Goal: Transaction & Acquisition: Purchase product/service

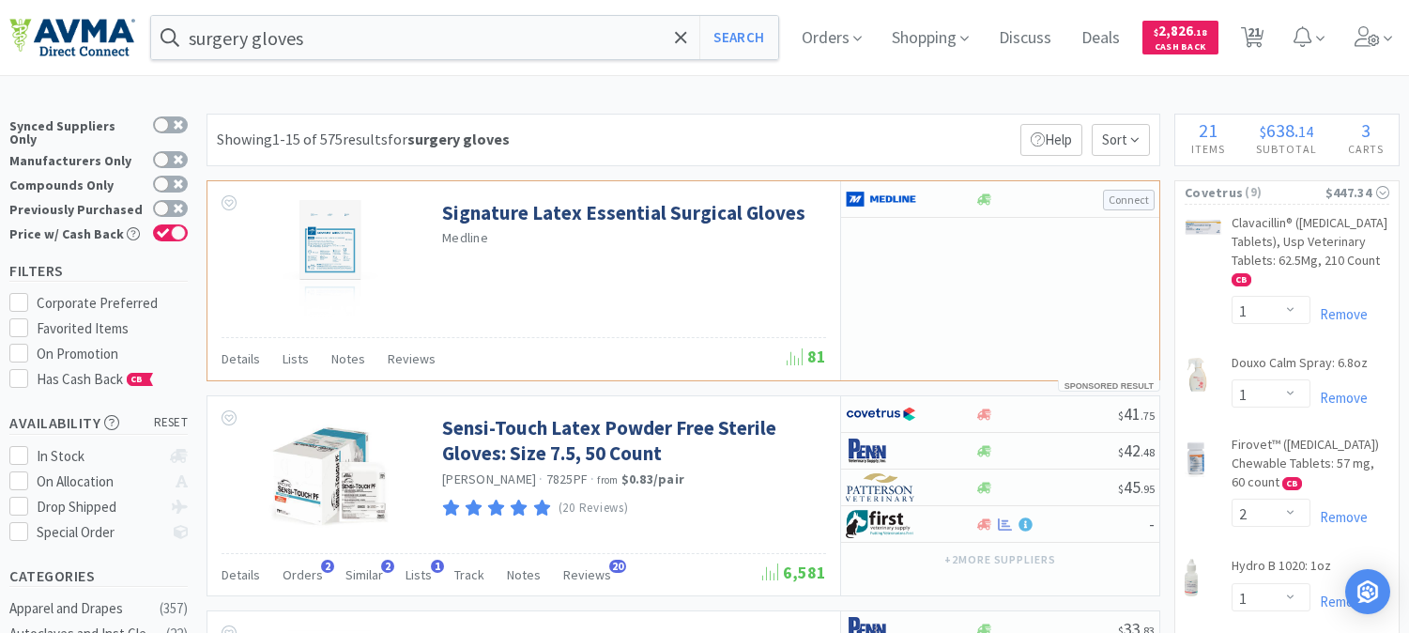
select select "1"
select select "2"
select select "1"
select select "25"
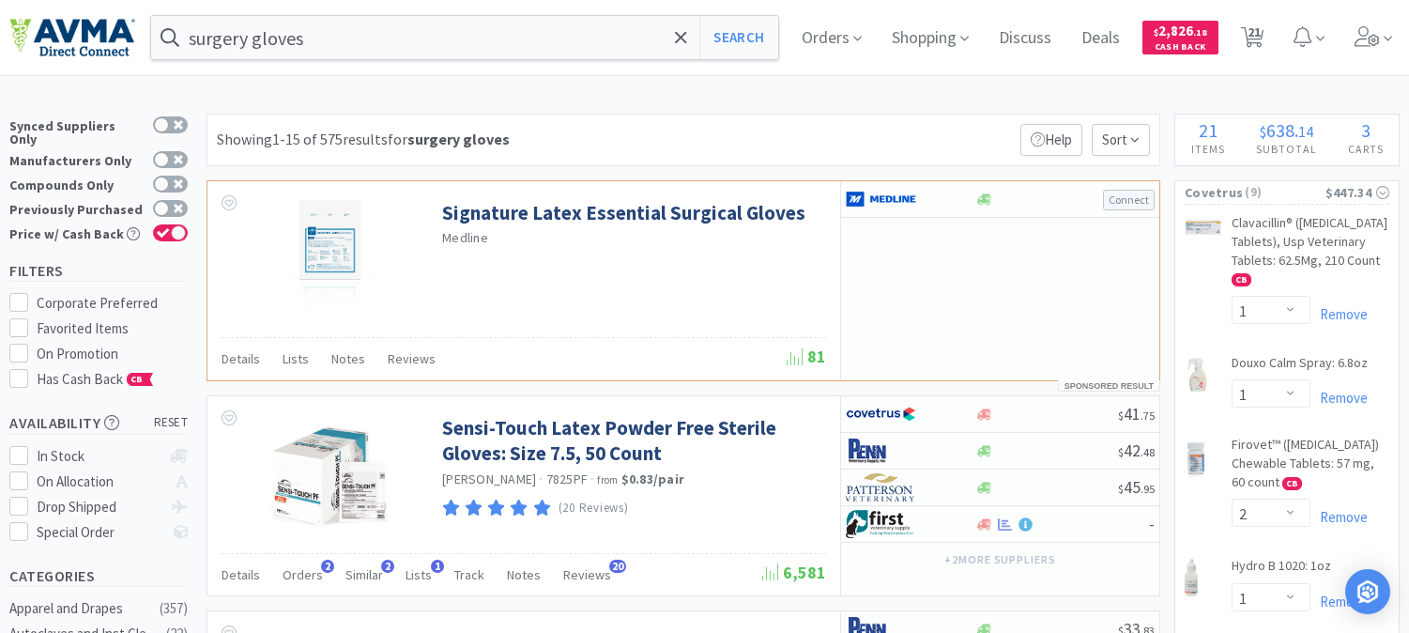
select select "1"
select select "6"
select select "2"
select select "1"
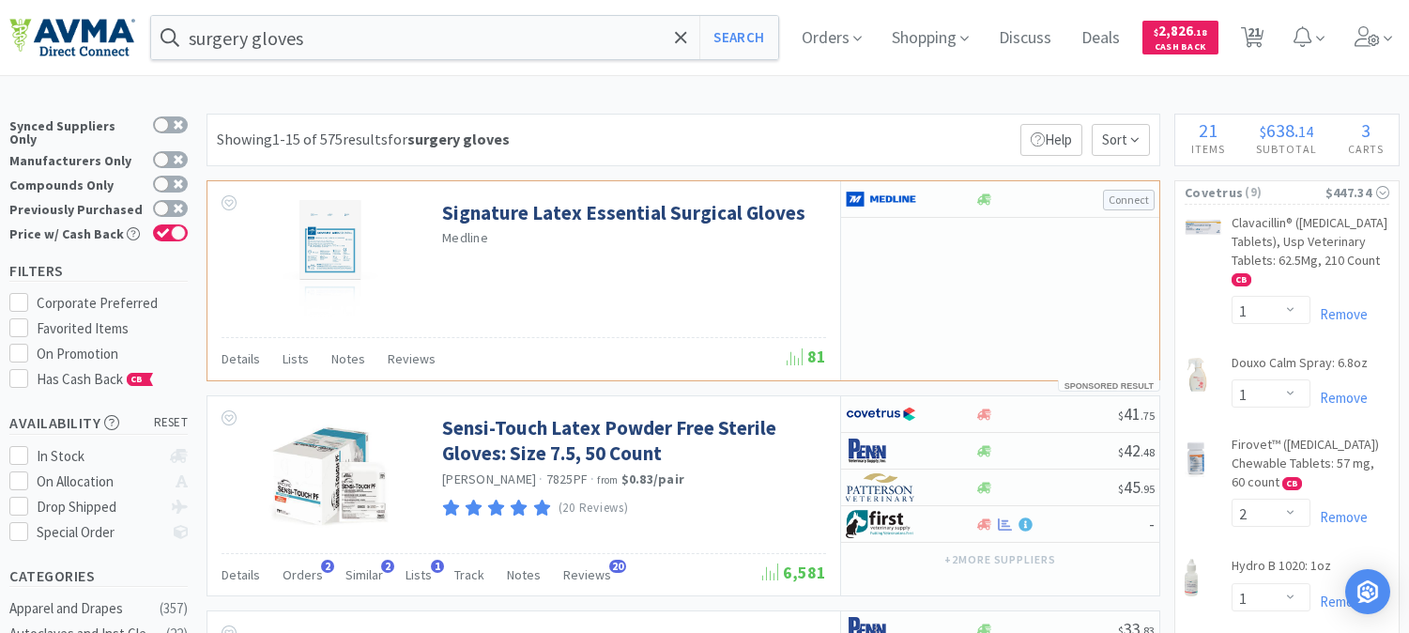
select select "2"
select select "1"
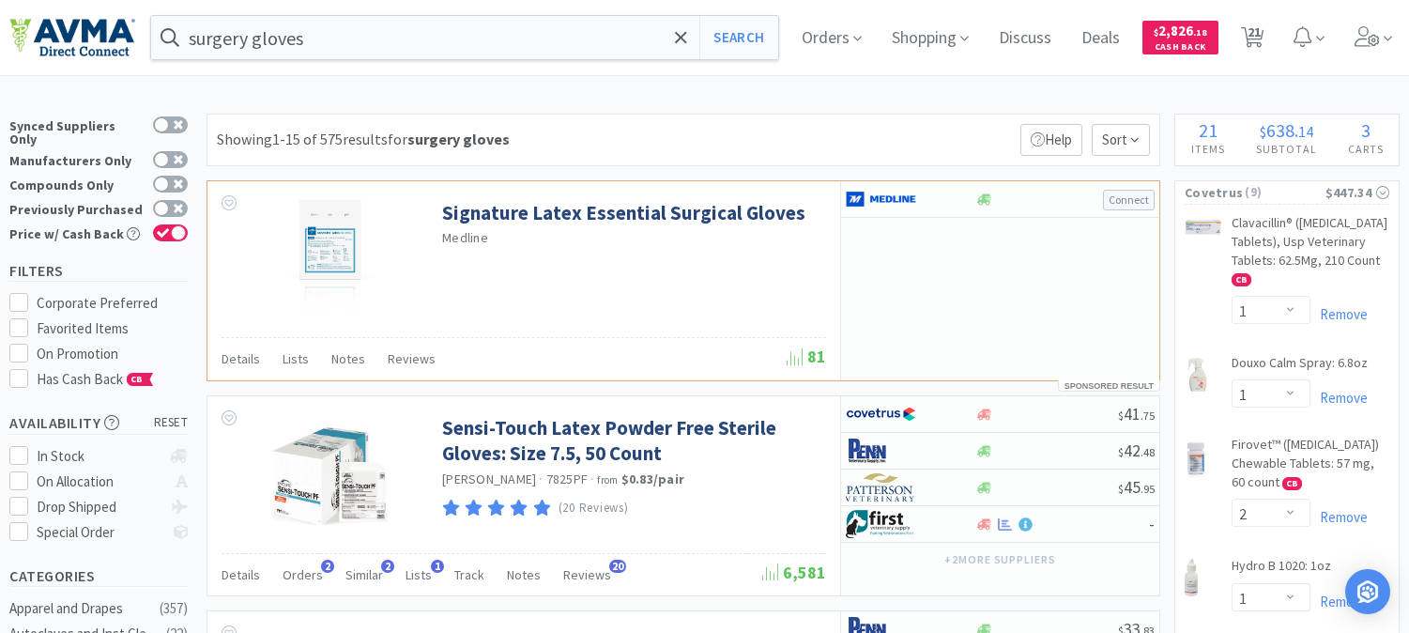
select select "2"
select select "1"
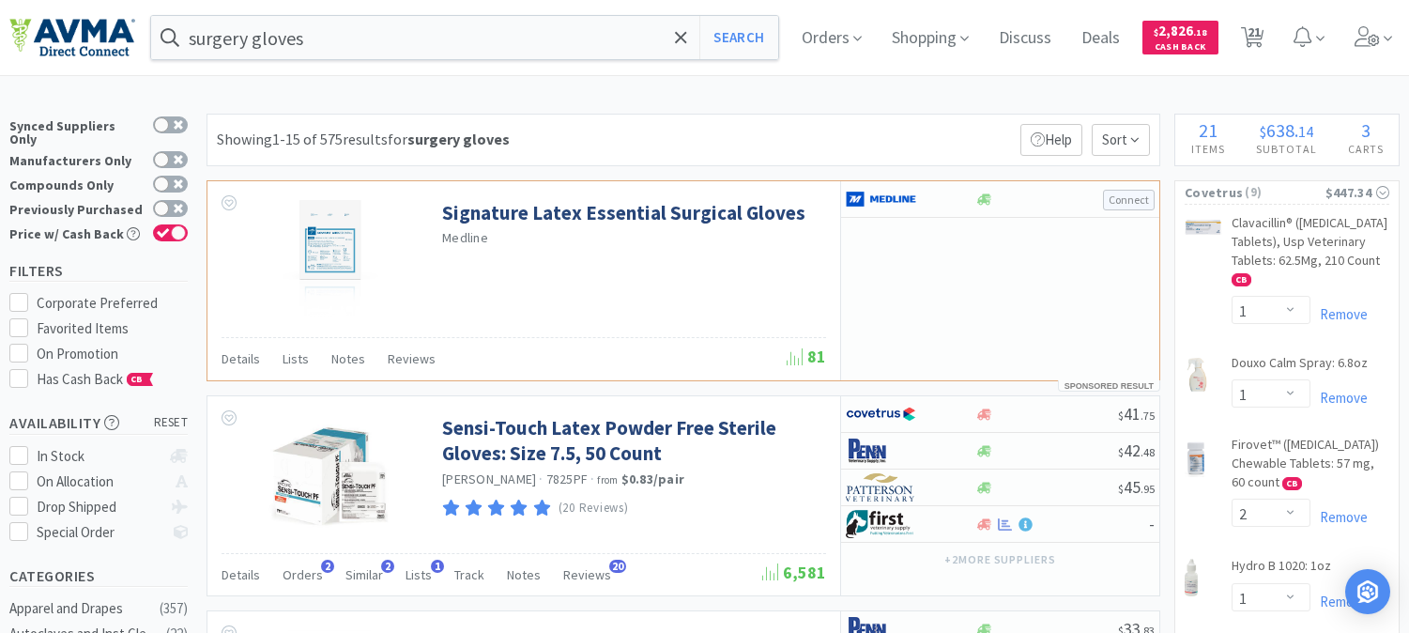
select select "1"
click at [1261, 35] on span "21" at bounding box center [1254, 31] width 13 height 75
select select "1"
select select "2"
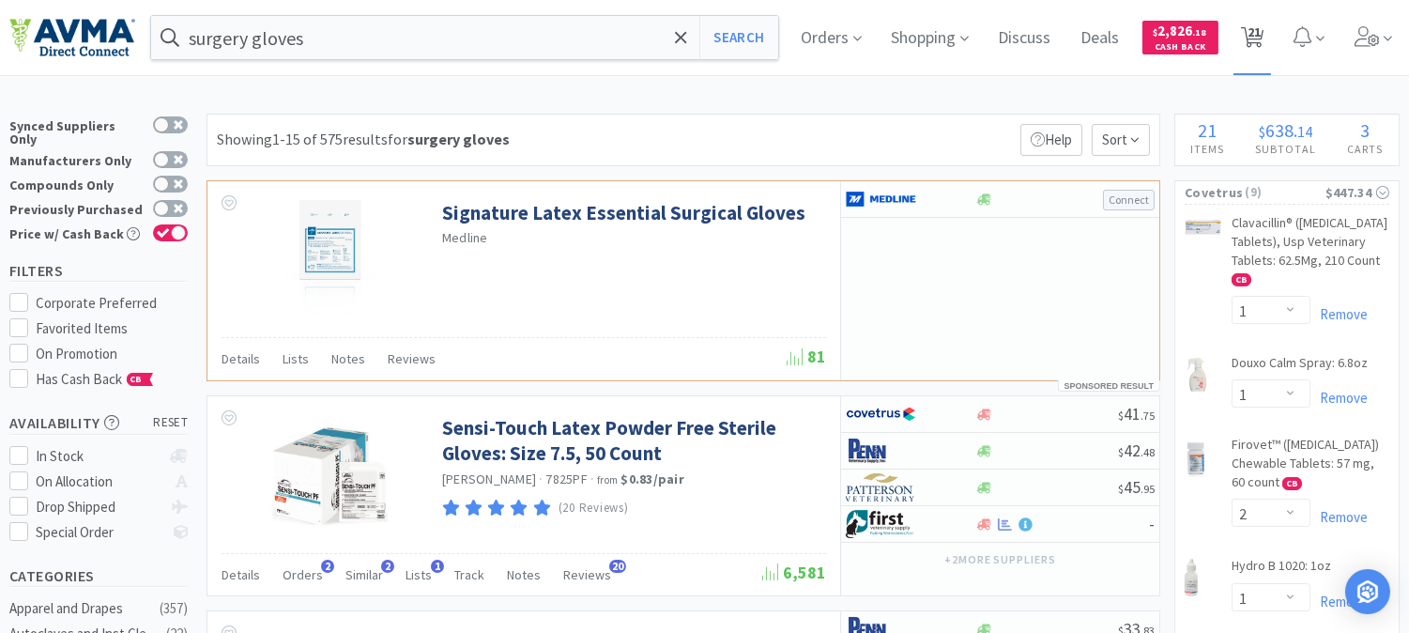
select select "1"
select select "25"
select select "1"
select select "6"
select select "2"
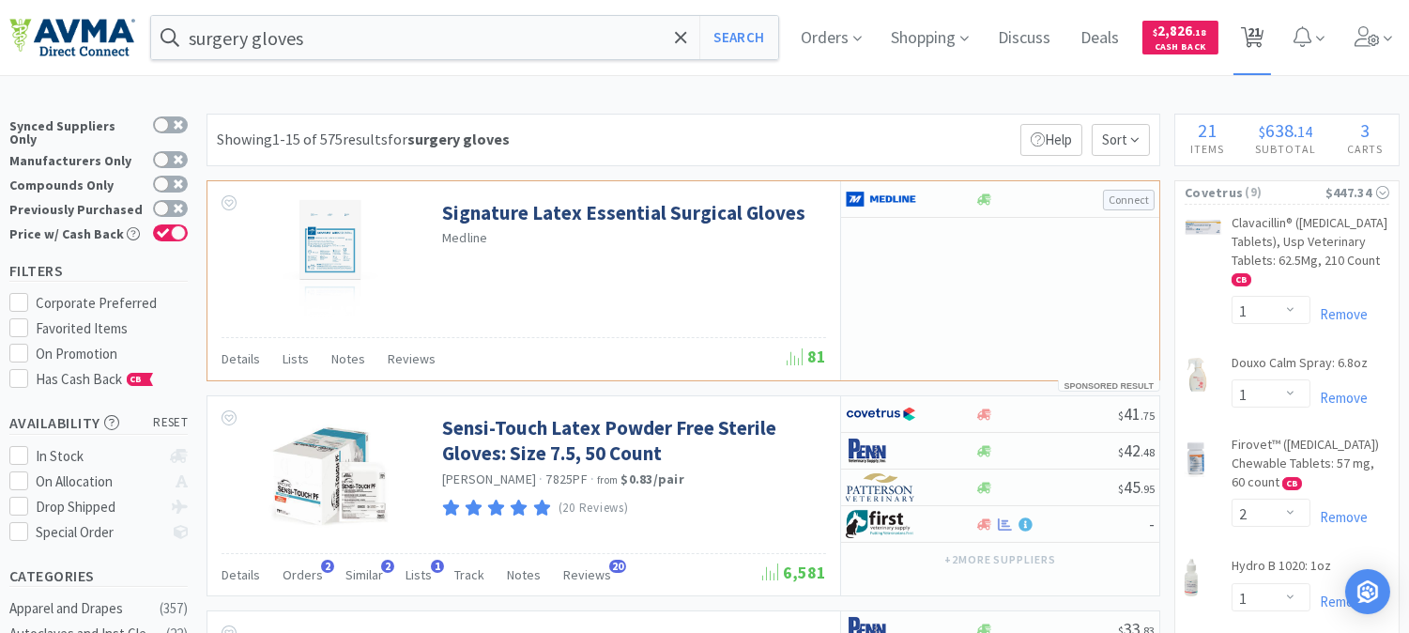
select select "1"
select select "2"
select select "1"
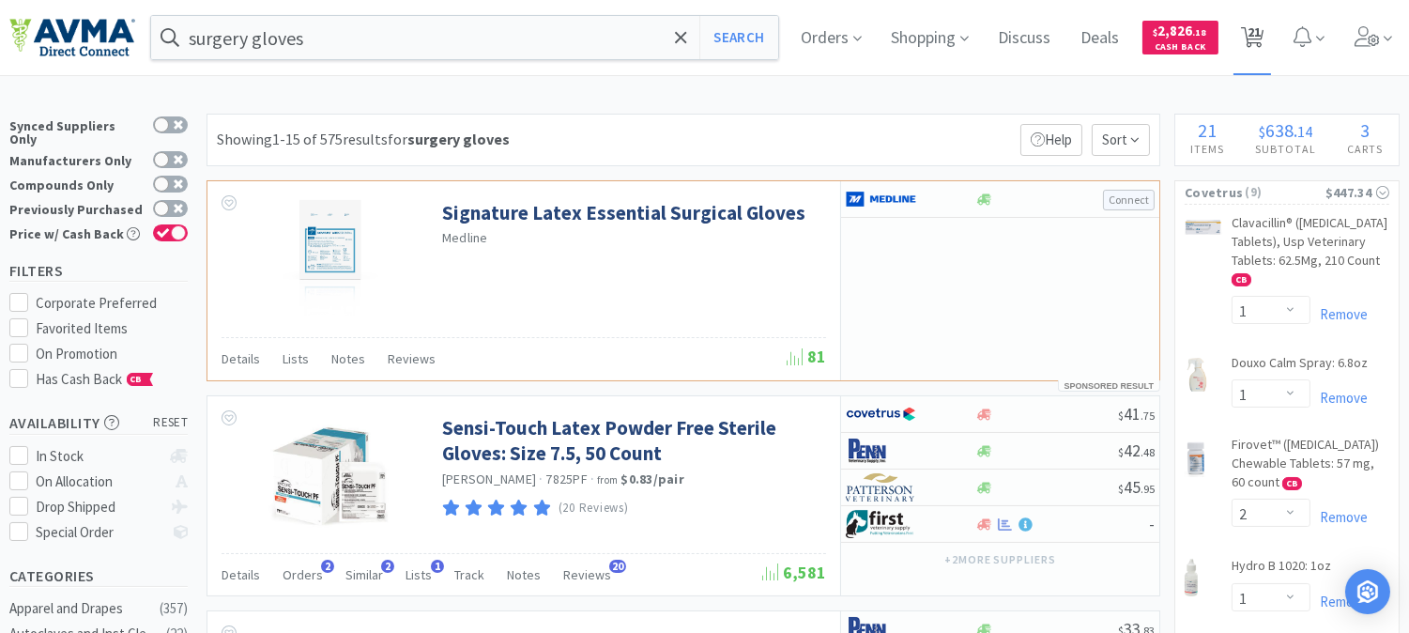
select select "1"
select select "2"
select select "1"
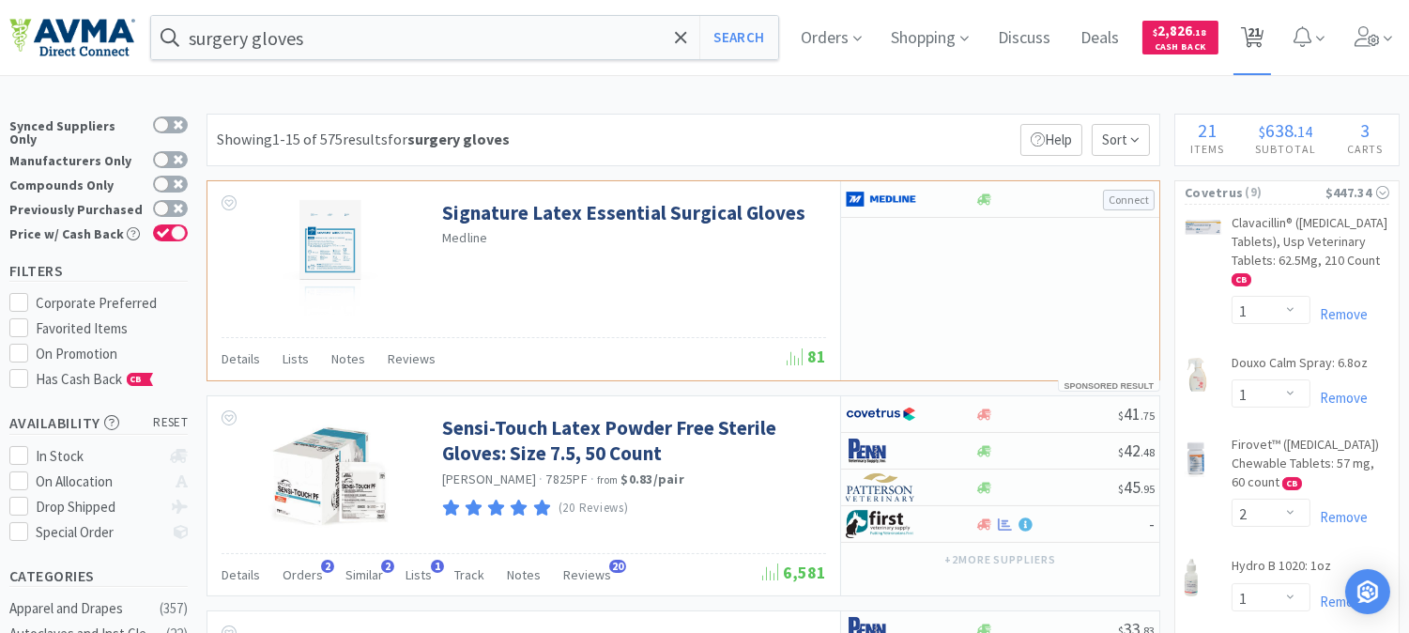
select select "1"
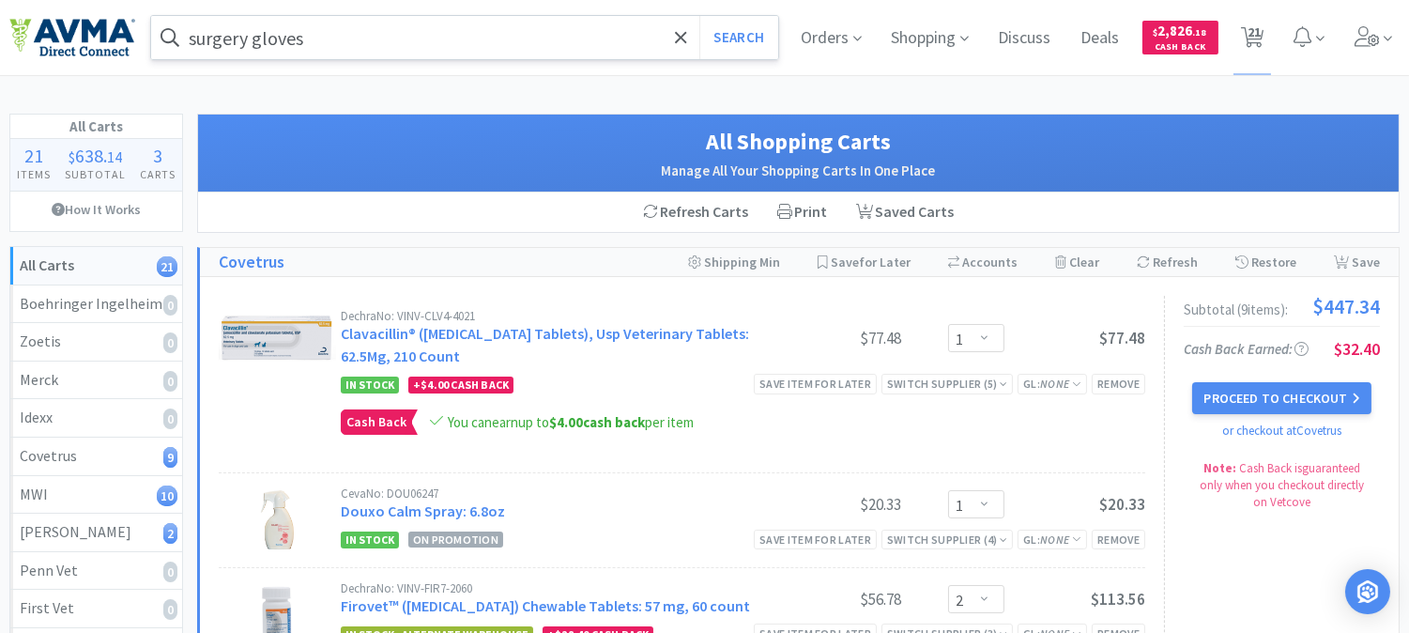
click at [329, 36] on input "surgery gloves" at bounding box center [464, 37] width 627 height 43
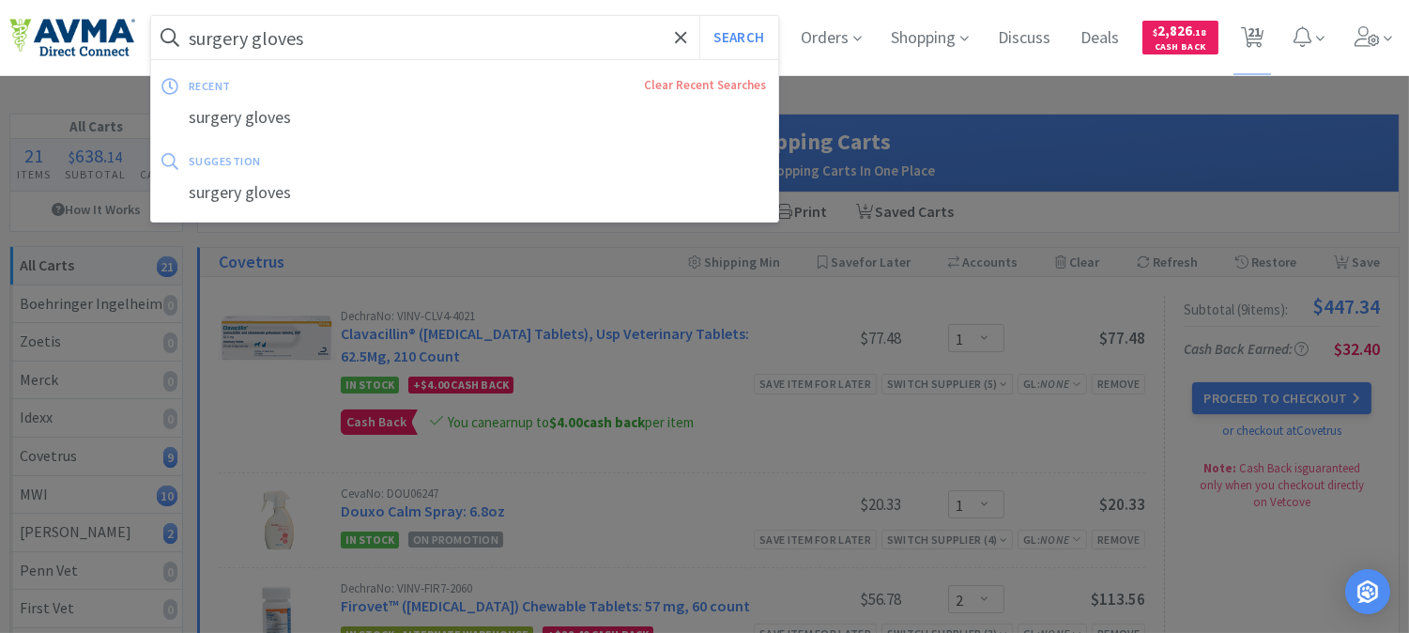
paste input "084256"
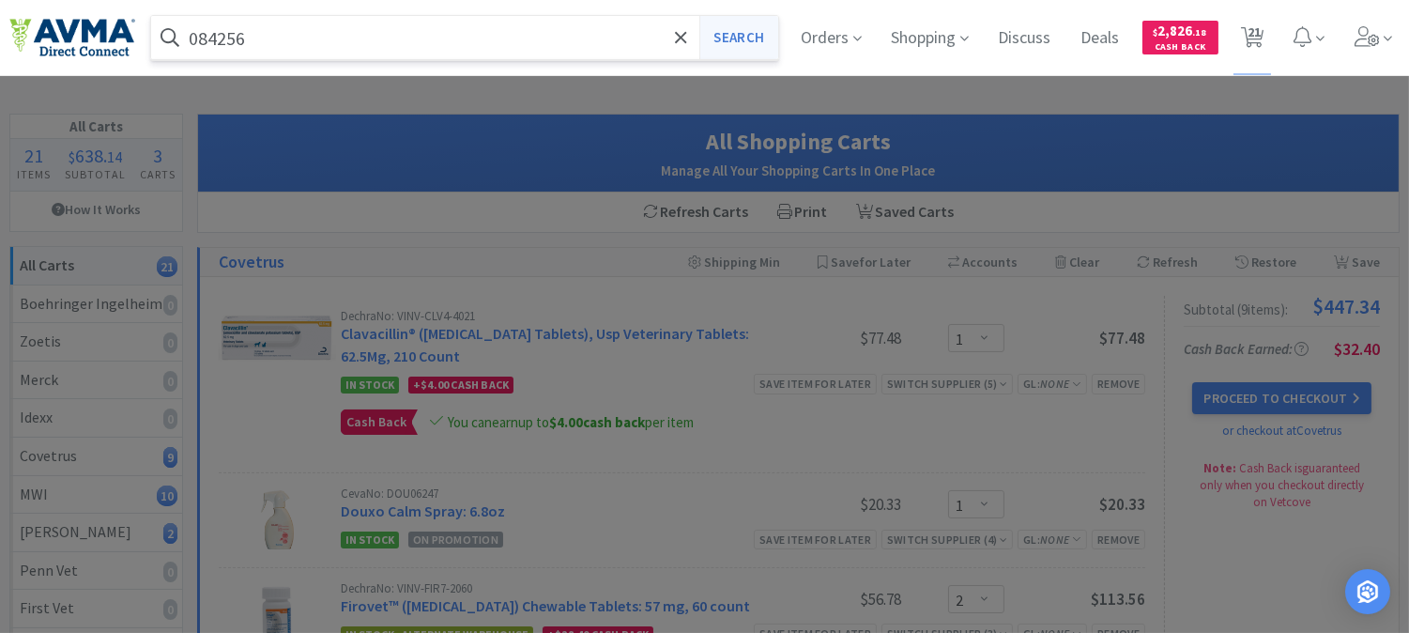
type input "084256"
click at [728, 44] on button "Search" at bounding box center [738, 37] width 78 height 43
select select "1"
select select "2"
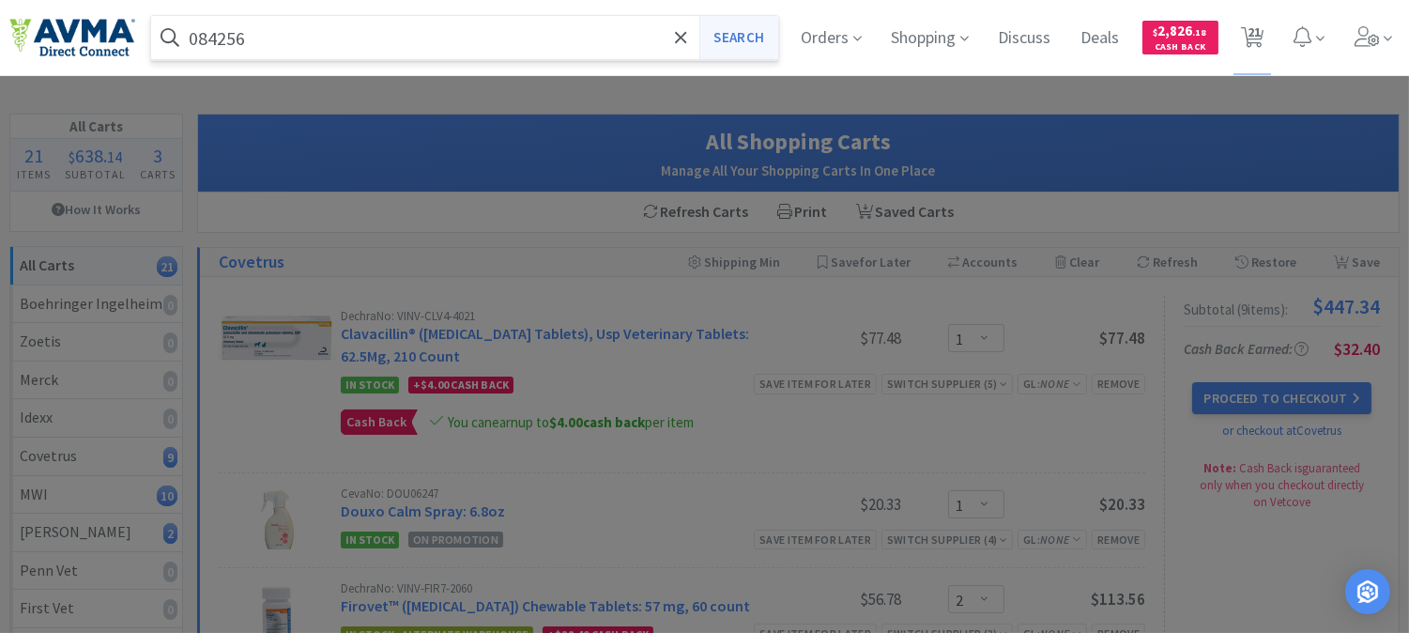
select select "1"
select select "25"
select select "1"
select select "6"
select select "2"
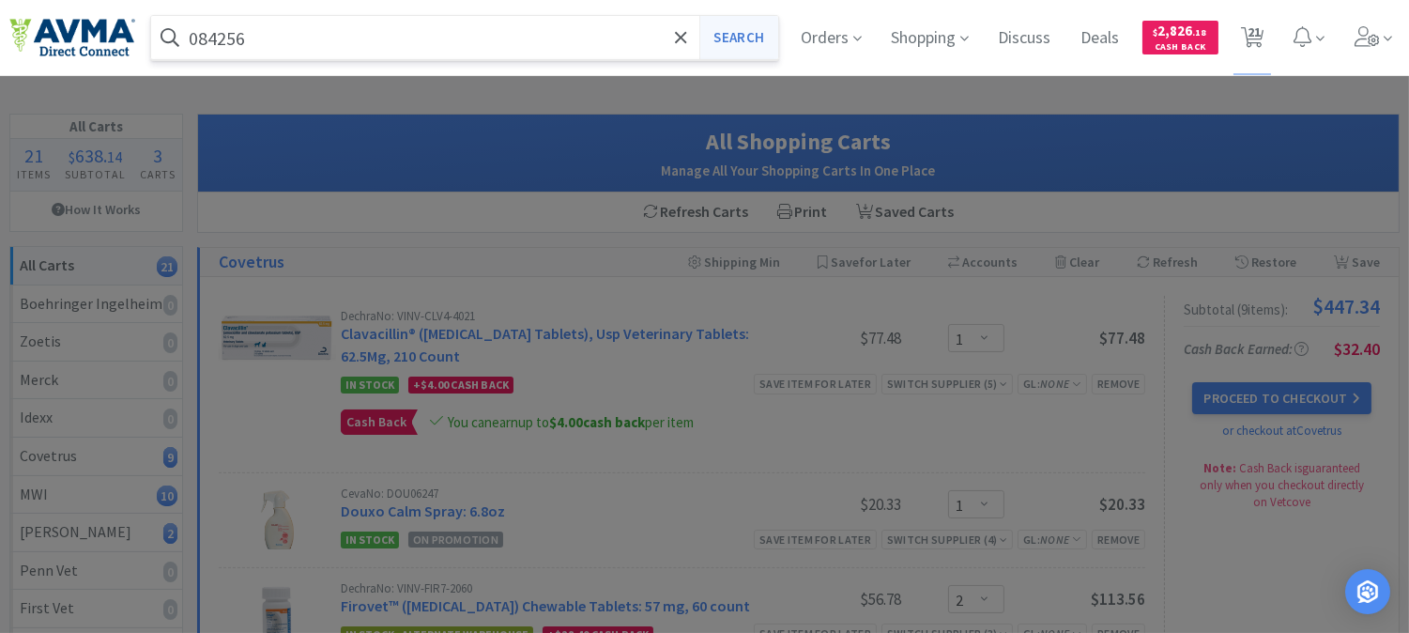
select select "1"
select select "2"
select select "1"
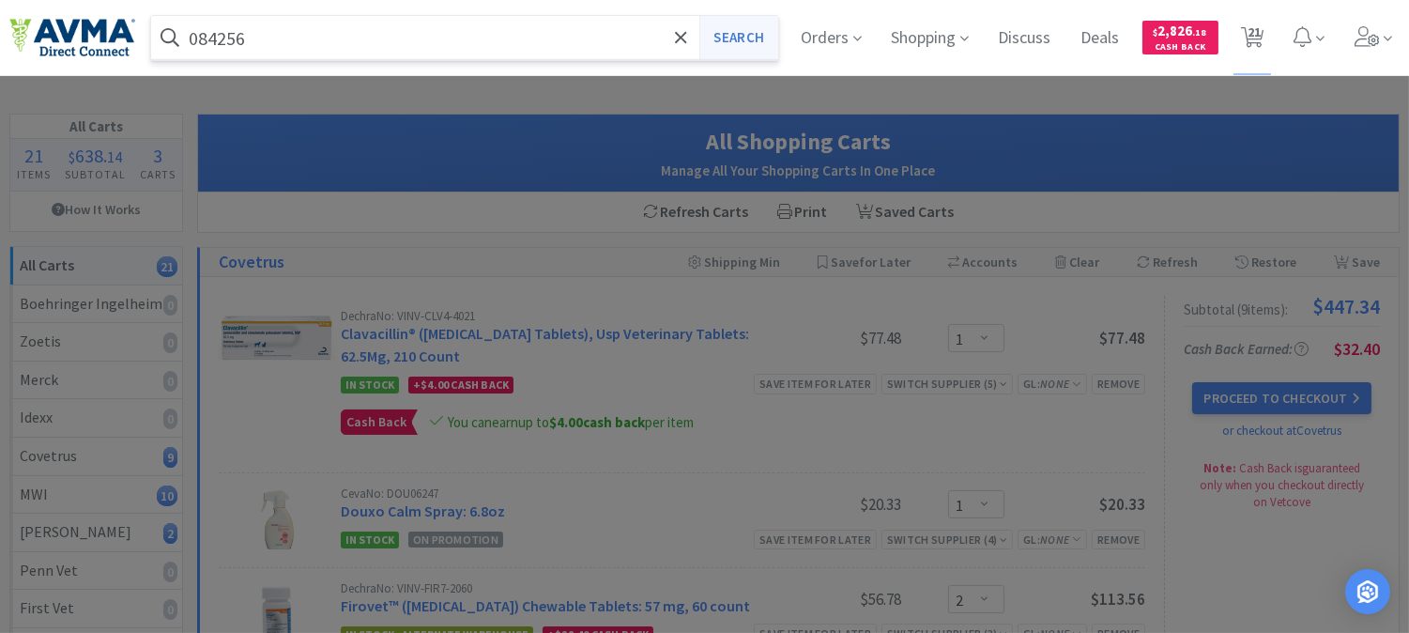
select select "1"
select select "2"
select select "1"
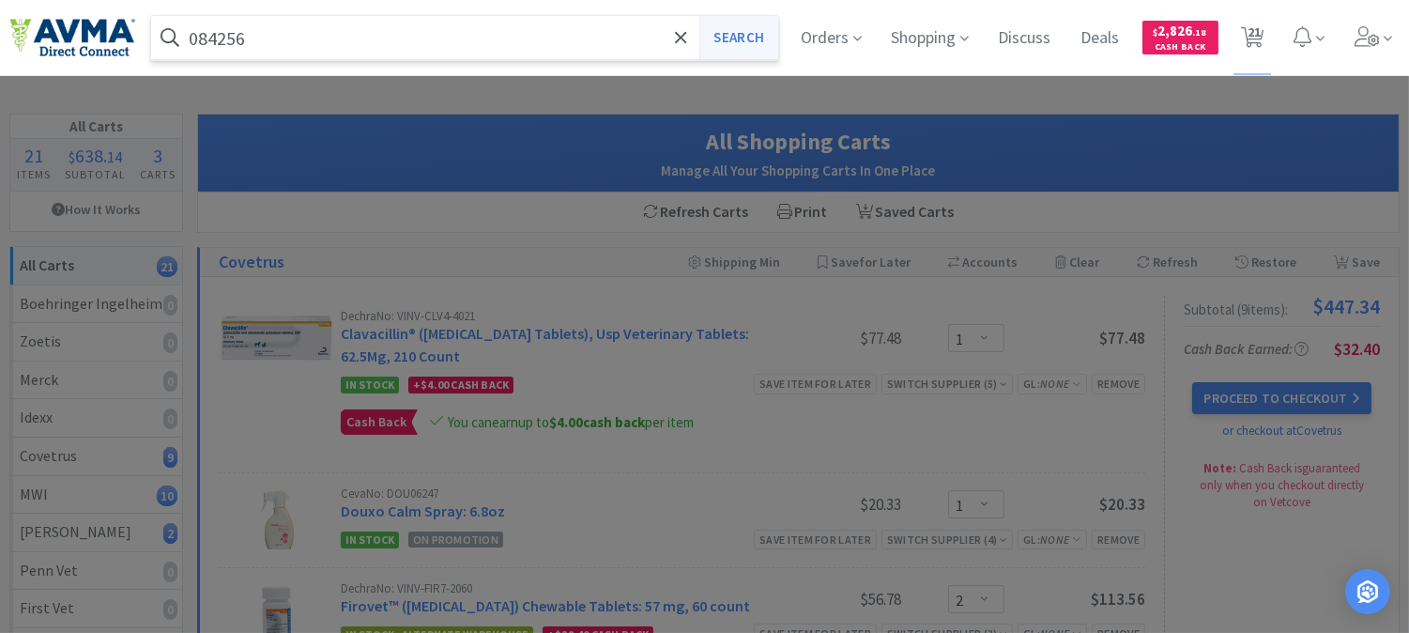
select select "1"
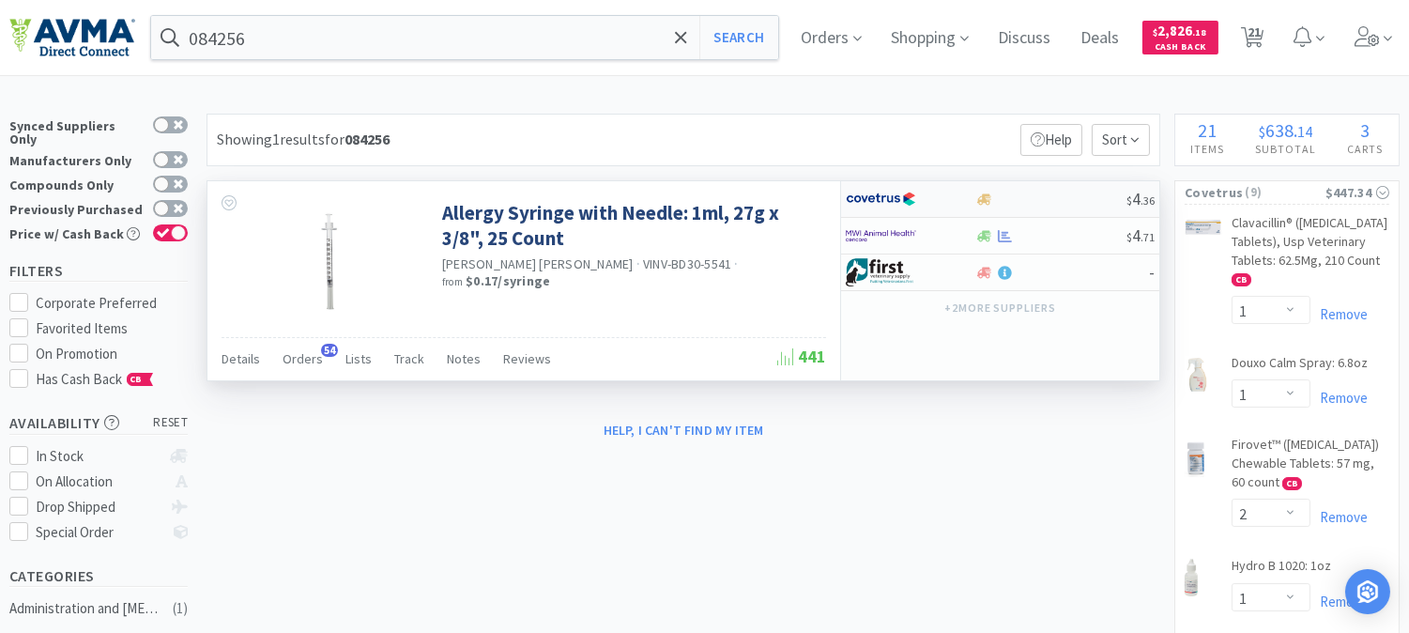
click at [866, 202] on img at bounding box center [881, 199] width 70 height 28
select select "1"
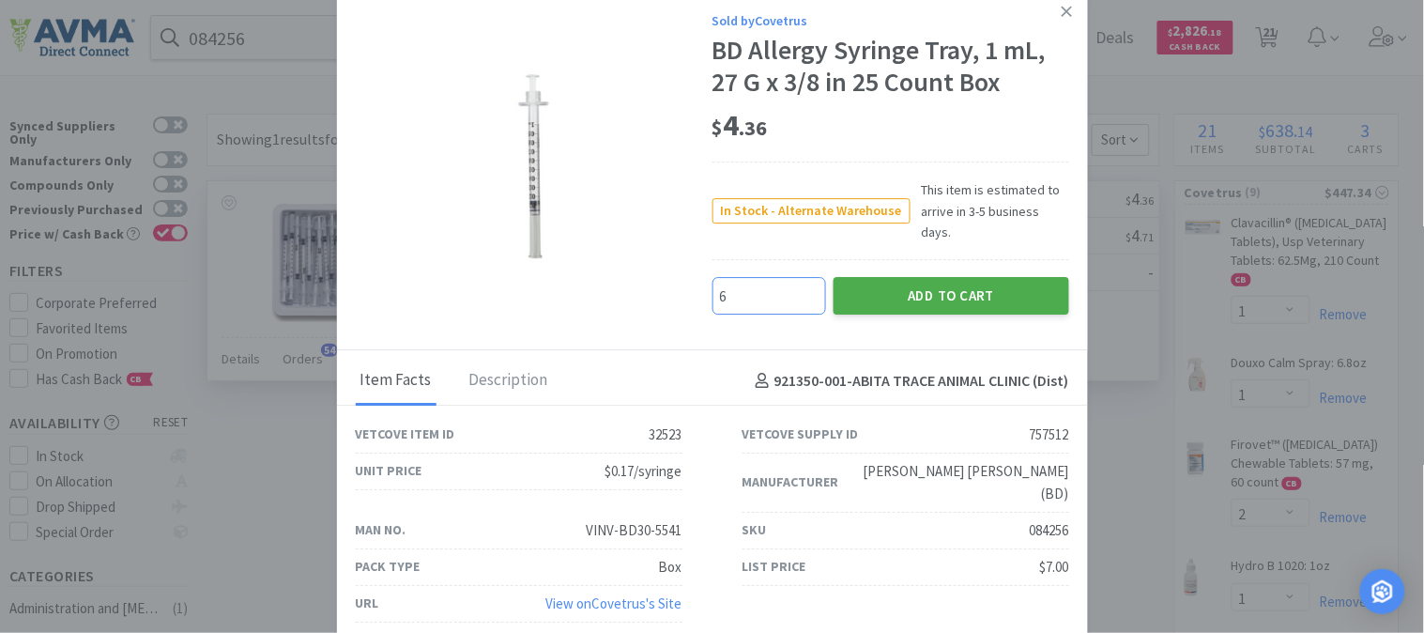
type input "6"
click at [999, 292] on button "Add to Cart" at bounding box center [952, 297] width 236 height 38
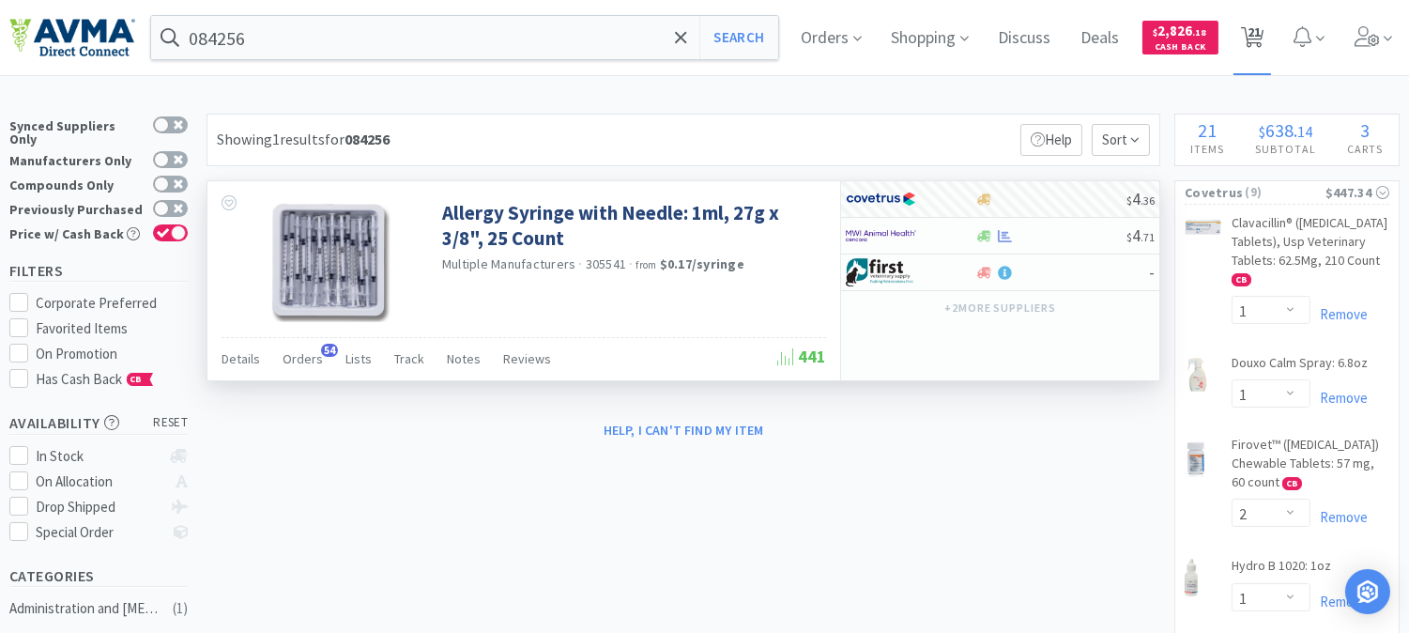
click at [1272, 38] on span "21" at bounding box center [1253, 37] width 38 height 75
select select "1"
select select "2"
select select "1"
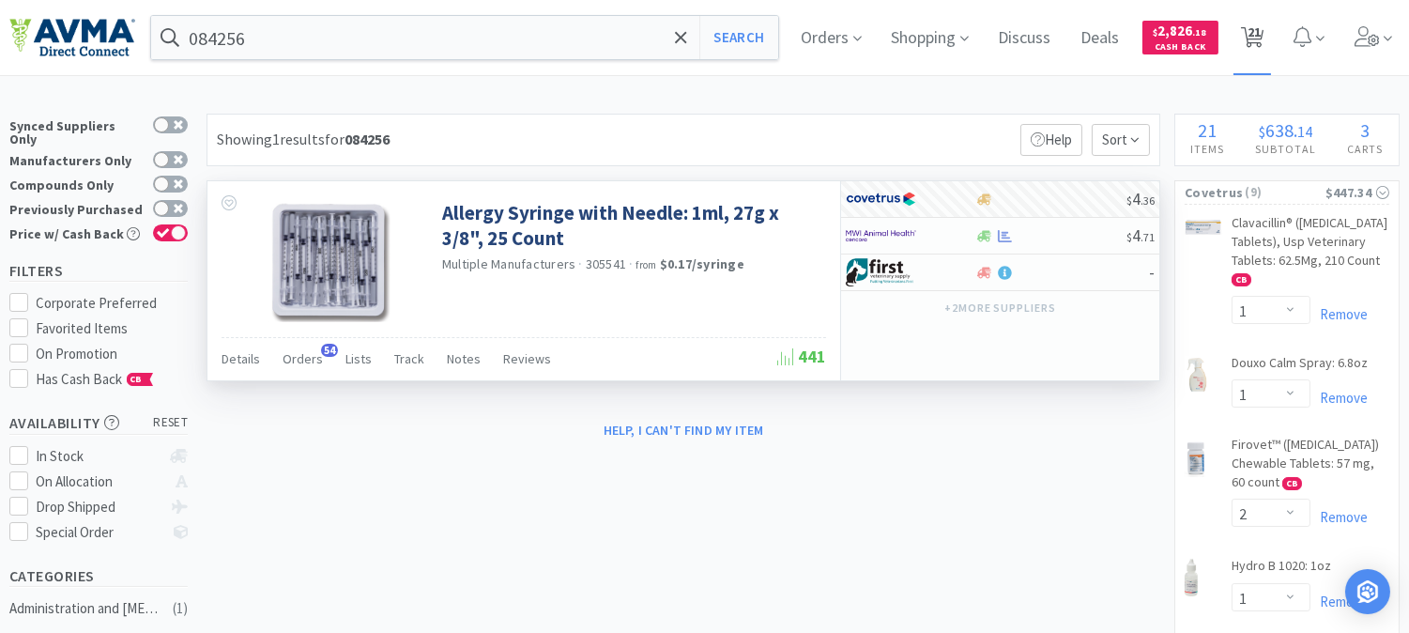
select select "25"
select select "1"
select select "6"
select select "2"
select select "1"
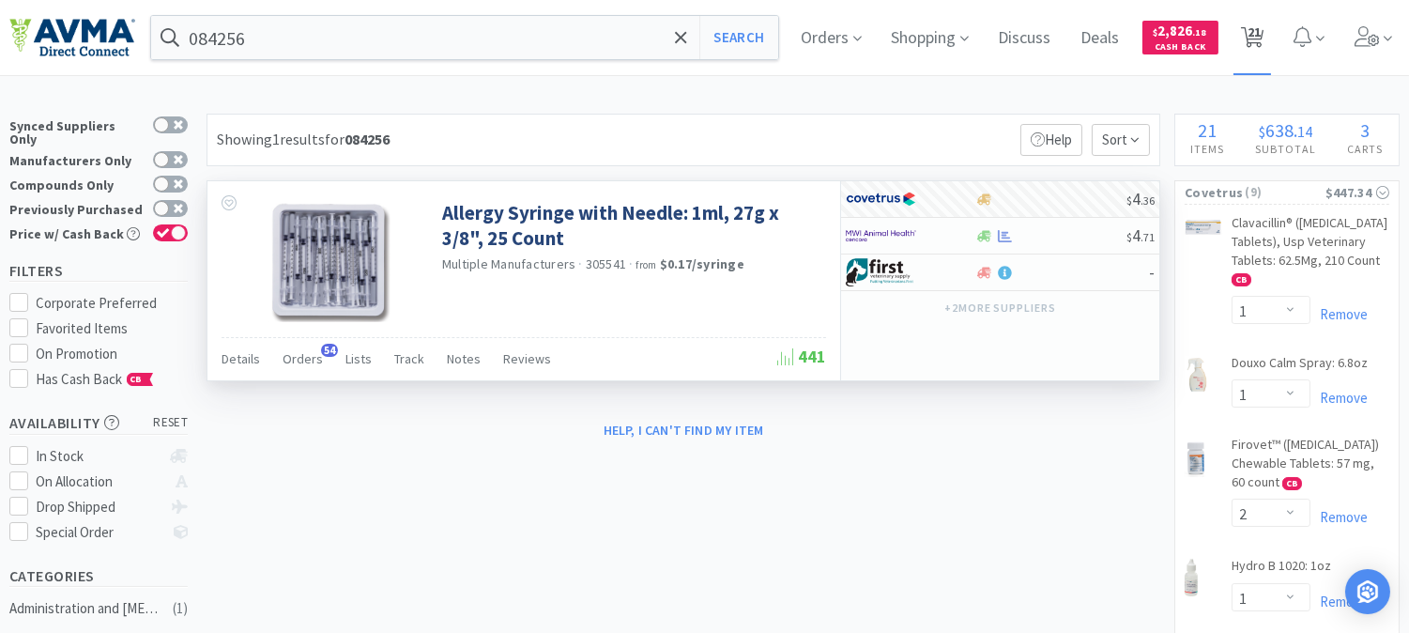
select select "1"
select select "2"
select select "1"
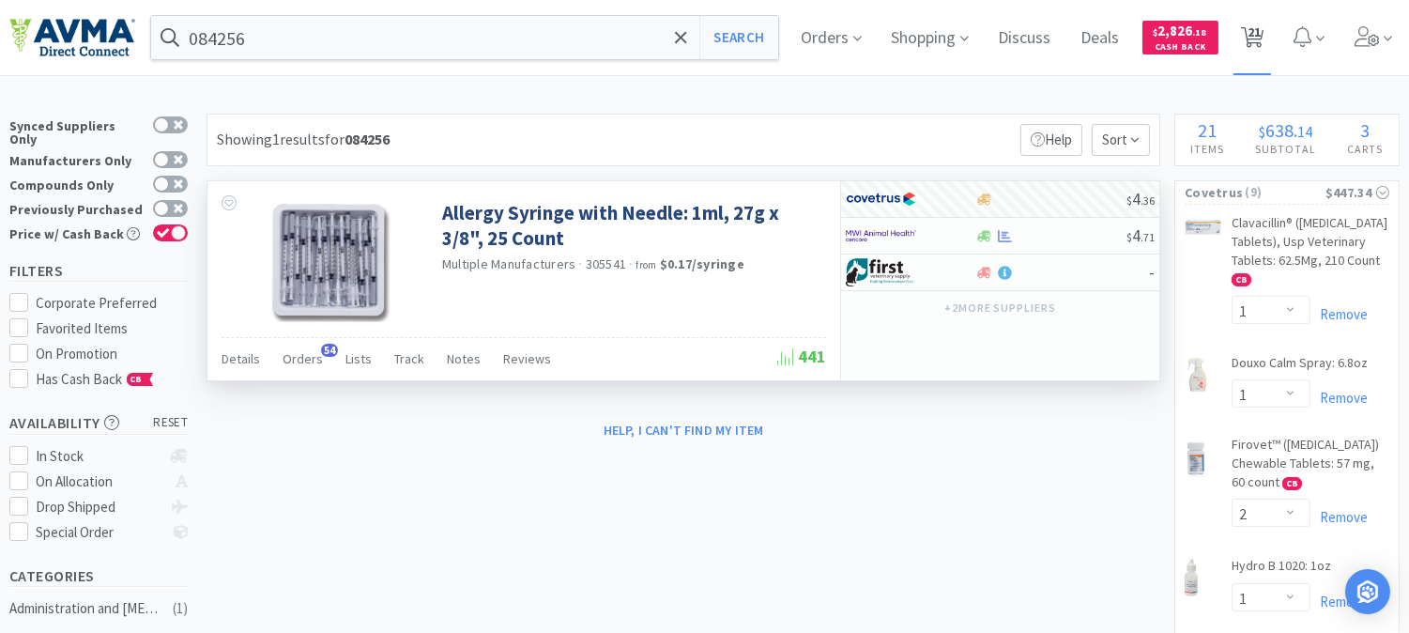
select select "1"
select select "2"
select select "1"
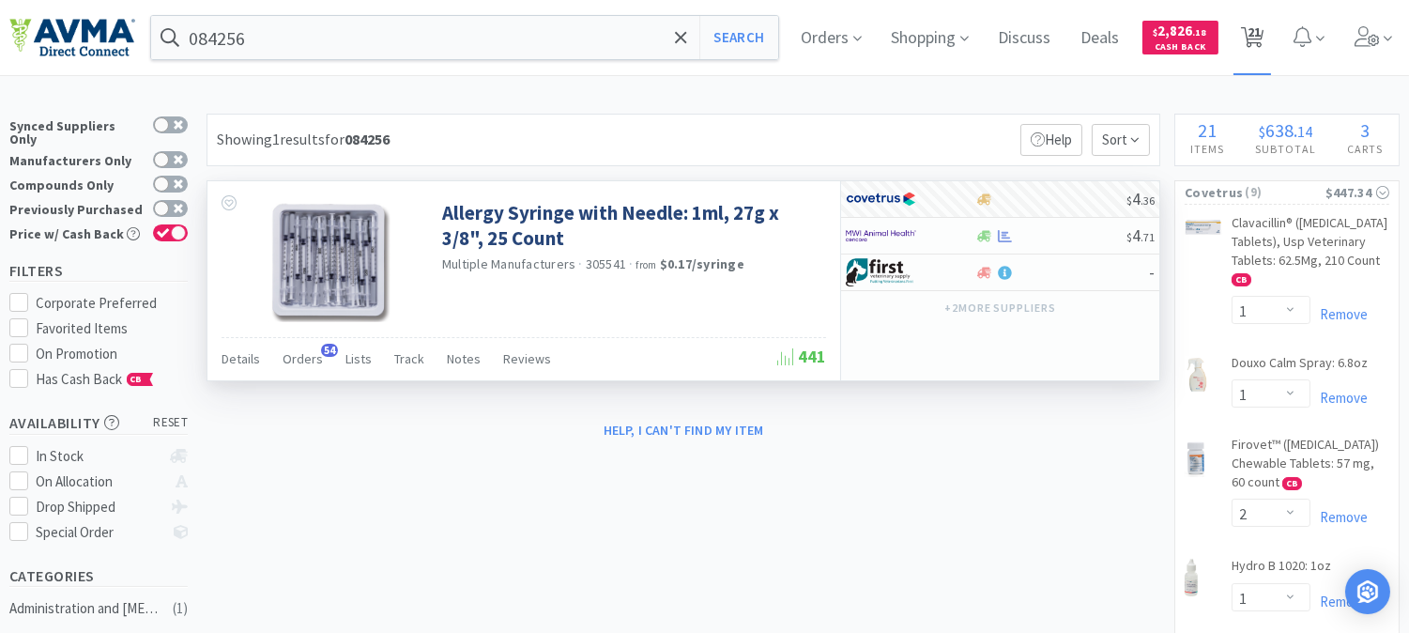
select select "1"
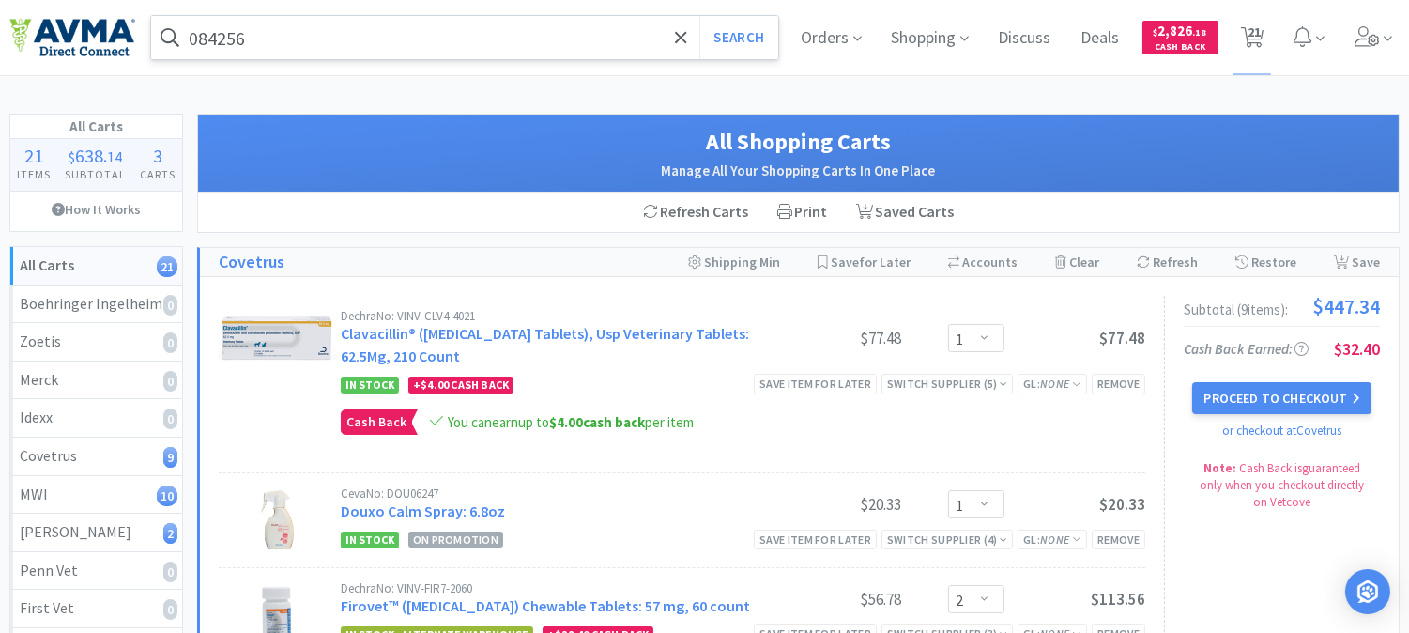
click at [266, 31] on input "084256" at bounding box center [464, 37] width 627 height 43
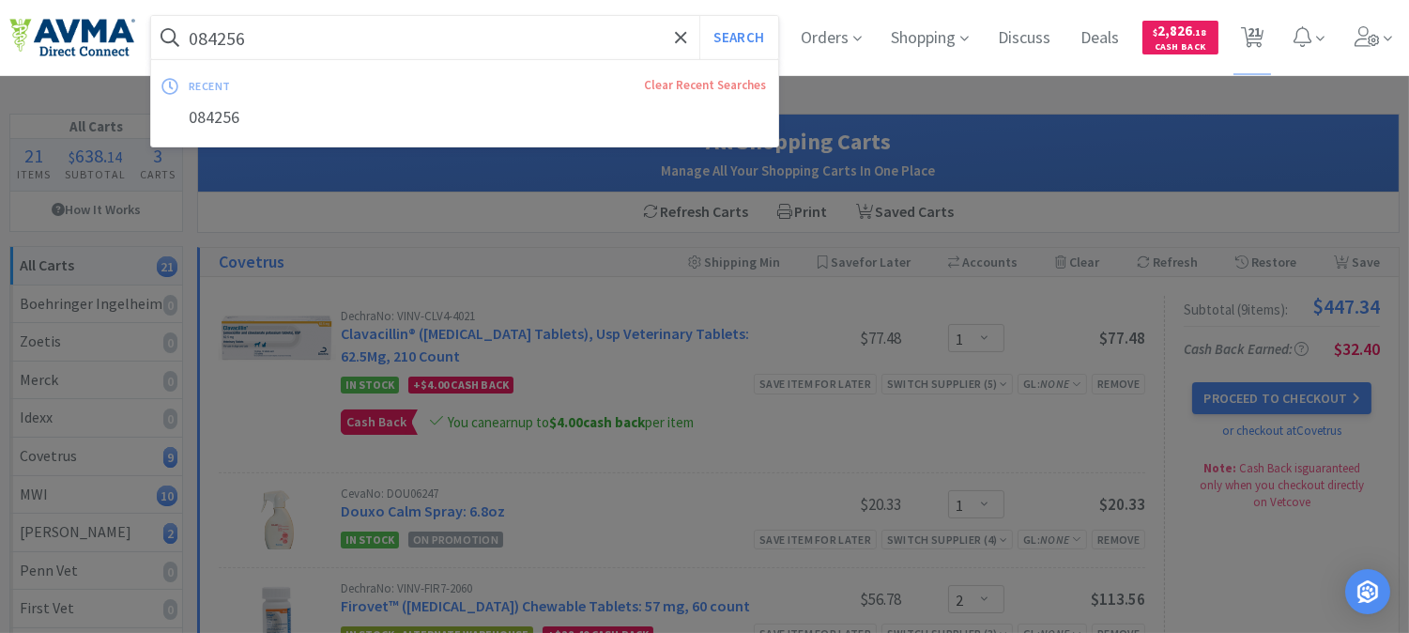
paste input "70304"
type input "070304"
click at [748, 38] on button "Search" at bounding box center [738, 37] width 78 height 43
select select "1"
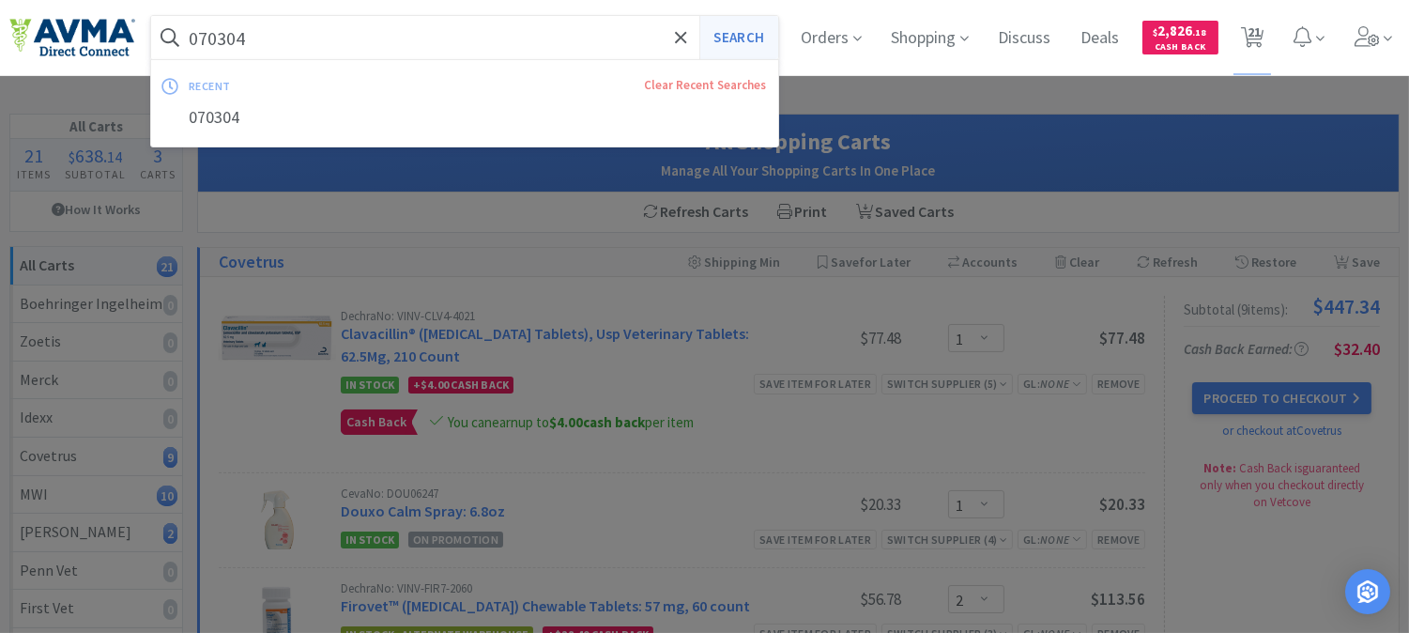
select select "2"
select select "1"
select select "25"
select select "1"
select select "6"
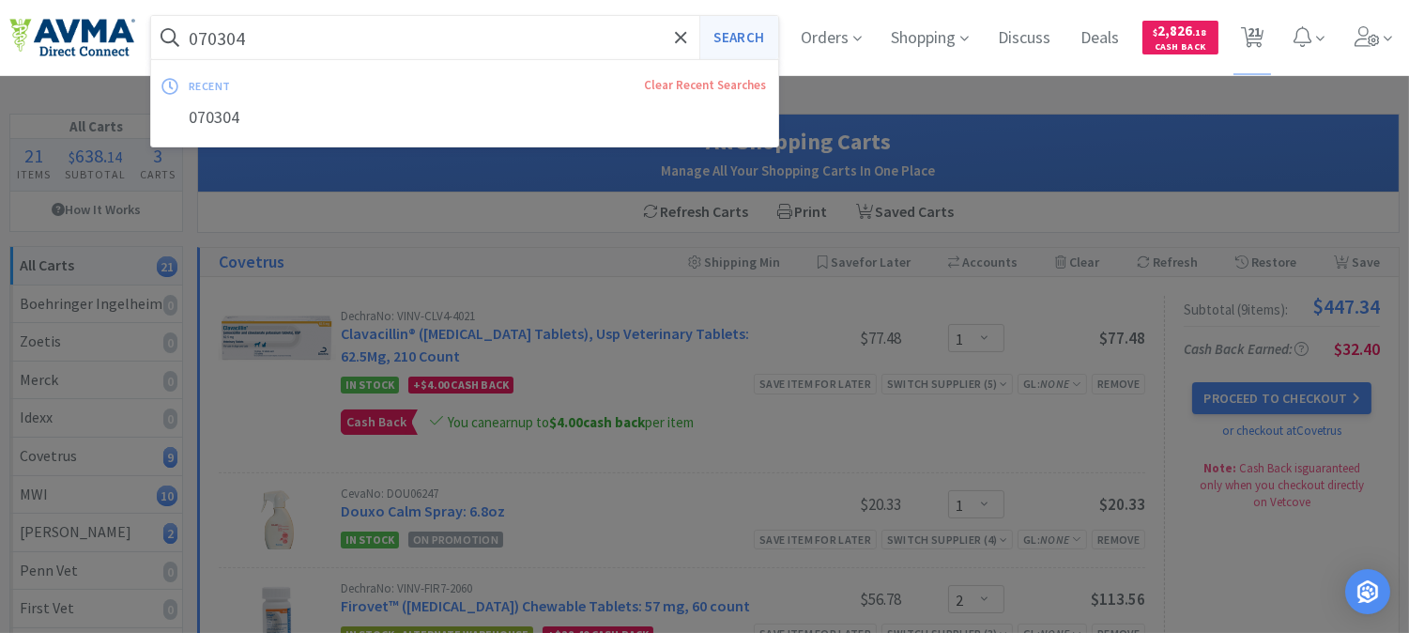
select select "2"
select select "1"
select select "2"
select select "1"
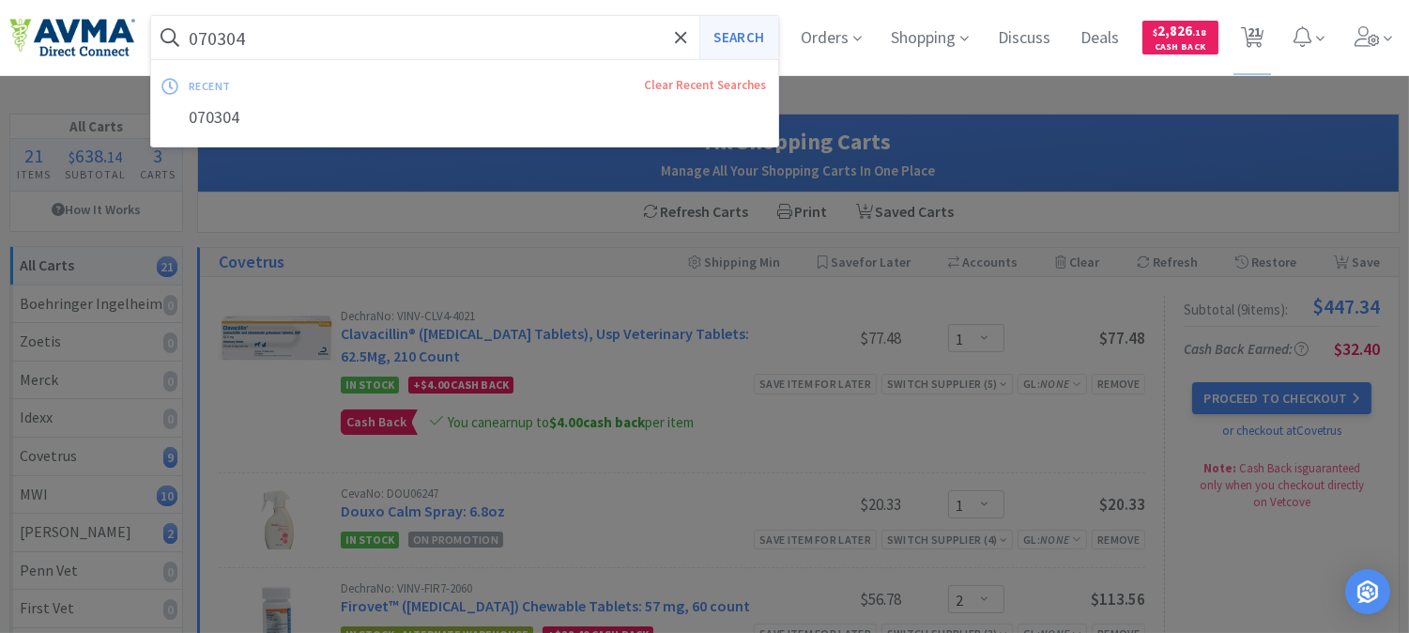
select select "1"
select select "2"
select select "1"
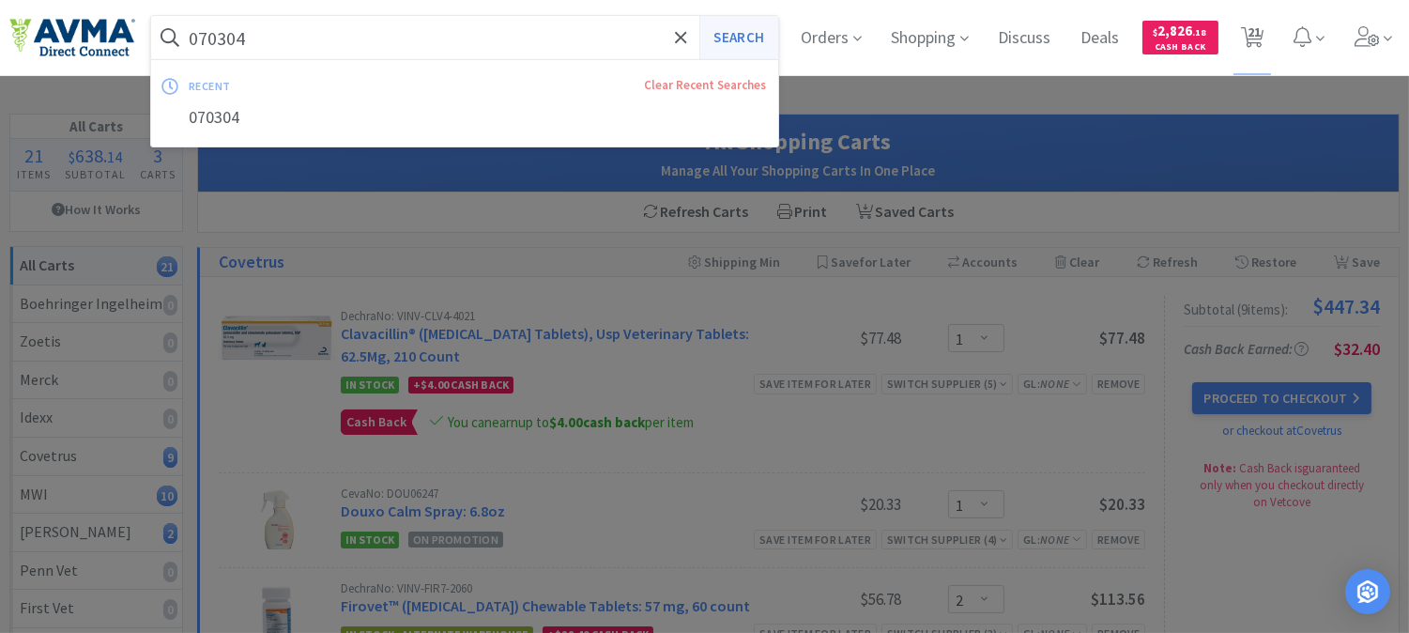
select select "1"
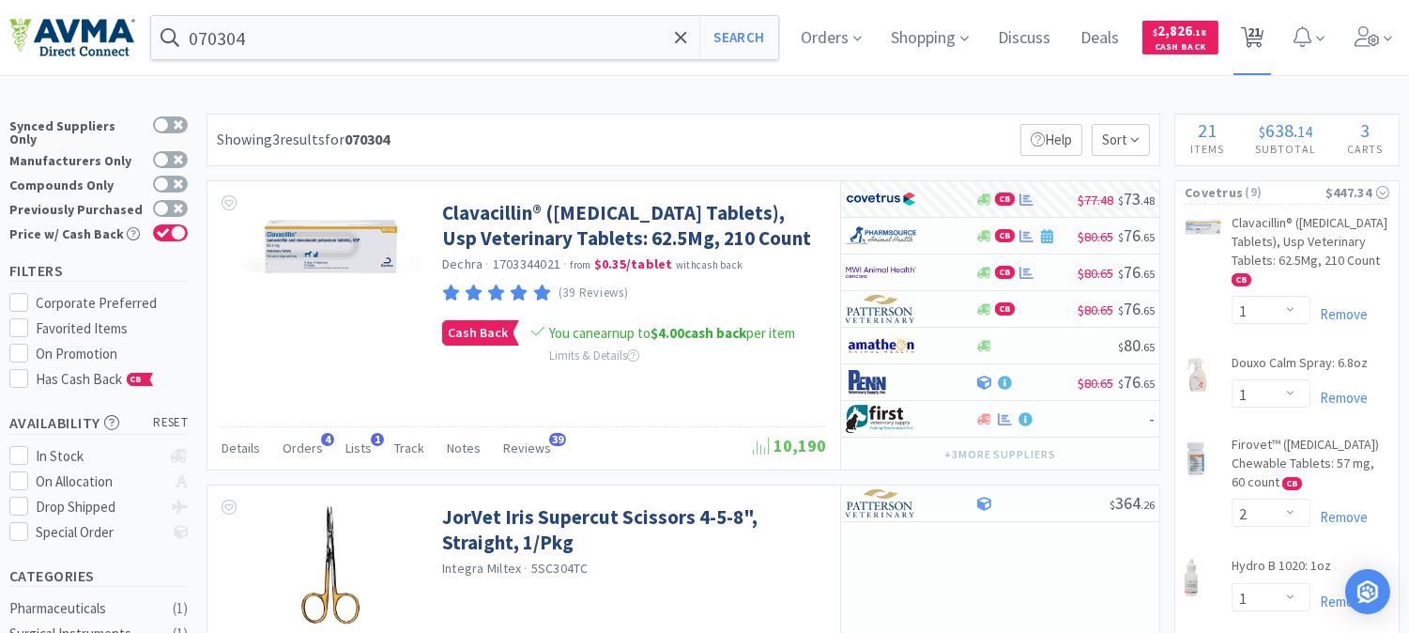
click at [1261, 32] on span "21" at bounding box center [1254, 31] width 13 height 75
select select "1"
select select "2"
select select "1"
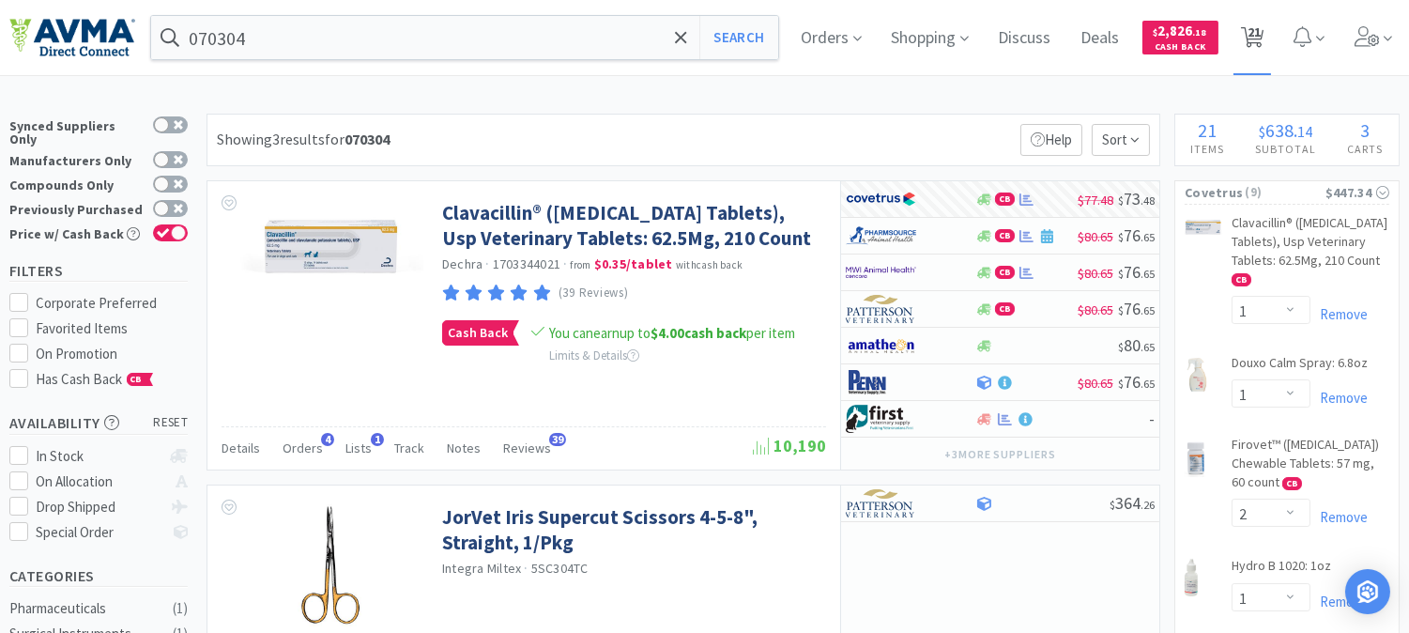
select select "25"
select select "1"
select select "6"
select select "2"
select select "1"
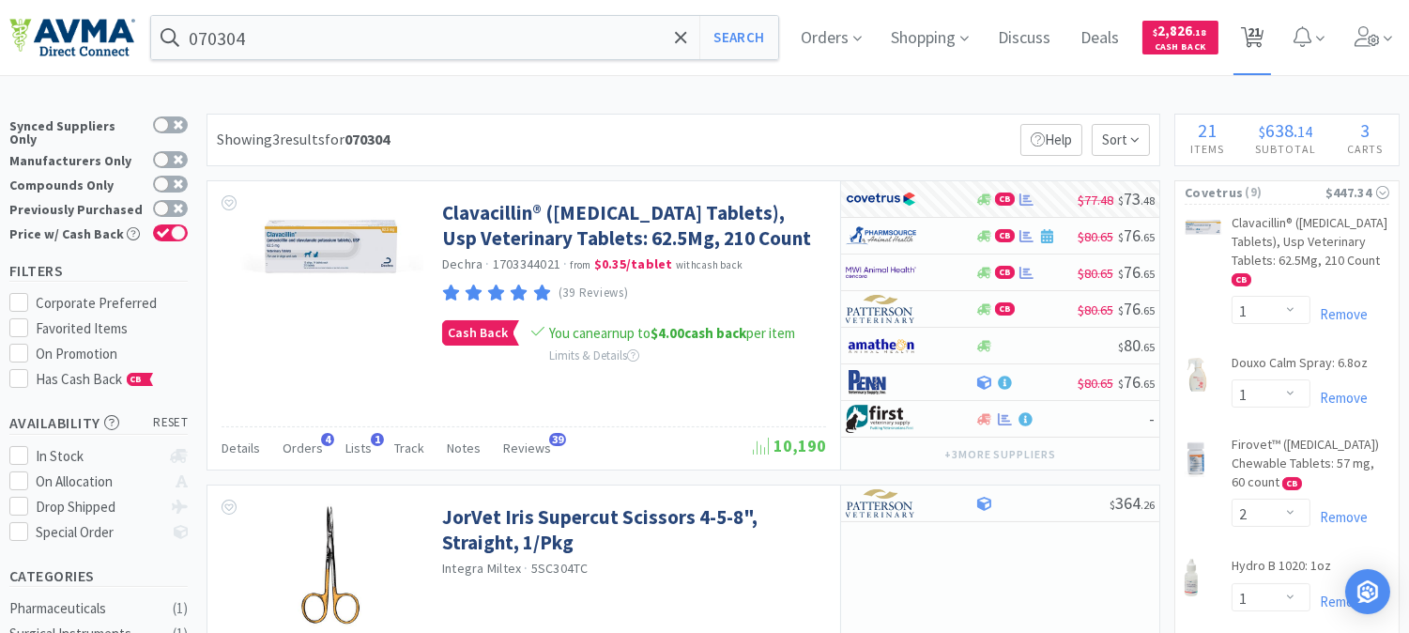
select select "1"
select select "2"
select select "1"
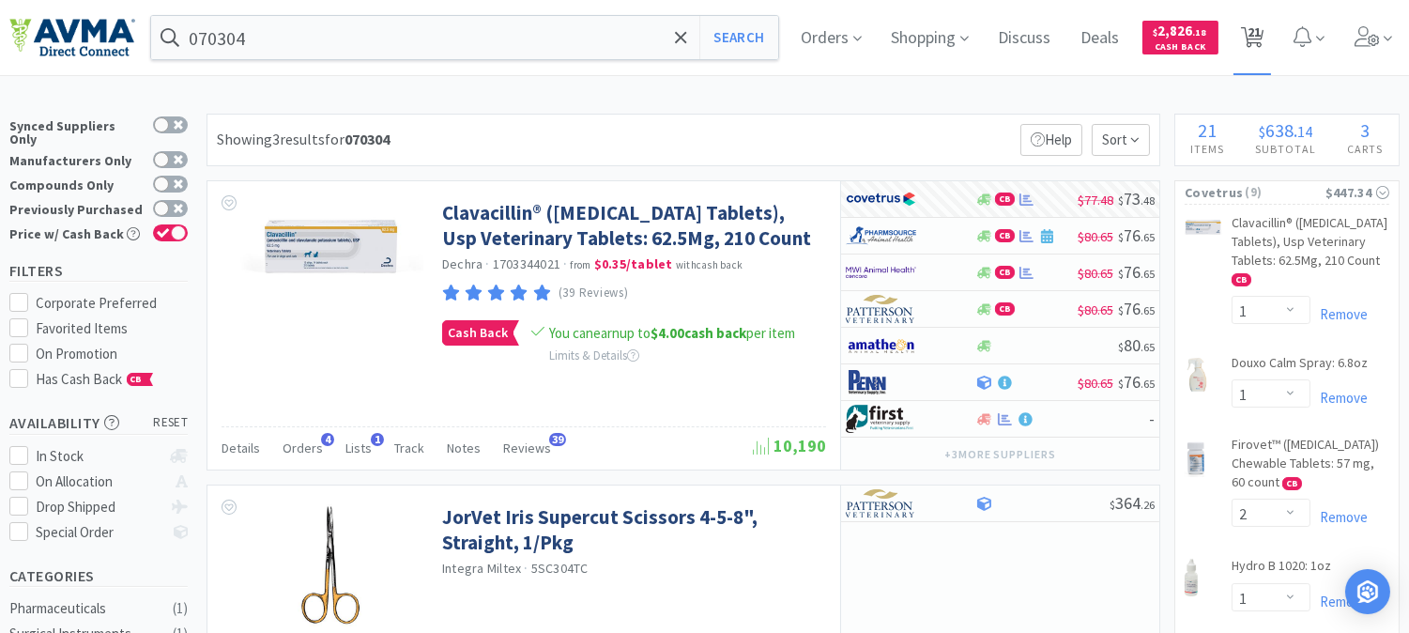
select select "1"
select select "2"
select select "1"
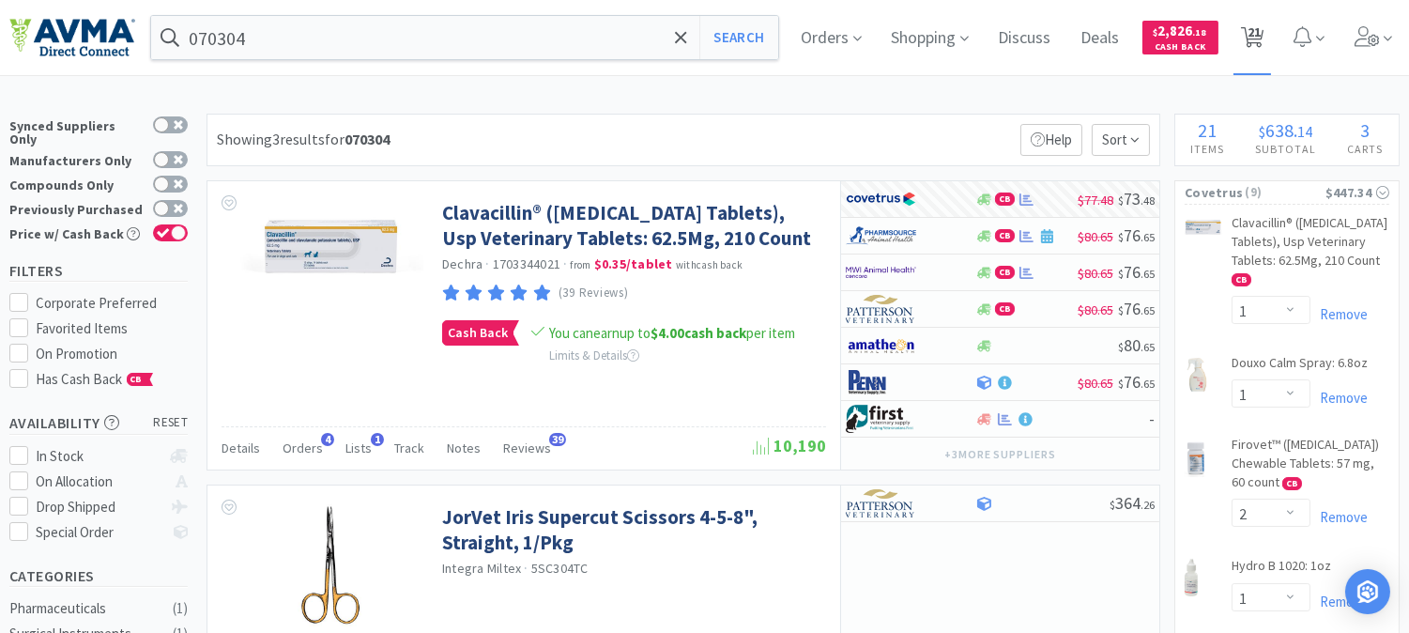
select select "1"
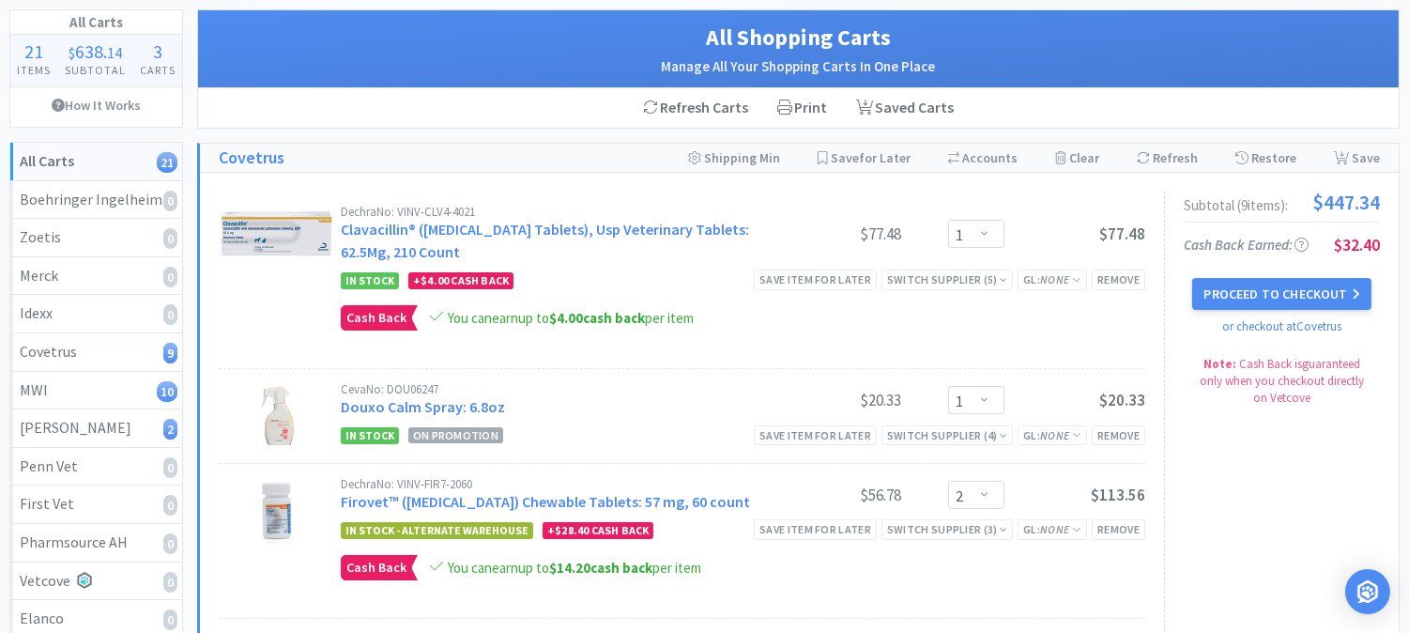
scroll to position [208, 0]
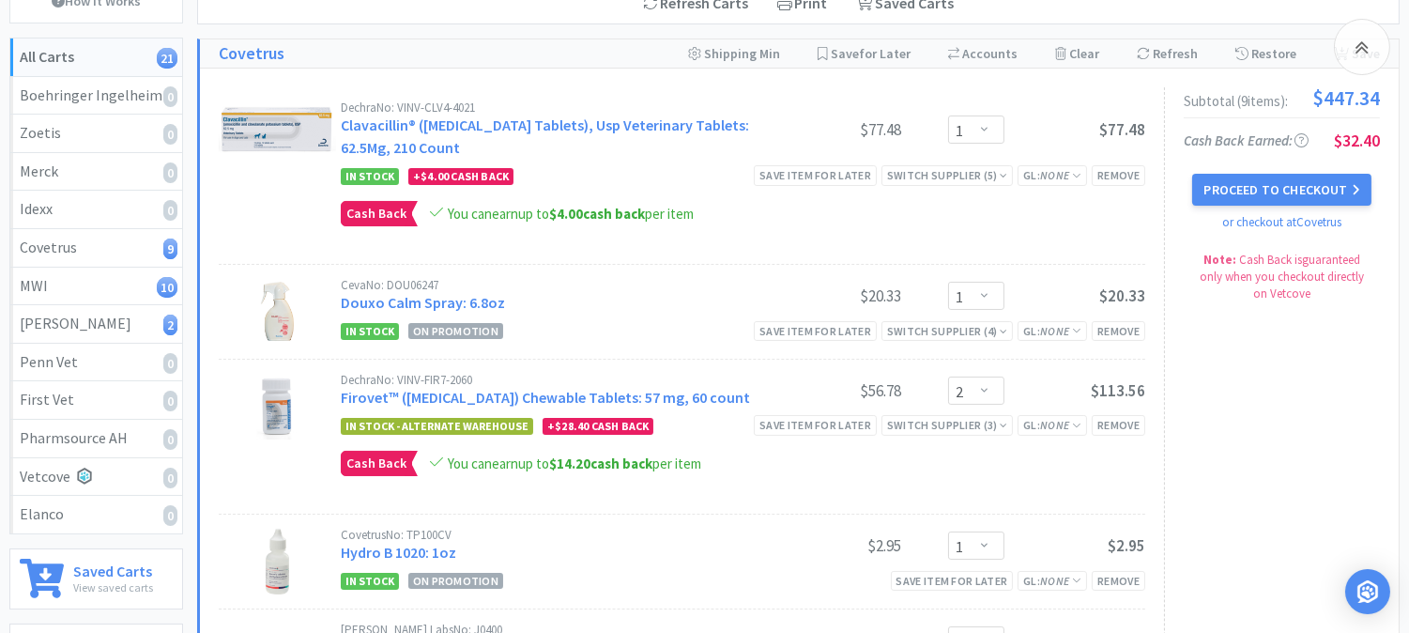
click at [1305, 338] on div "Subtotal ( 9 item s ): $447.34 Cash Back Earned : $32.40 Proceed to Checkout or…" at bounding box center [1272, 605] width 216 height 1036
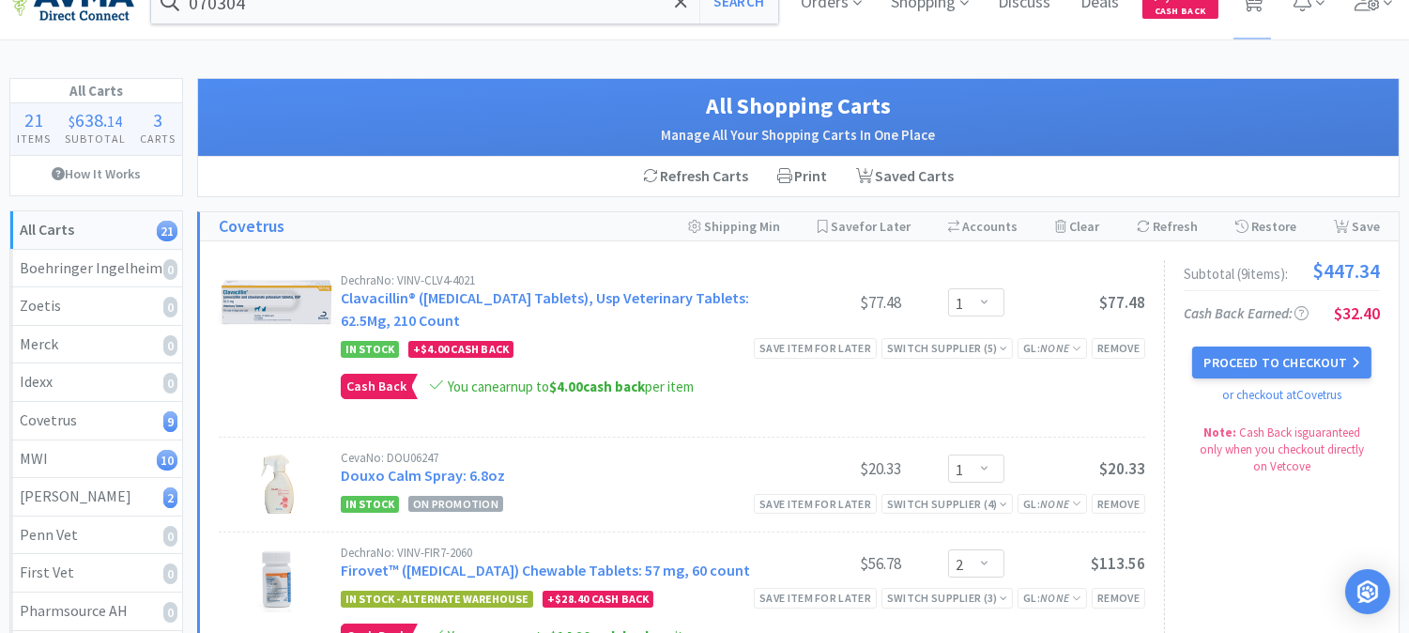
scroll to position [0, 0]
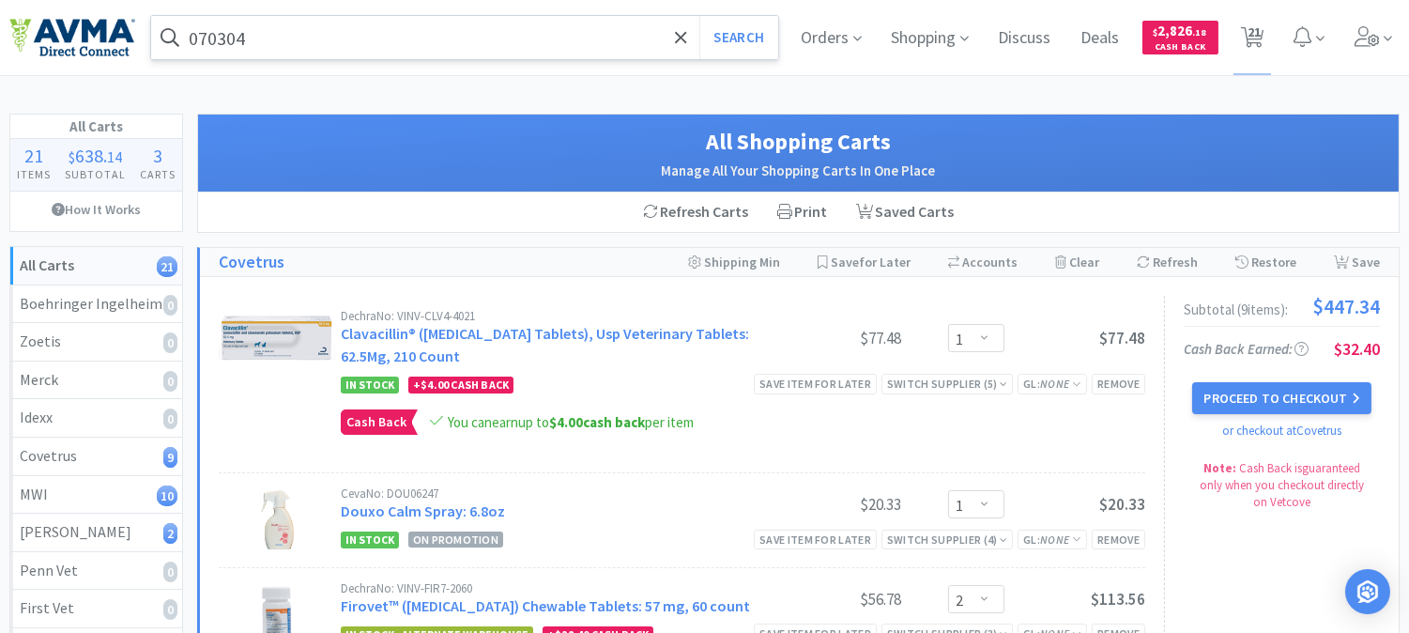
click at [279, 34] on input "070304" at bounding box center [464, 37] width 627 height 43
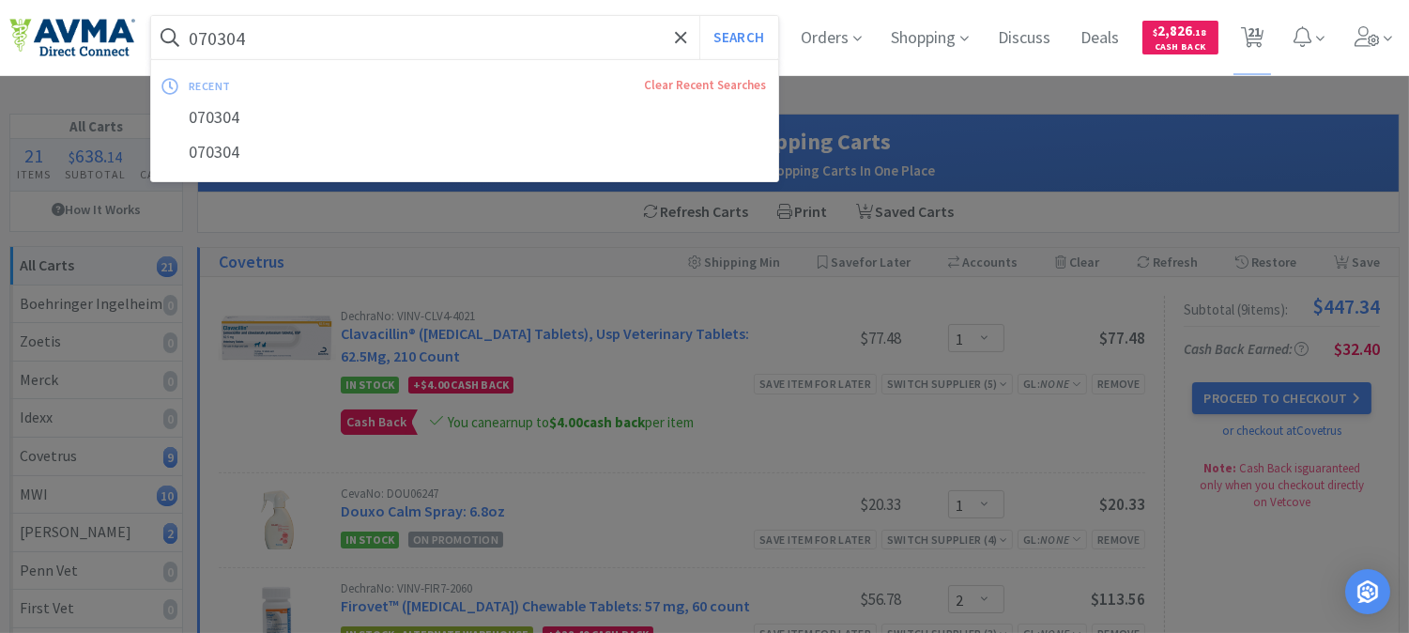
paste input "84256"
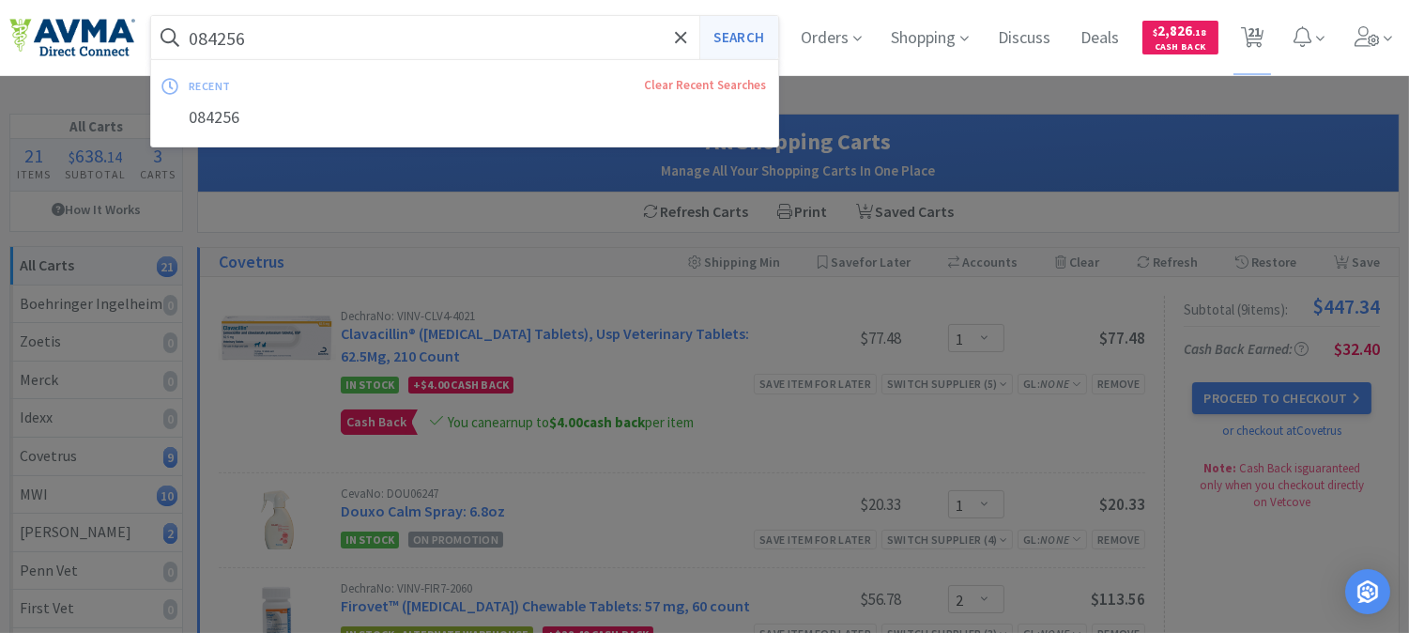
type input "084256"
click at [759, 29] on button "Search" at bounding box center [738, 37] width 78 height 43
select select "1"
select select "2"
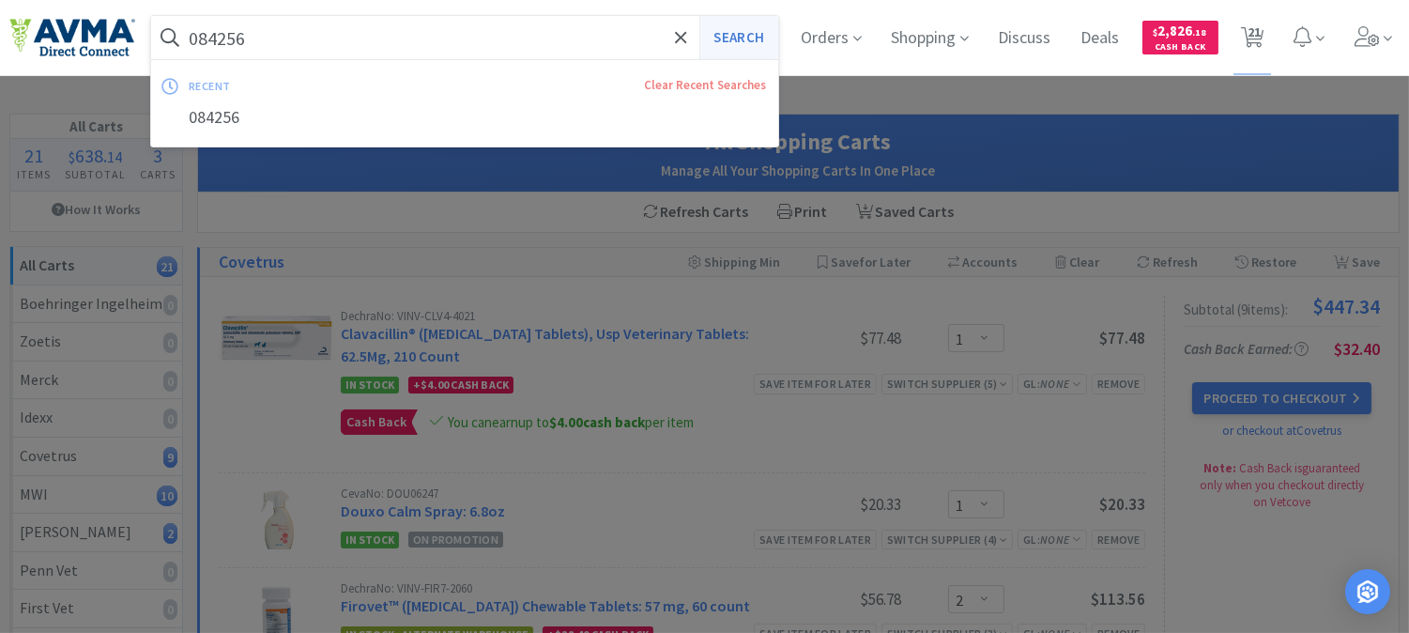
select select "1"
select select "25"
select select "1"
select select "6"
select select "2"
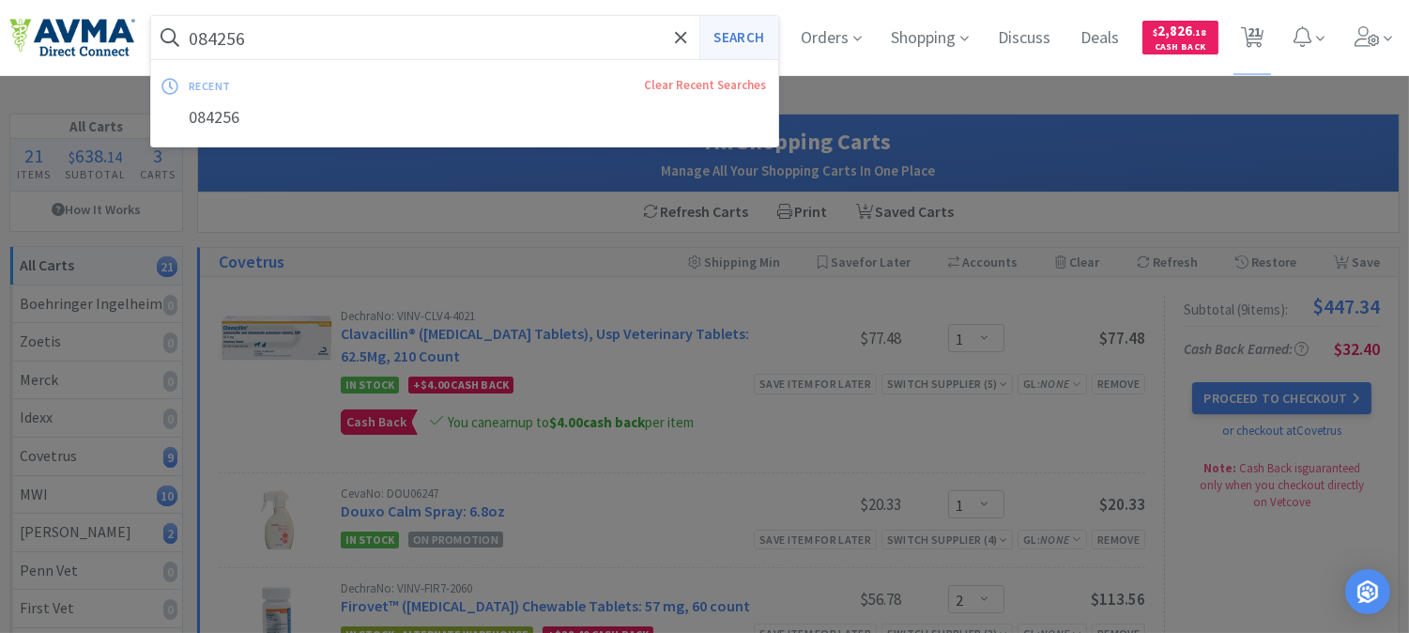
select select "1"
select select "2"
select select "1"
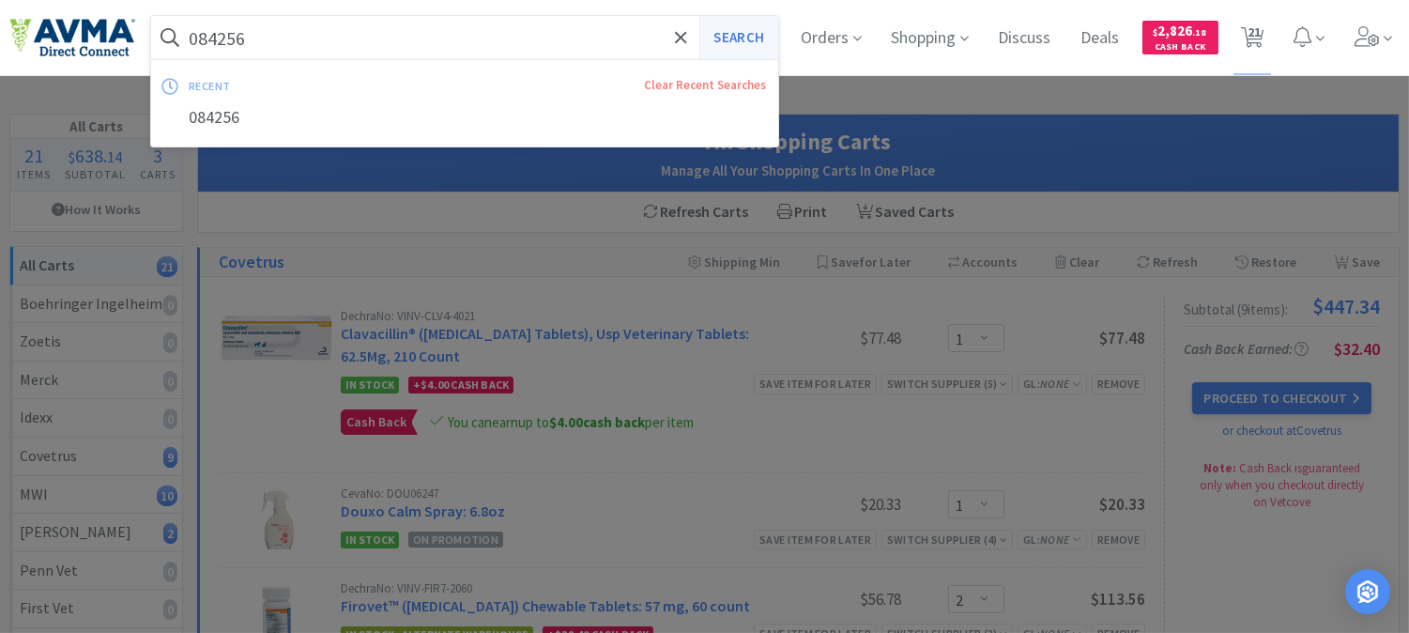
select select "1"
select select "2"
select select "1"
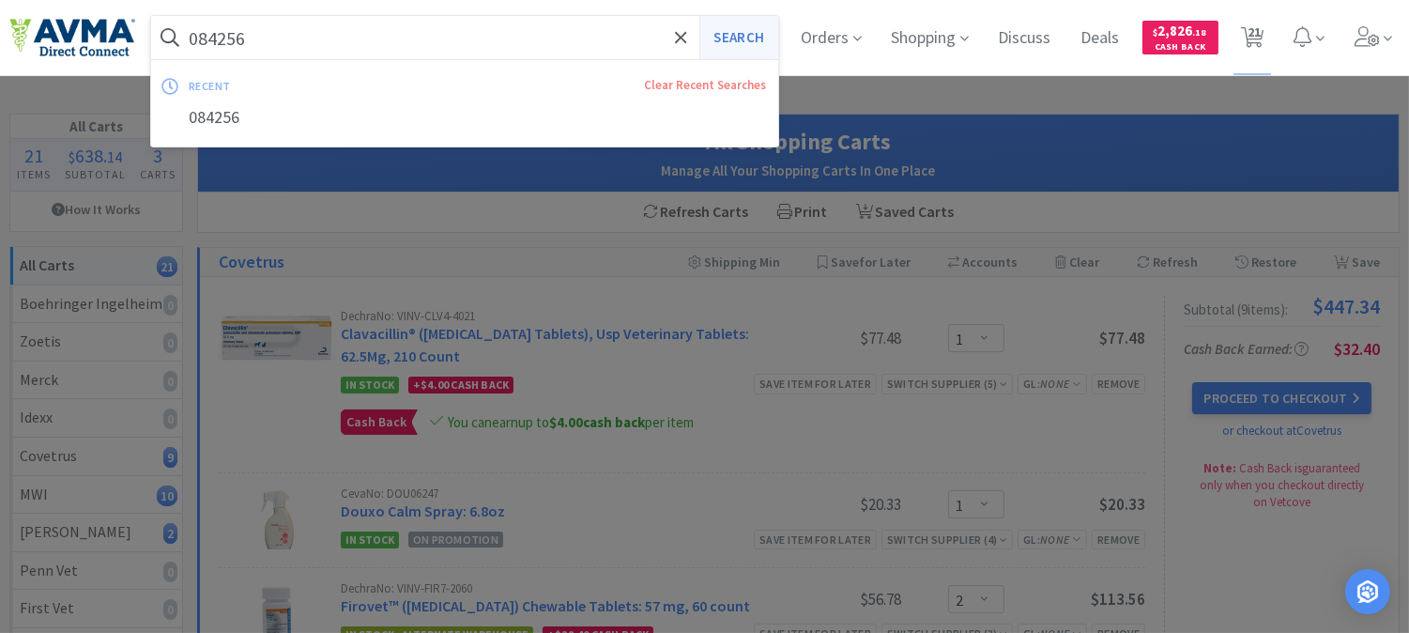
select select "1"
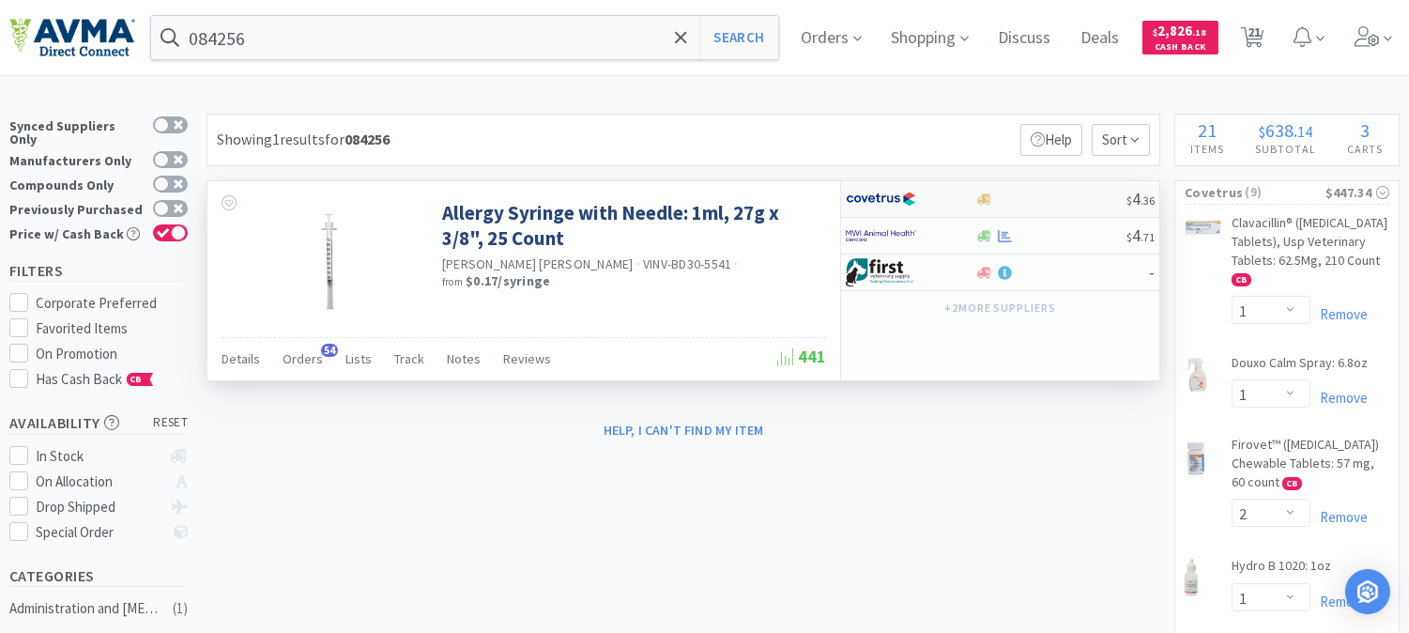
click at [875, 199] on img at bounding box center [881, 199] width 70 height 28
select select "1"
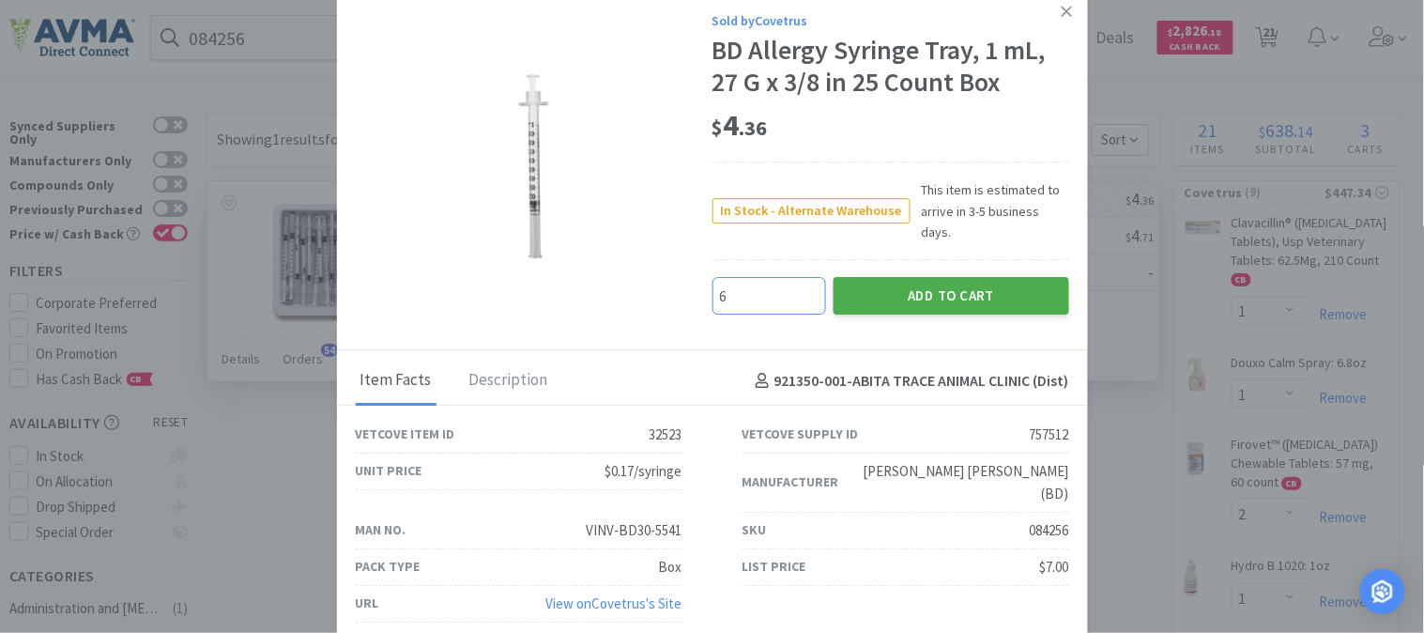
type input "6"
click at [944, 297] on button "Add to Cart" at bounding box center [952, 297] width 236 height 38
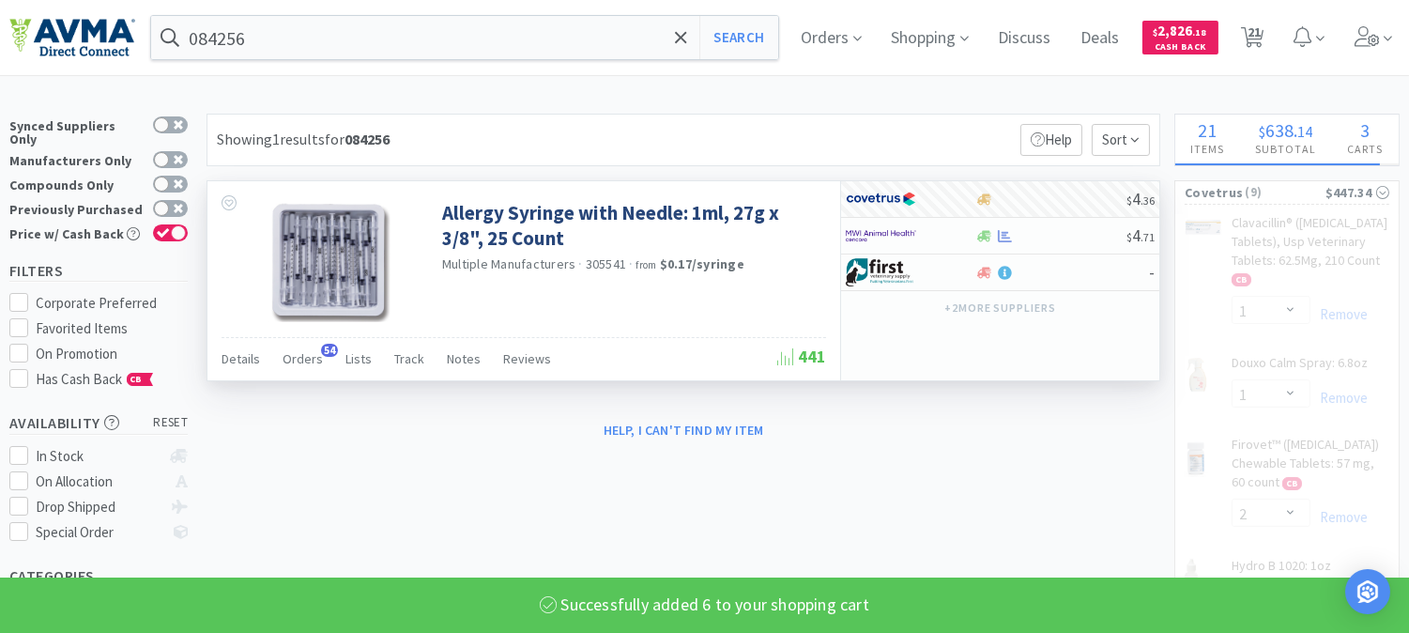
select select "12"
select select "1"
select select "2"
select select "1"
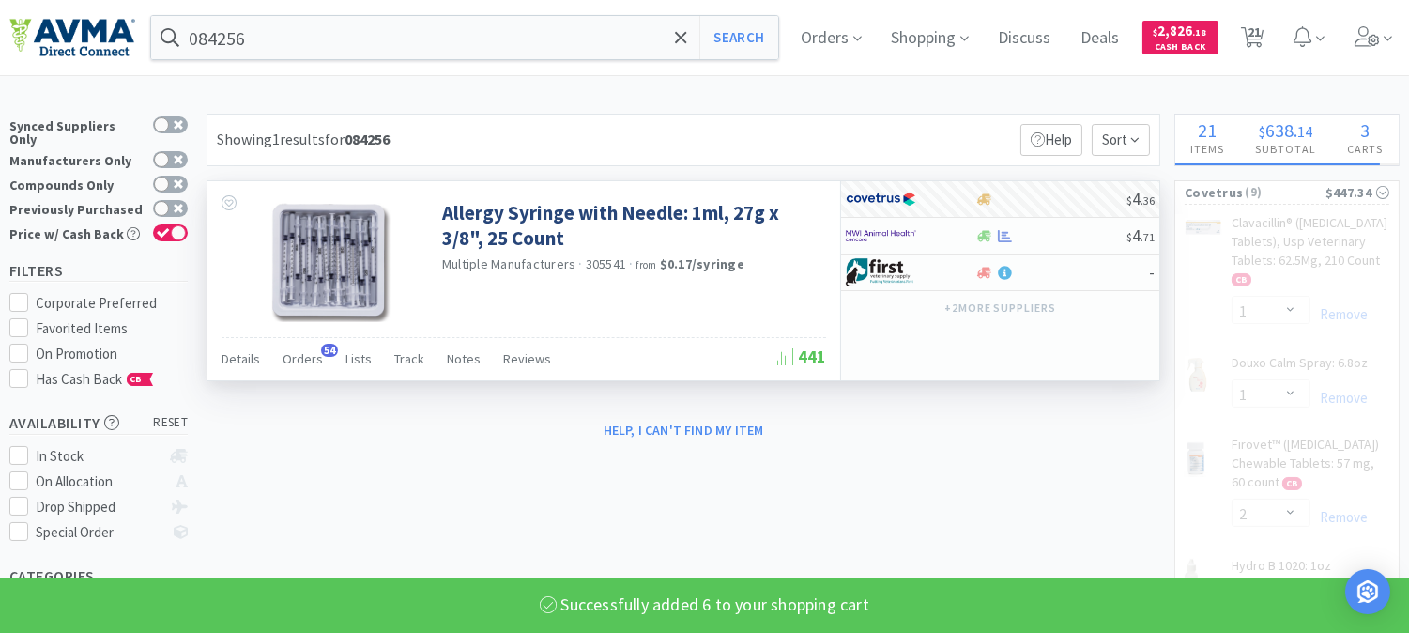
select select "6"
select select "2"
select select "25"
select select "1"
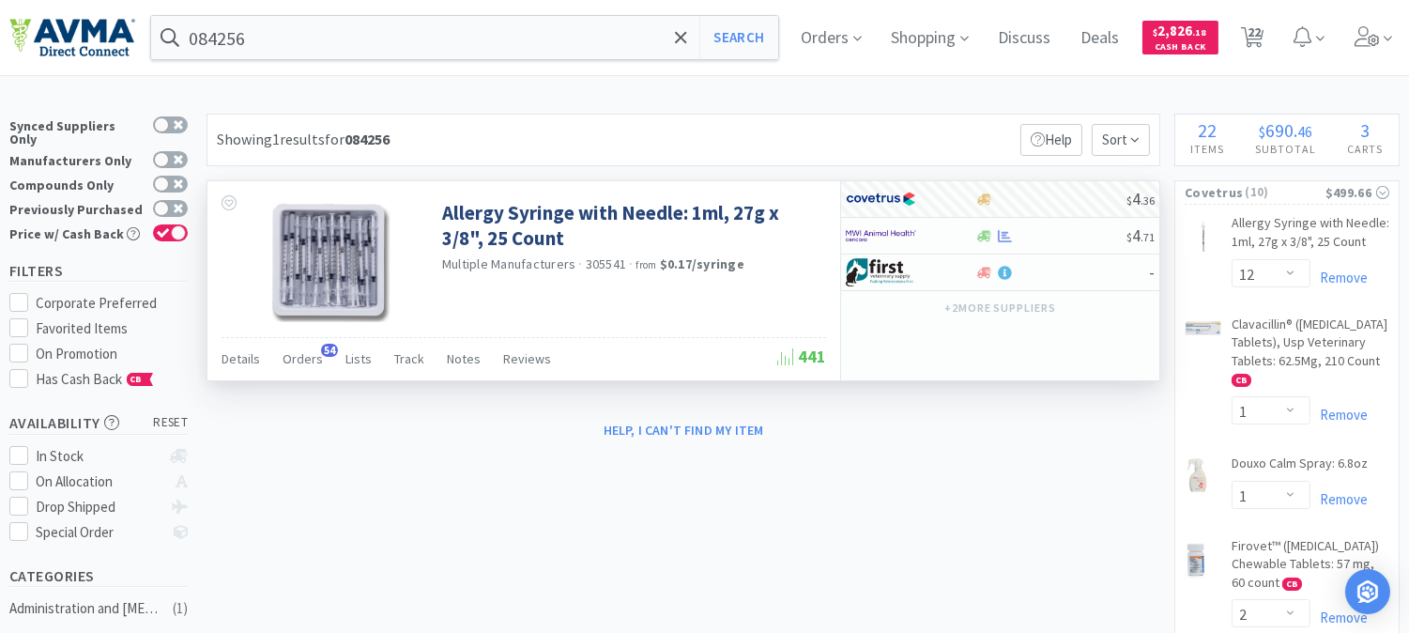
drag, startPoint x: 1269, startPoint y: 33, endPoint x: 1280, endPoint y: 84, distance: 52.7
click at [1261, 33] on span "22" at bounding box center [1254, 31] width 13 height 75
select select "12"
select select "1"
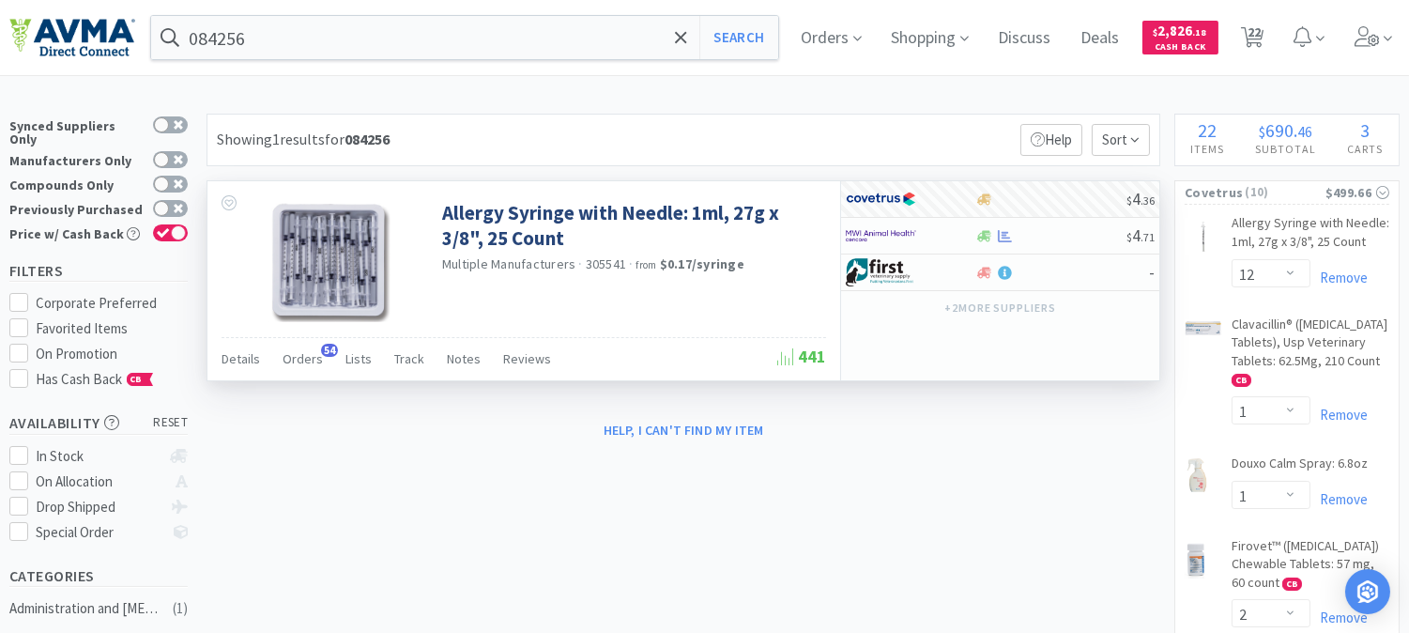
select select "2"
select select "1"
select select "25"
select select "1"
select select "6"
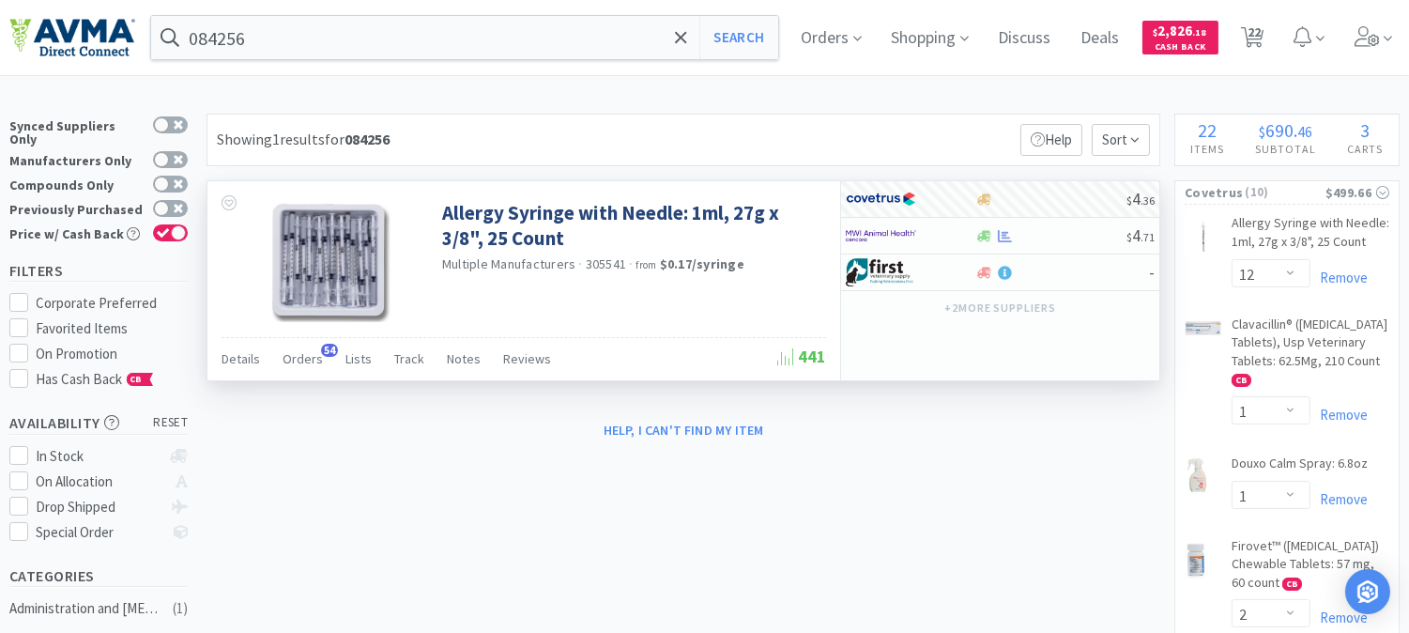
select select "2"
select select "1"
select select "2"
select select "1"
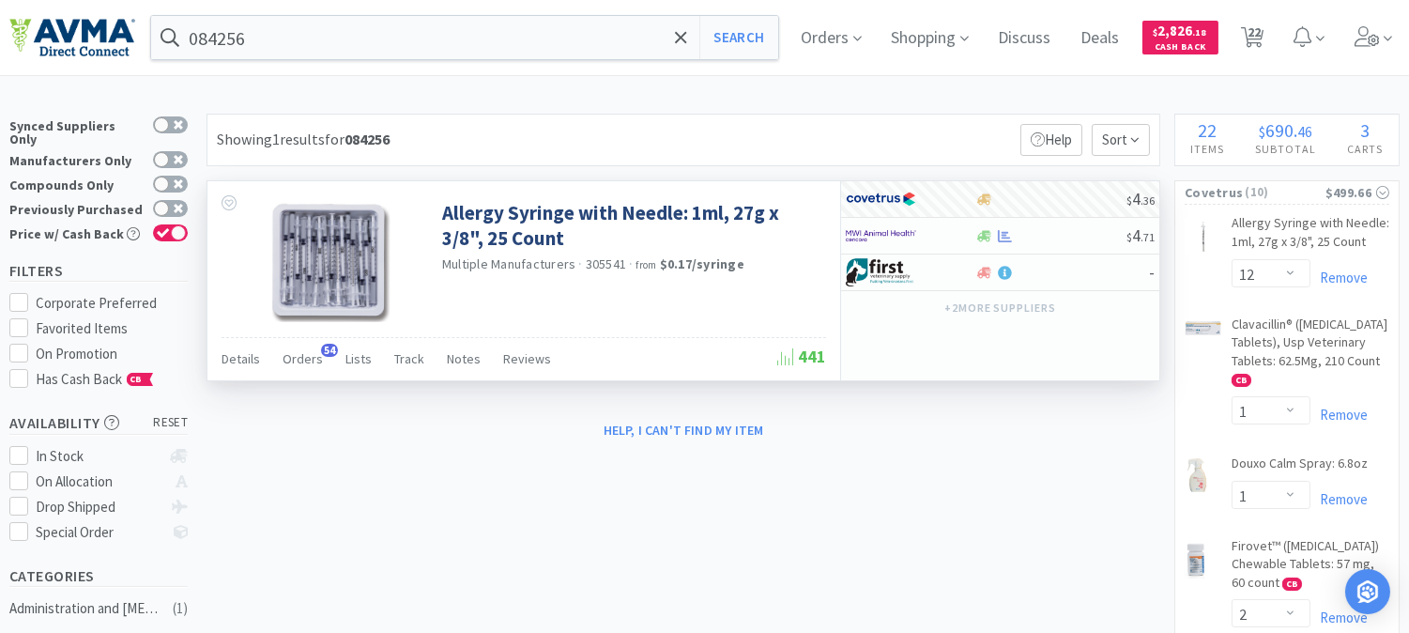
select select "1"
select select "2"
select select "1"
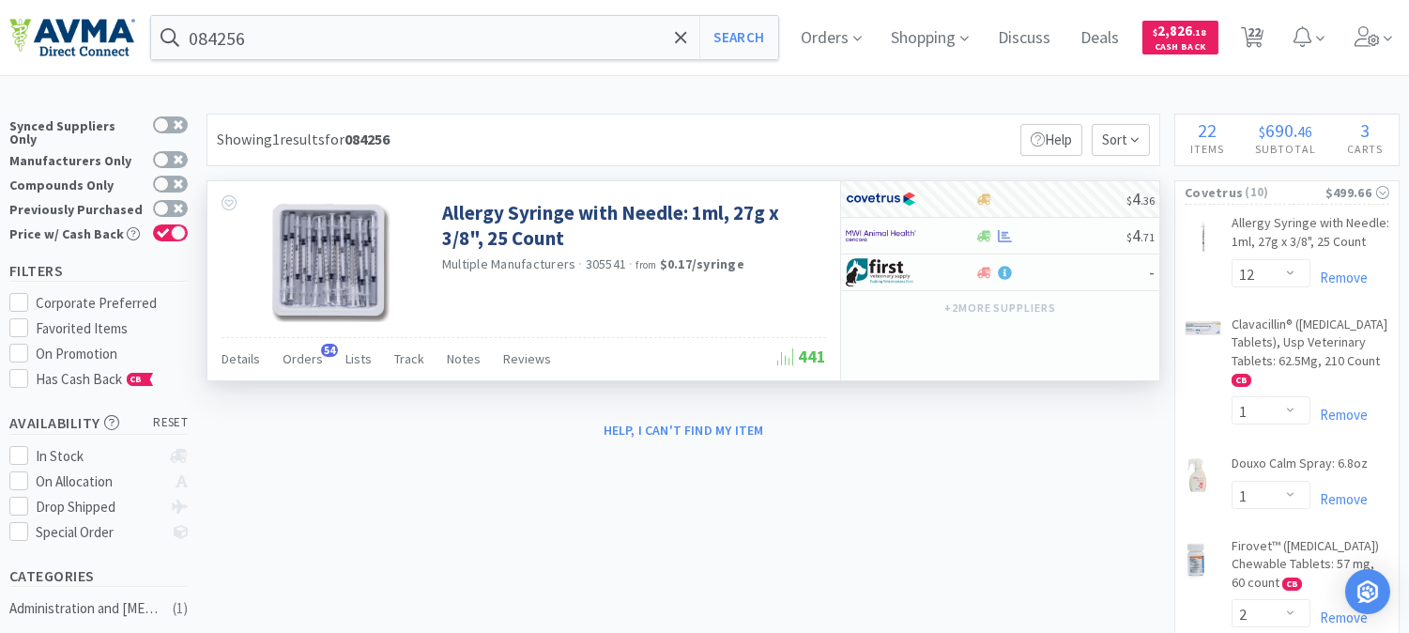
select select "1"
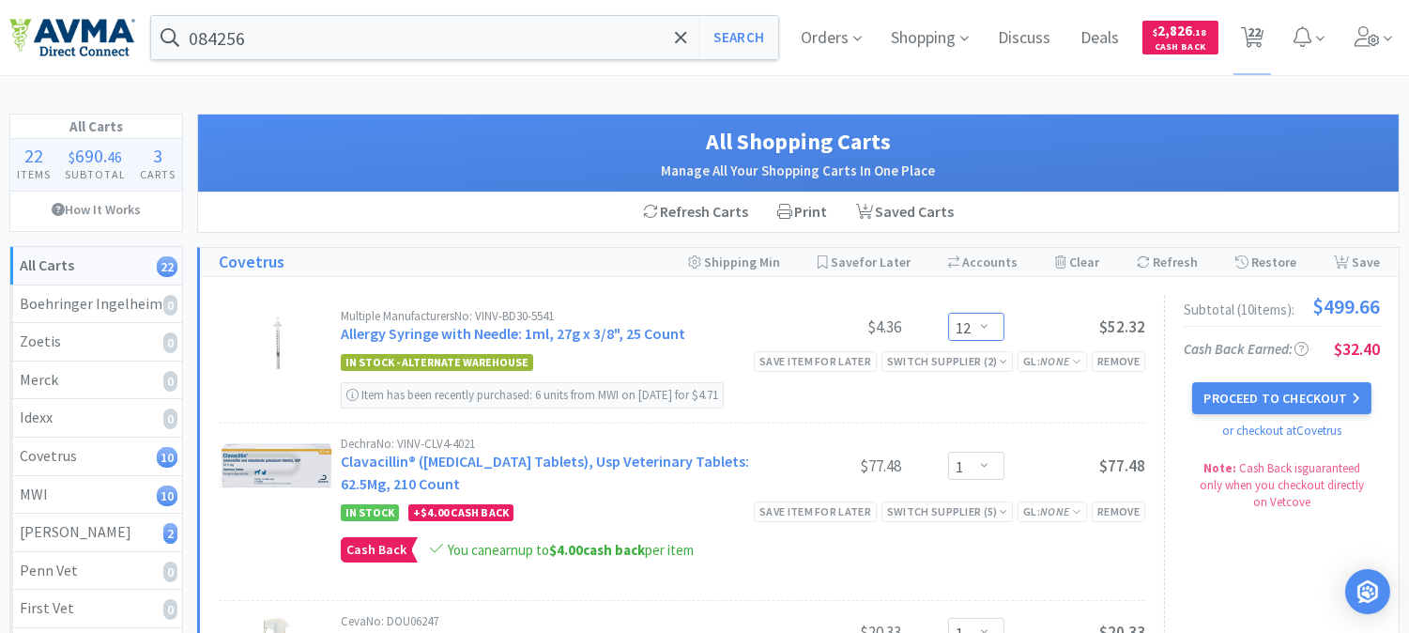
click at [989, 335] on select "Enter Quantity 1 2 3 4 5 6 7 8 9 10 11 12 13 14 15 16 17 18 19 20 Enter Quantity" at bounding box center [976, 327] width 56 height 28
click at [948, 314] on select "Enter Quantity 1 2 3 4 5 6 7 8 9 10 11 12 13 14 15 16 17 18 19 20 Enter Quantity" at bounding box center [976, 327] width 56 height 28
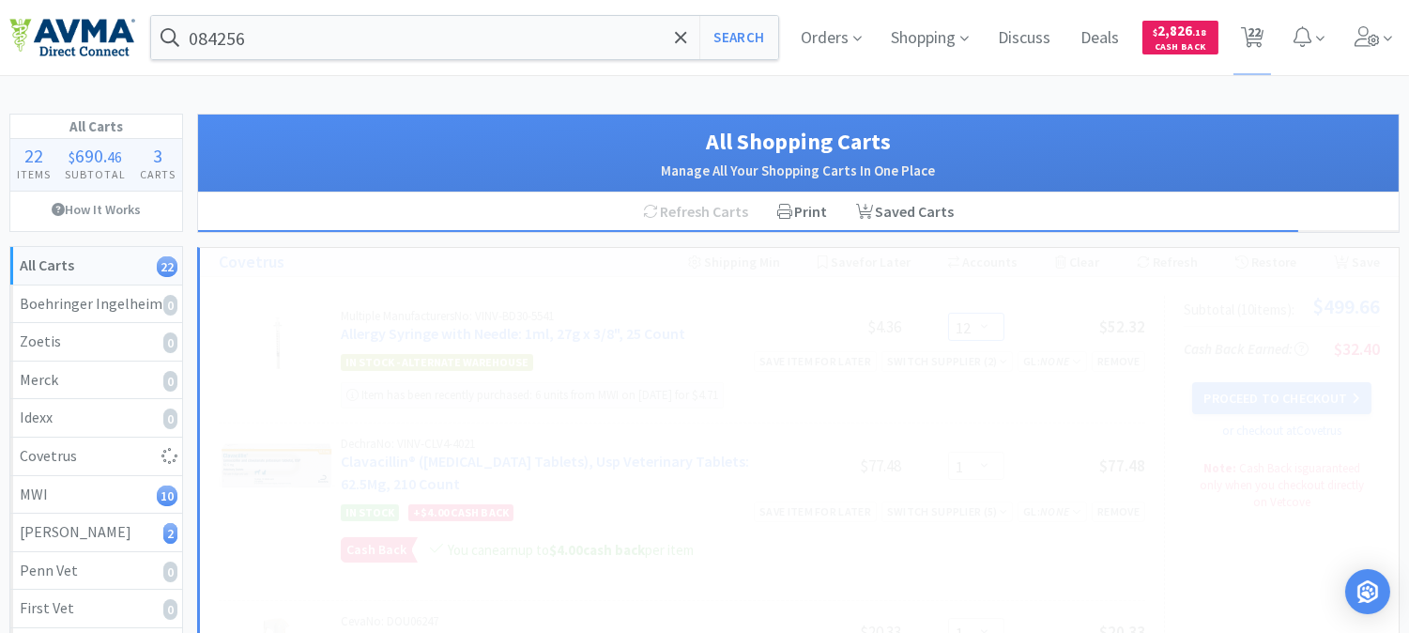
select select "6"
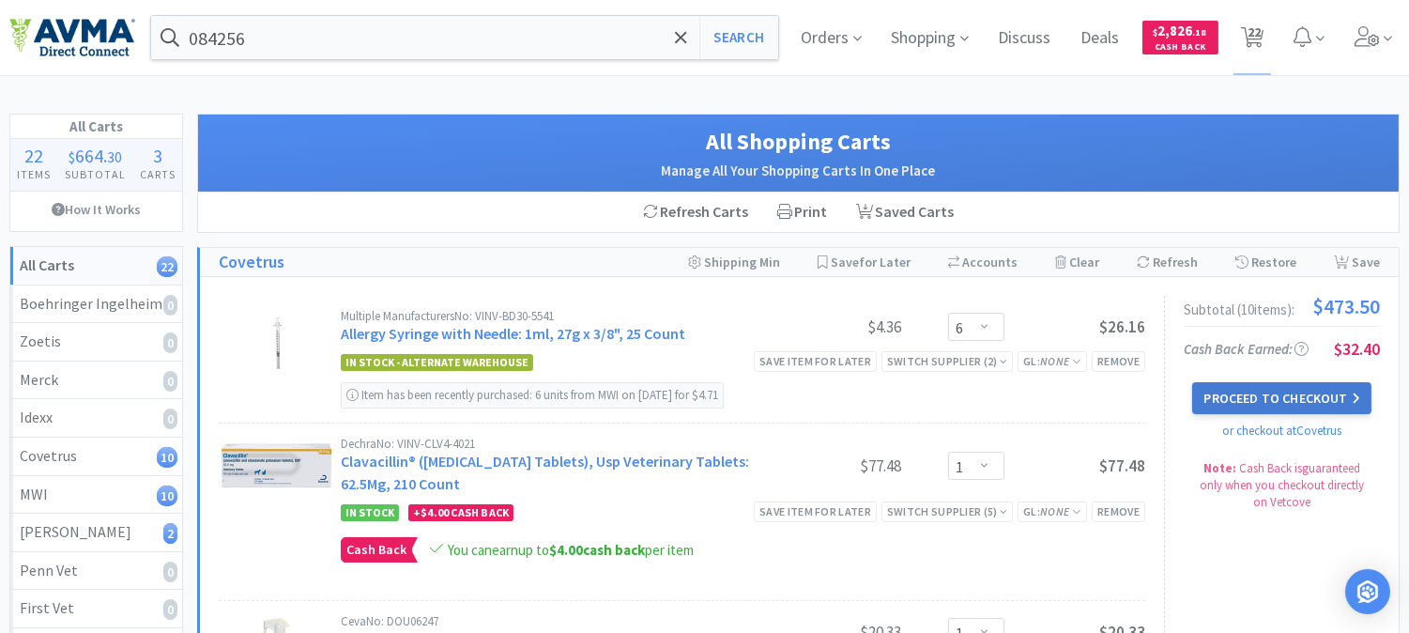
click at [1300, 397] on button "Proceed to Checkout" at bounding box center [1281, 398] width 178 height 32
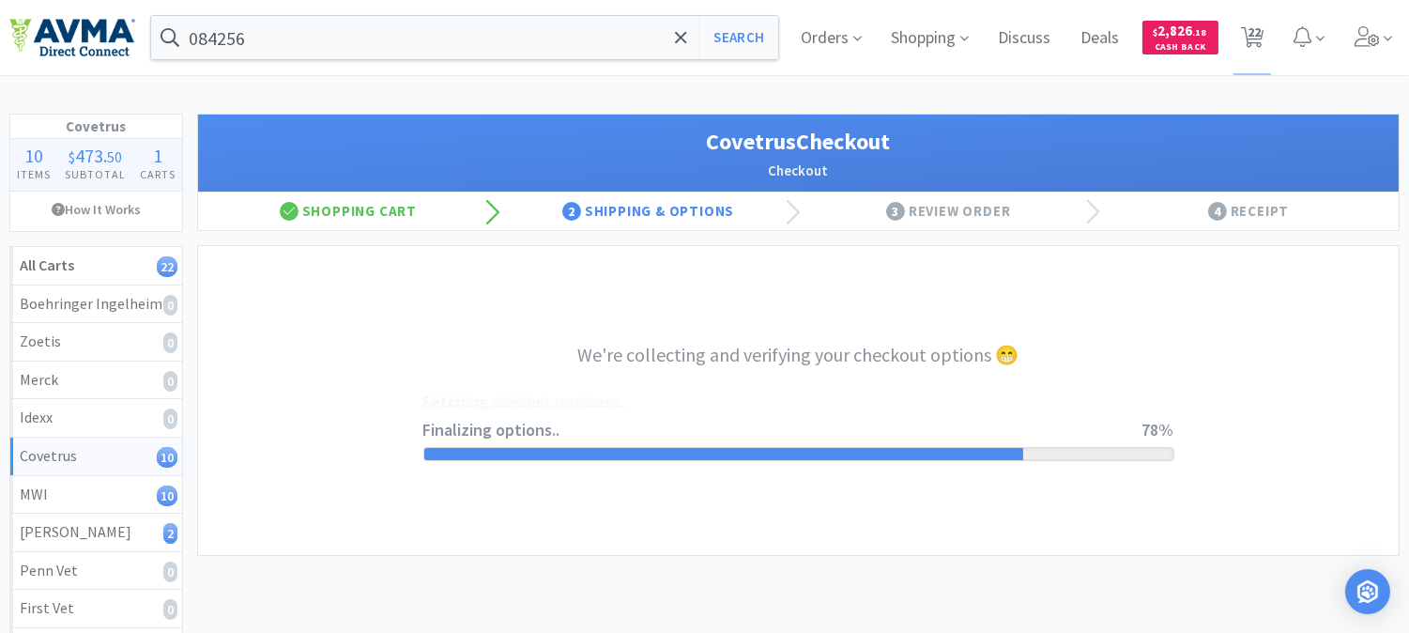
select select "9825171669034"
select select "cvt-standard-net"
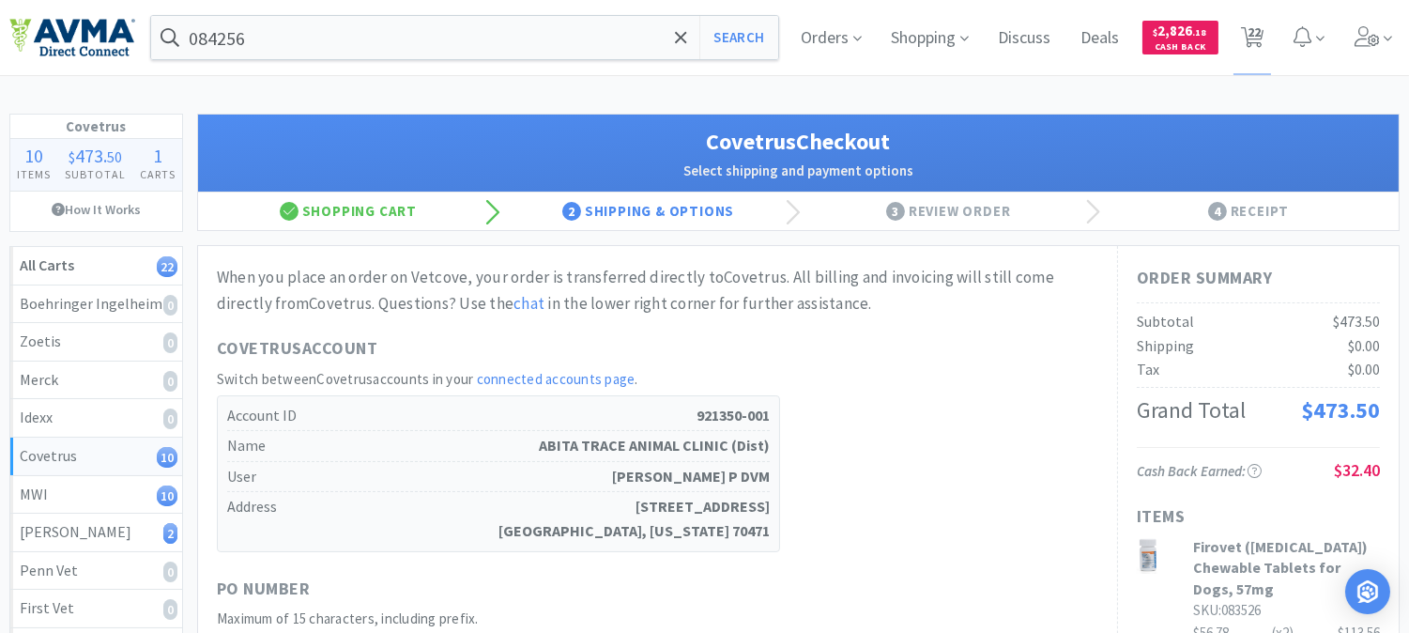
scroll to position [208, 0]
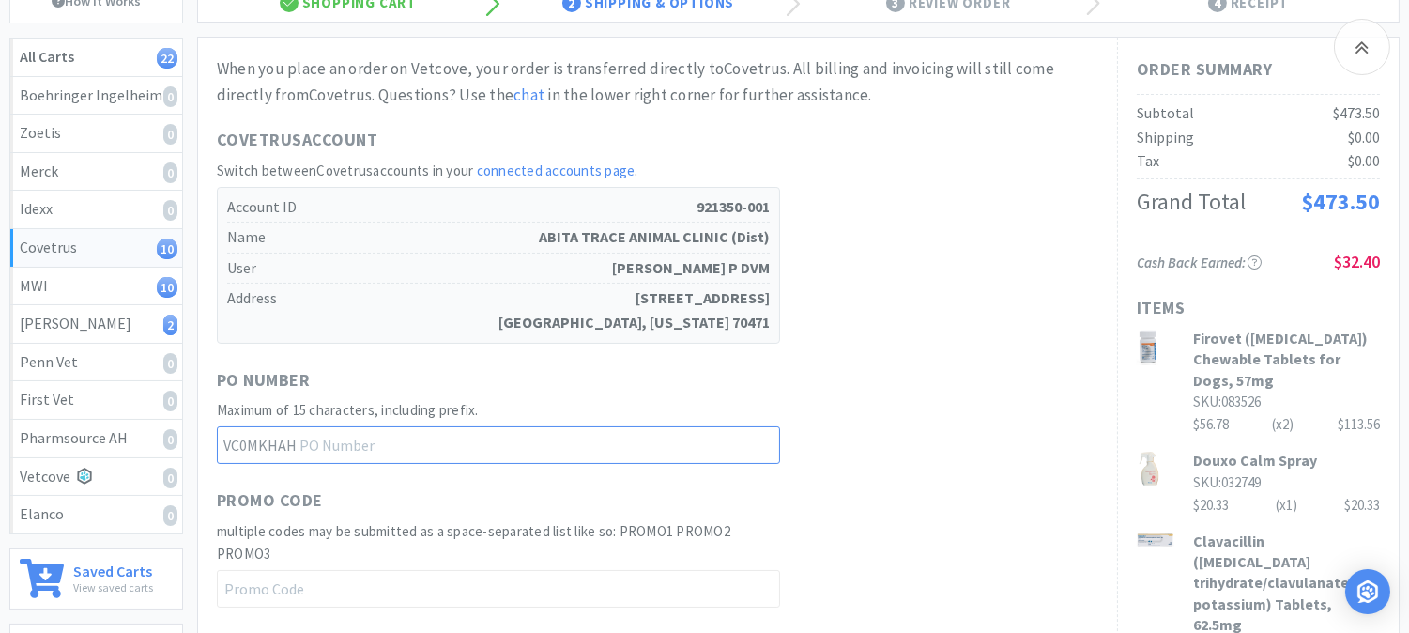
click at [404, 441] on input "text" at bounding box center [498, 445] width 563 height 38
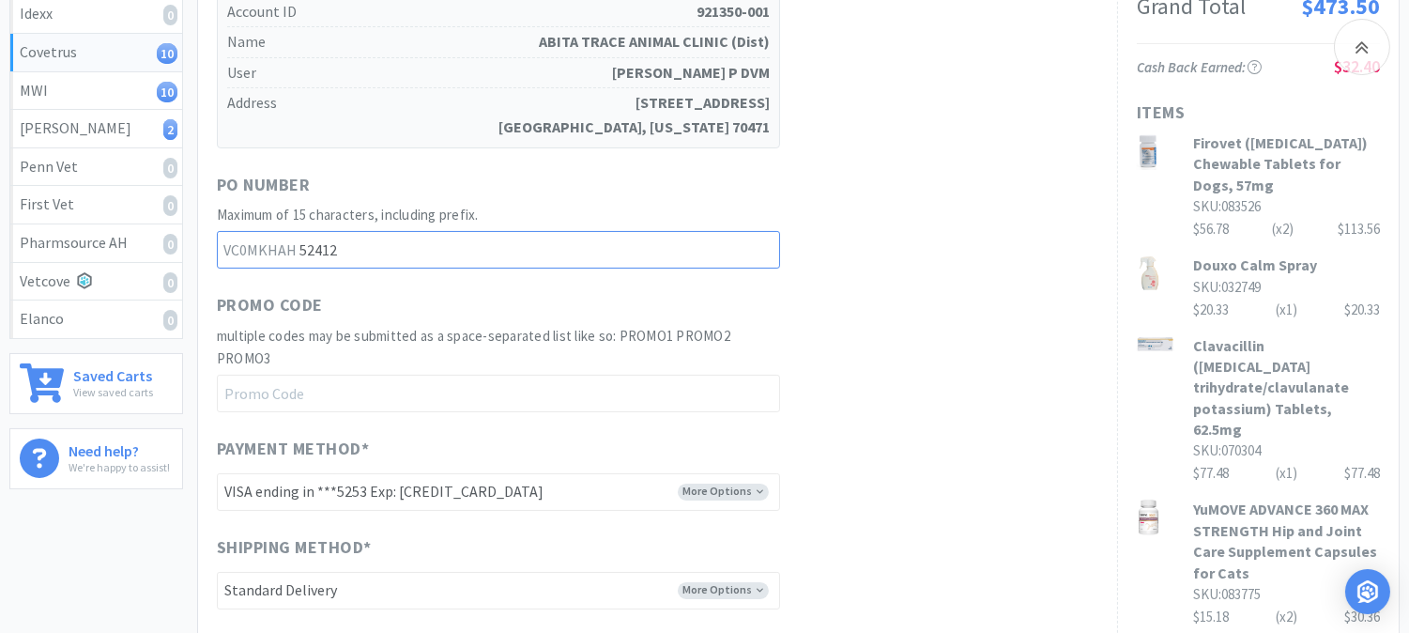
scroll to position [417, 0]
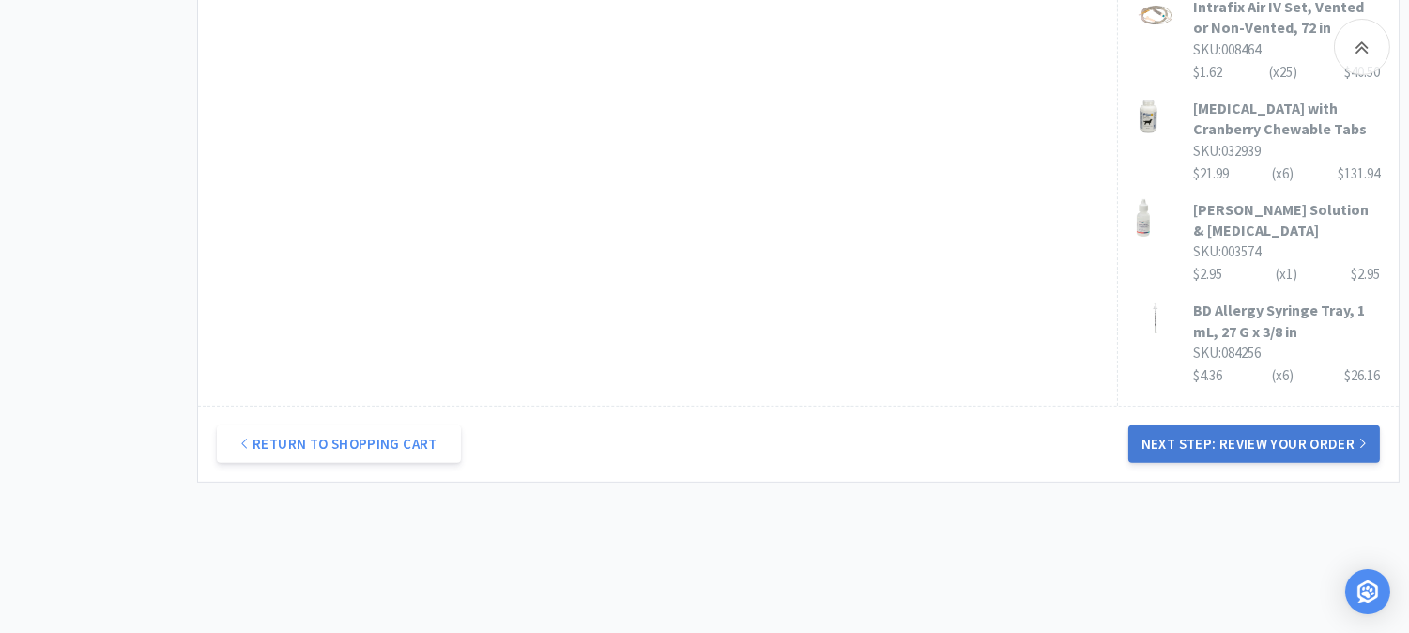
type input "52412"
click at [1271, 425] on button "Next Step: Review Your Order" at bounding box center [1254, 444] width 252 height 38
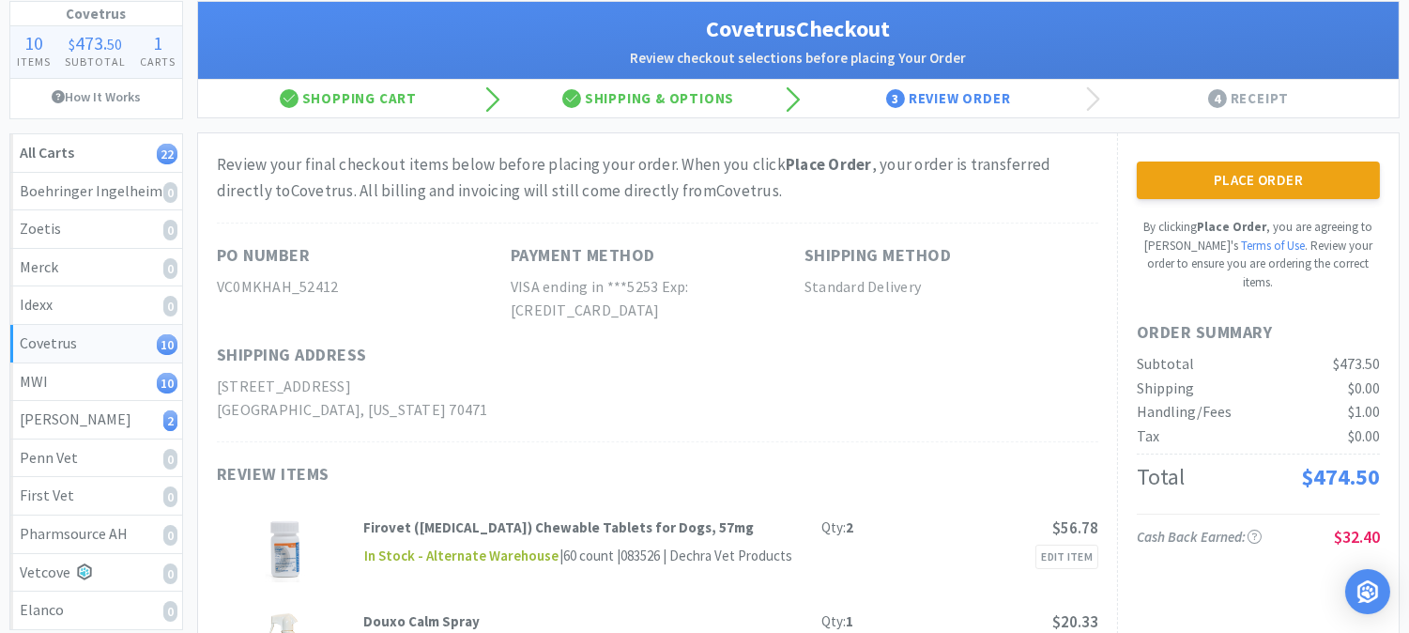
scroll to position [104, 0]
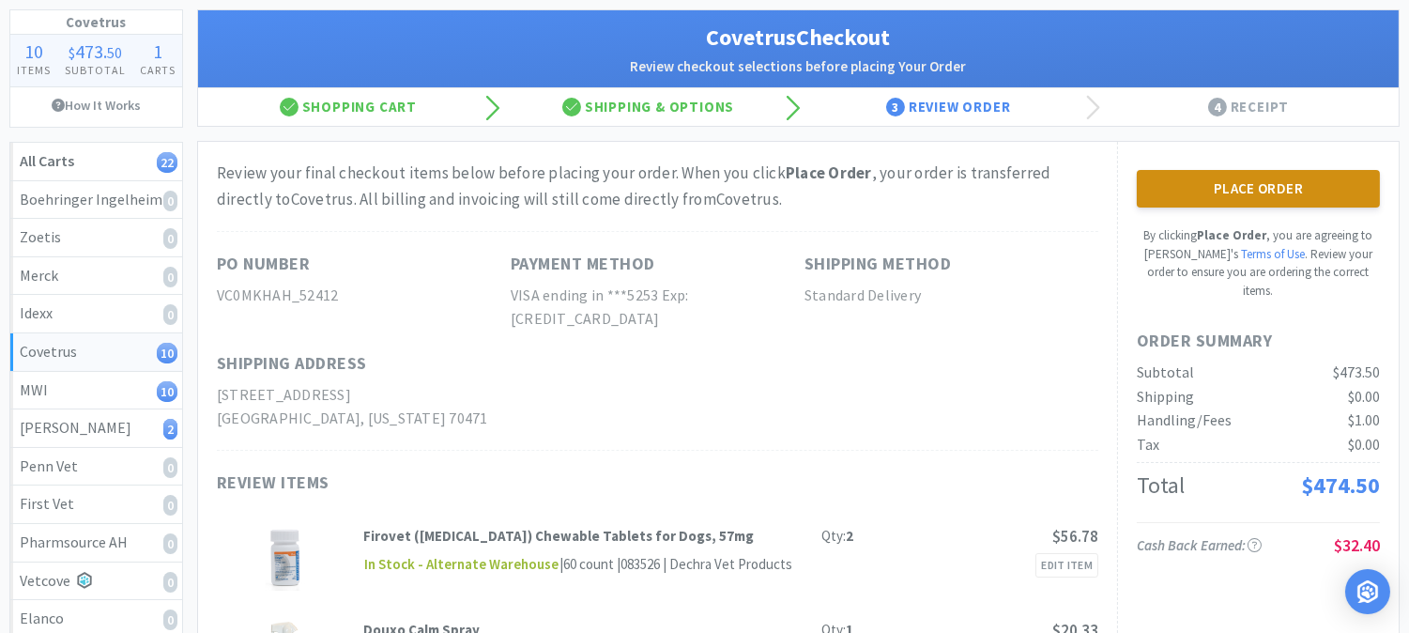
click at [1247, 190] on button "Place Order" at bounding box center [1258, 189] width 243 height 38
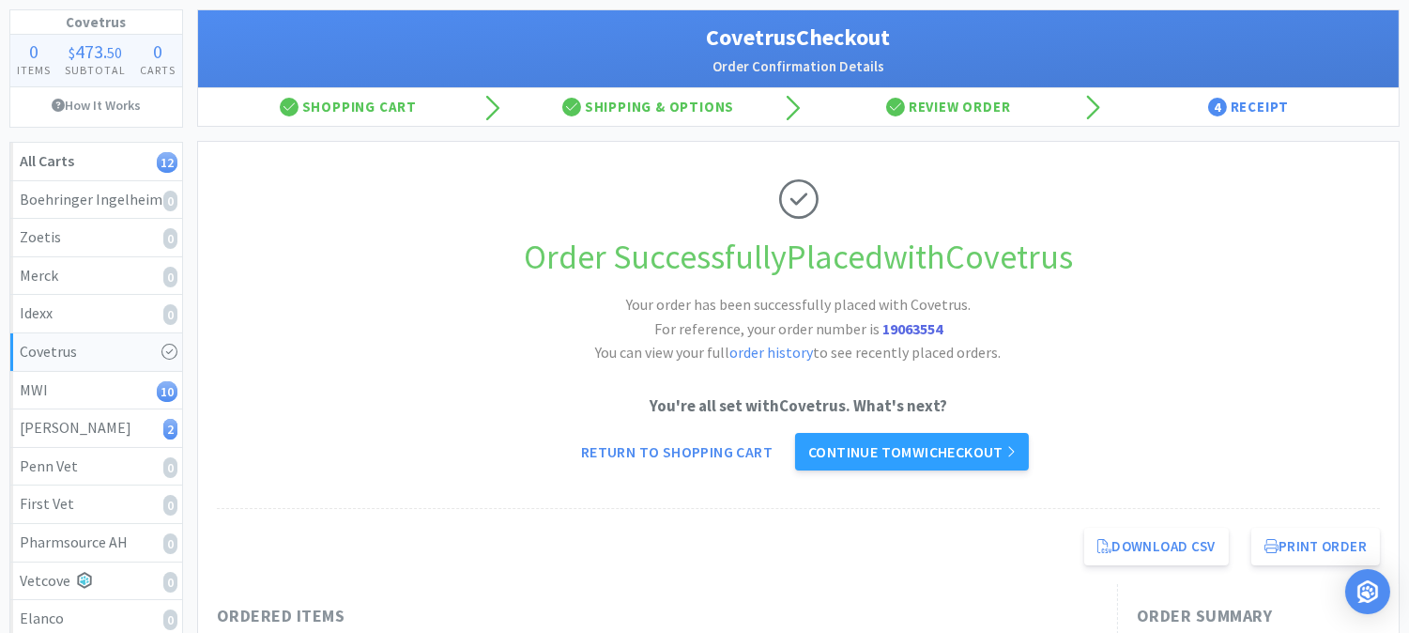
click at [909, 332] on strong "19063554" at bounding box center [912, 328] width 60 height 19
copy strong "19063554"
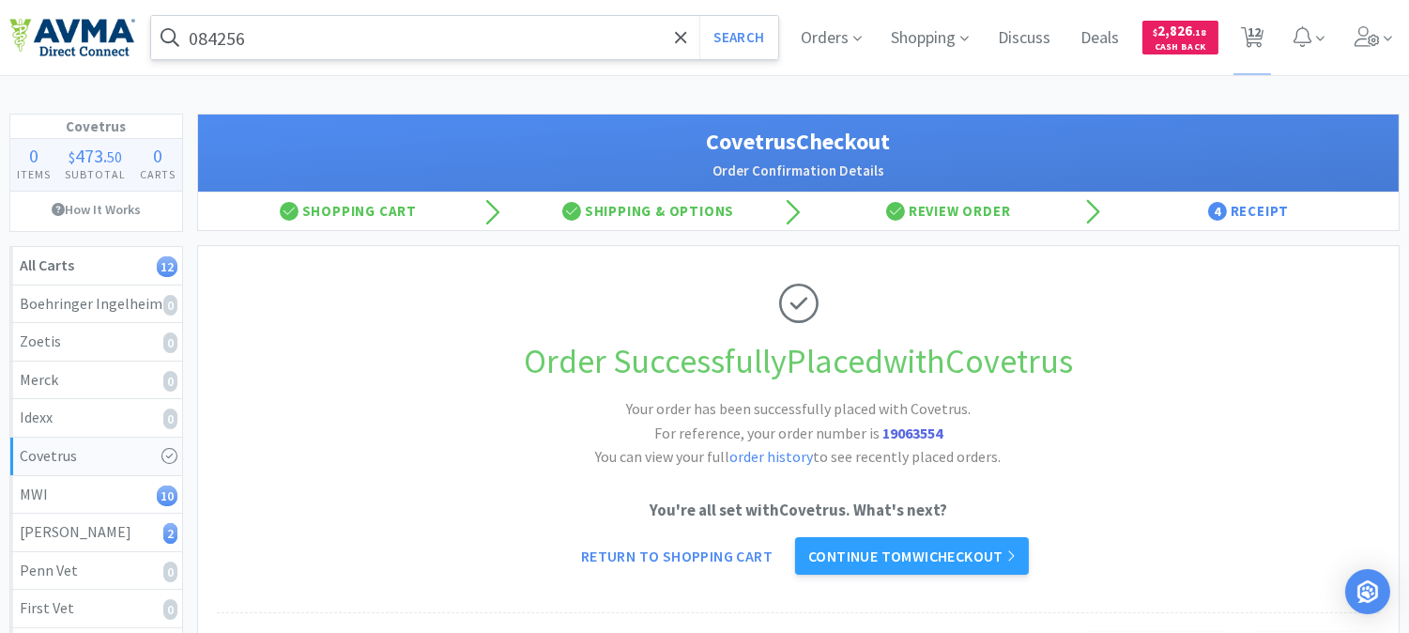
click at [336, 47] on input "084256" at bounding box center [464, 37] width 627 height 43
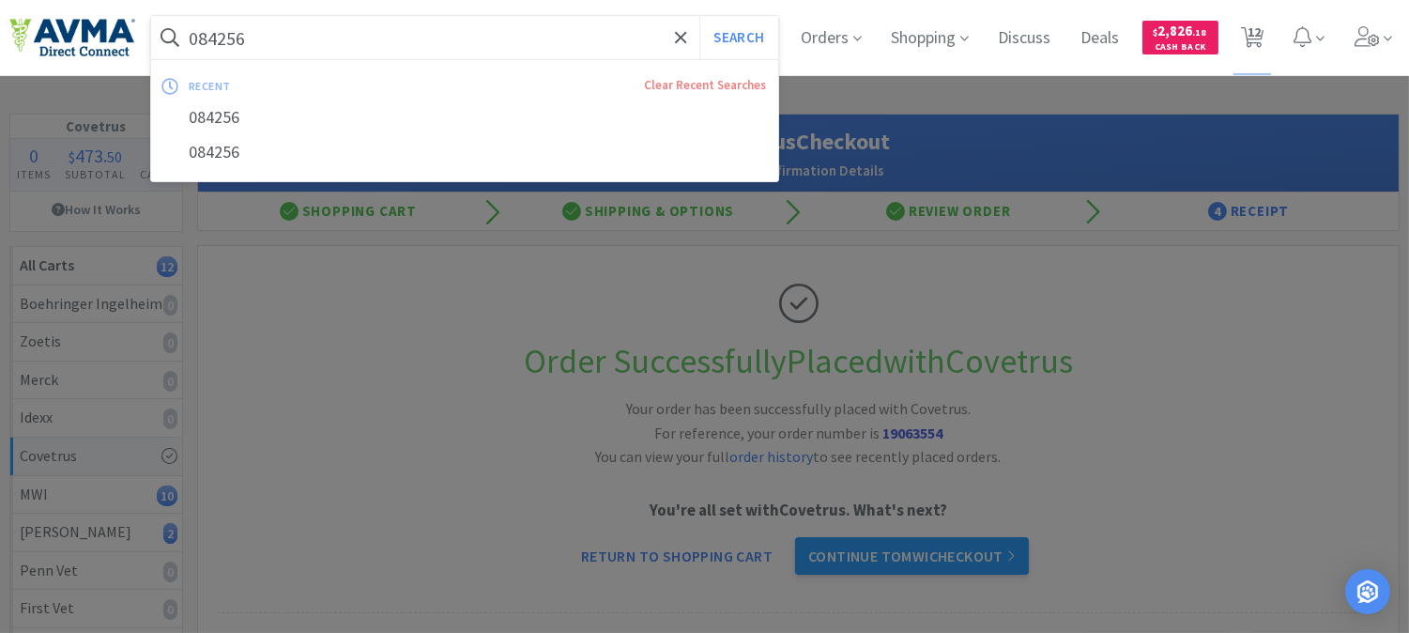
paste input "78937160"
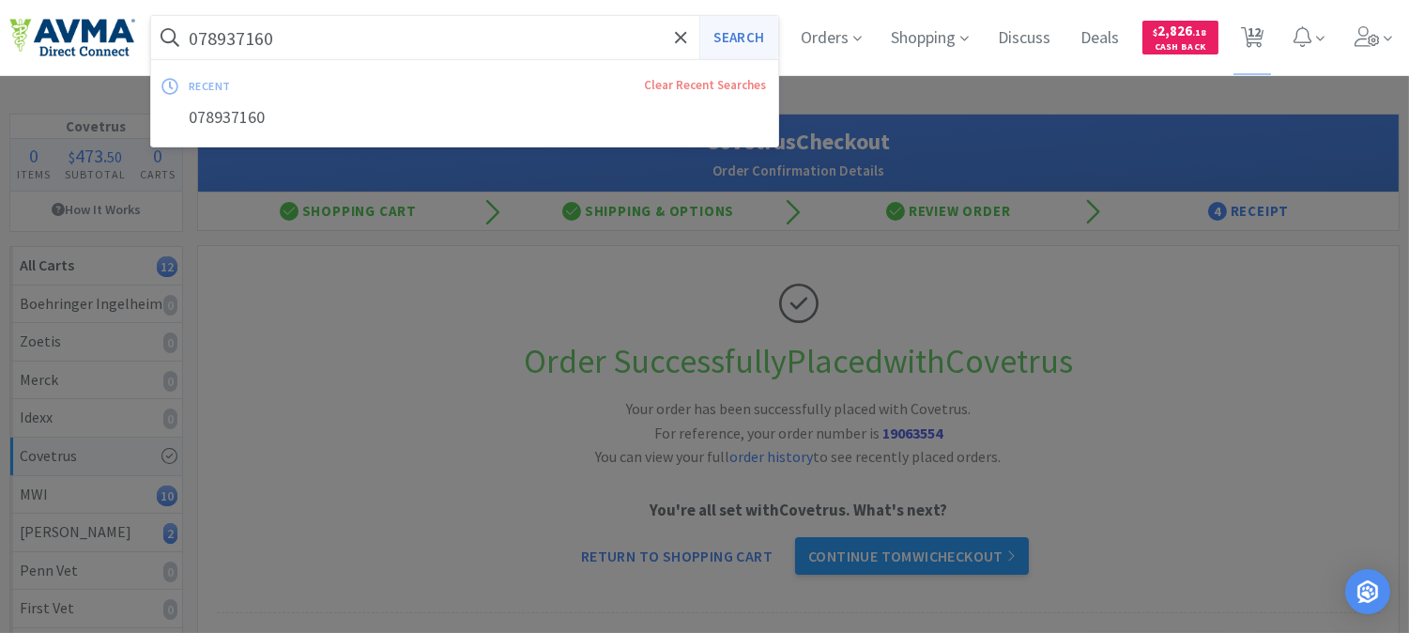
type input "078937160"
click at [718, 39] on button "Search" at bounding box center [738, 37] width 78 height 43
select select "1"
select select "2"
select select "1"
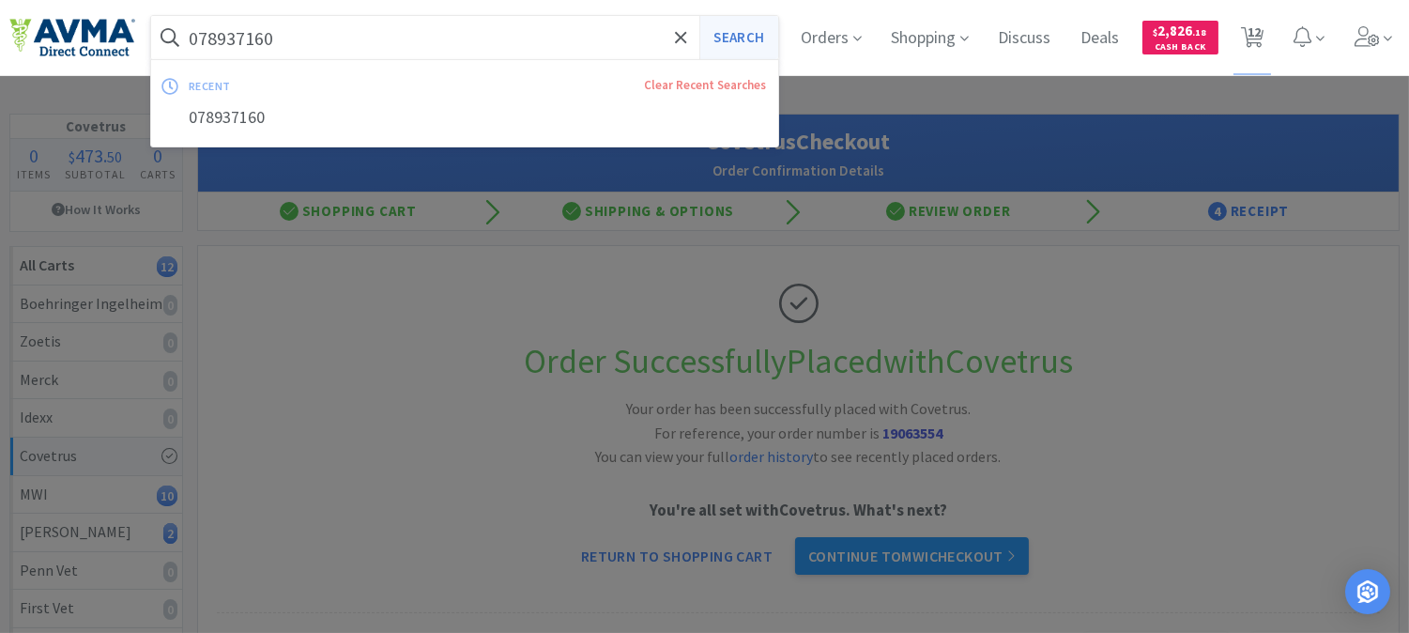
select select "1"
select select "2"
select select "1"
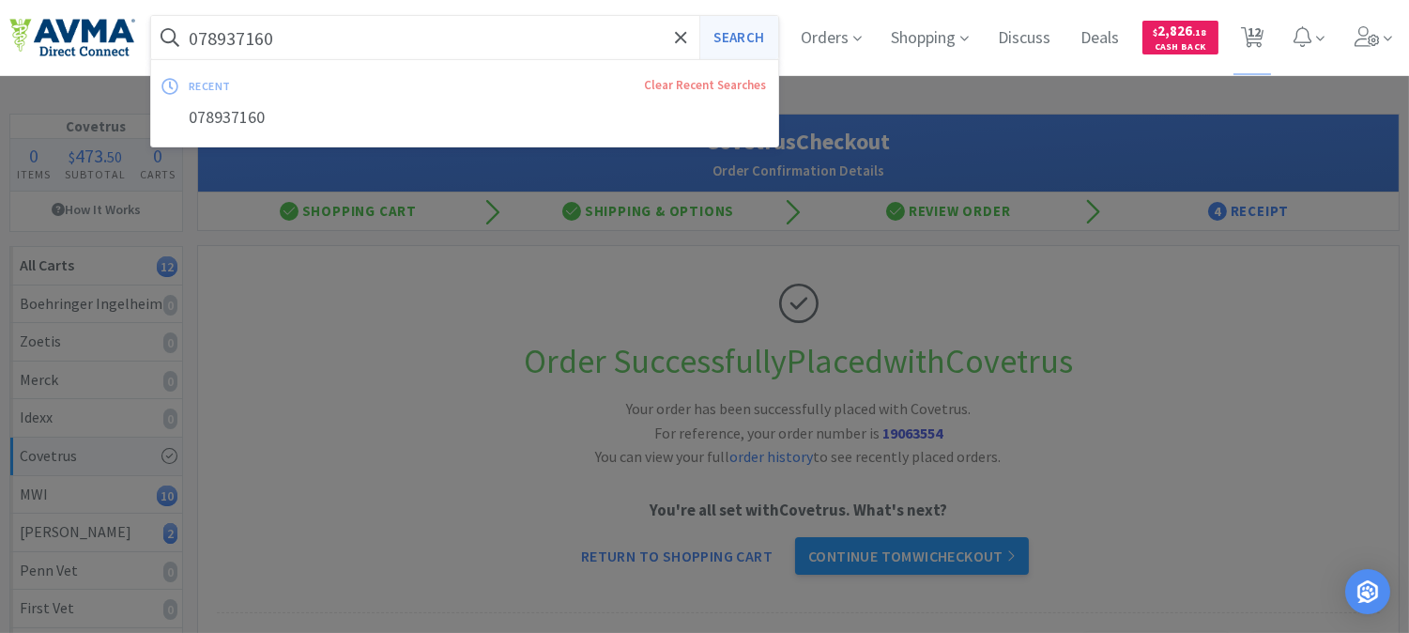
select select "1"
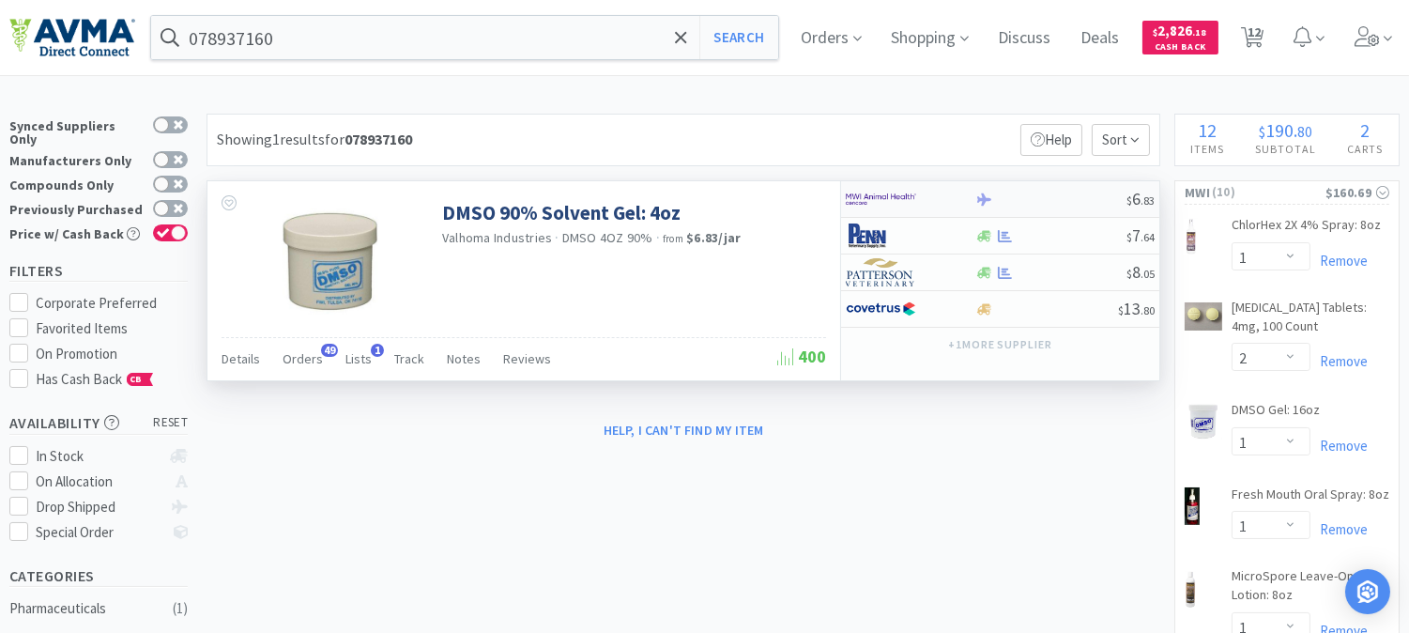
click at [882, 193] on img at bounding box center [881, 199] width 70 height 28
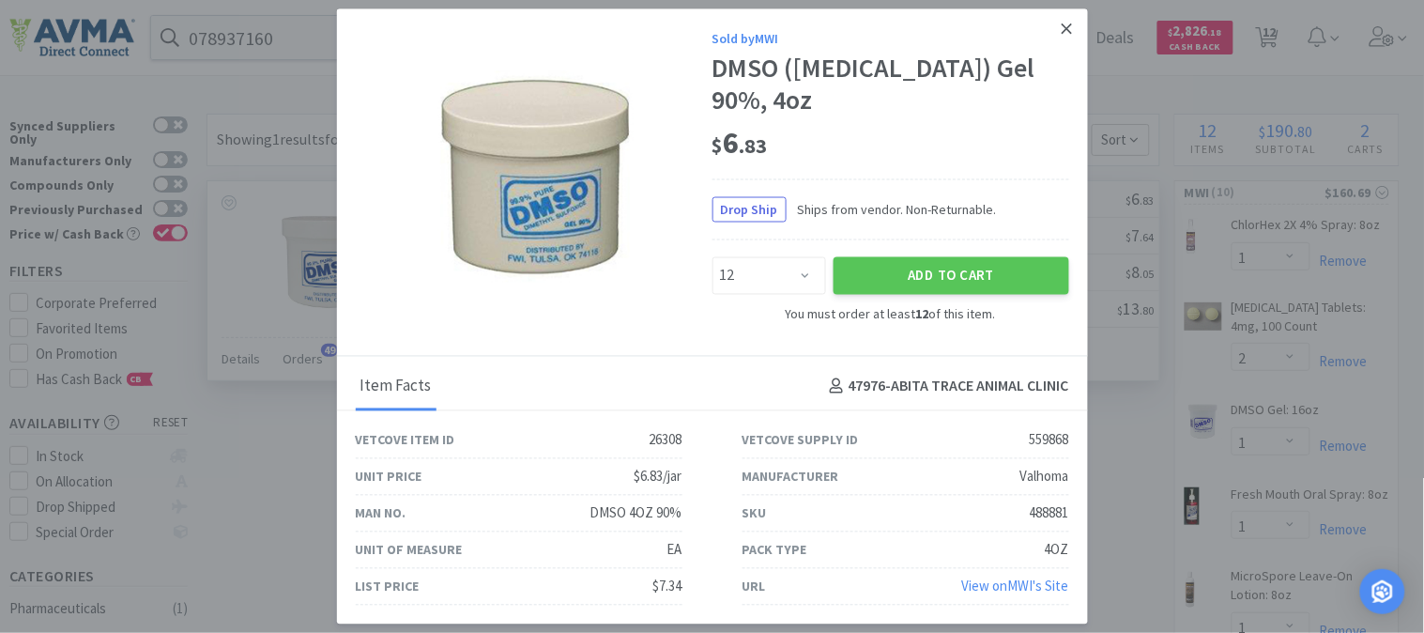
click at [1073, 25] on link at bounding box center [1066, 29] width 33 height 40
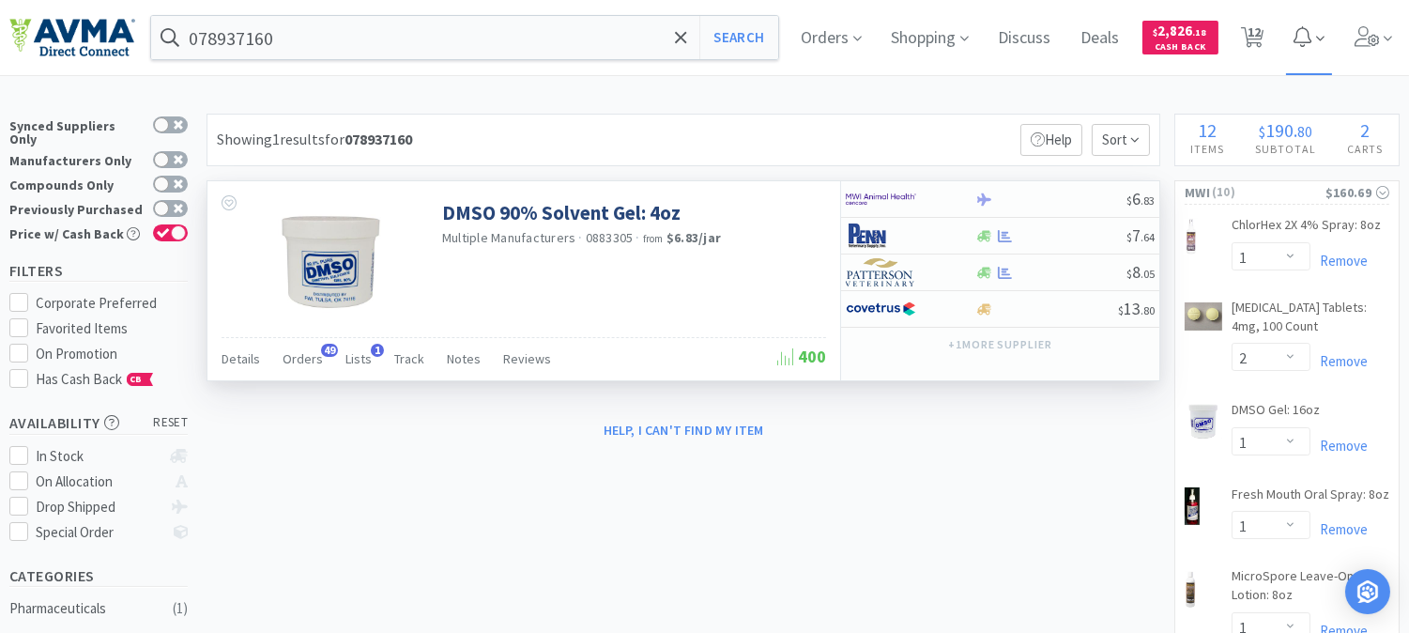
drag, startPoint x: 1259, startPoint y: 32, endPoint x: 1305, endPoint y: 59, distance: 53.5
click at [1259, 32] on icon at bounding box center [1252, 37] width 23 height 21
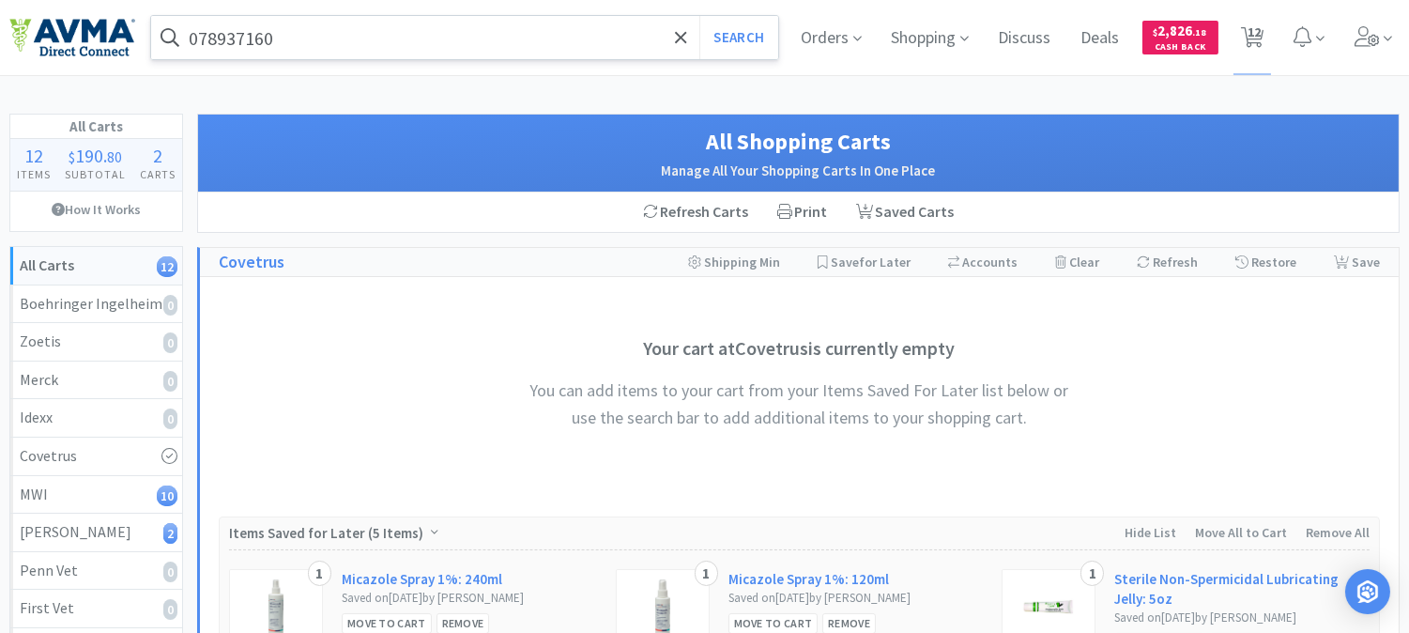
click at [371, 36] on input "078937160" at bounding box center [464, 37] width 627 height 43
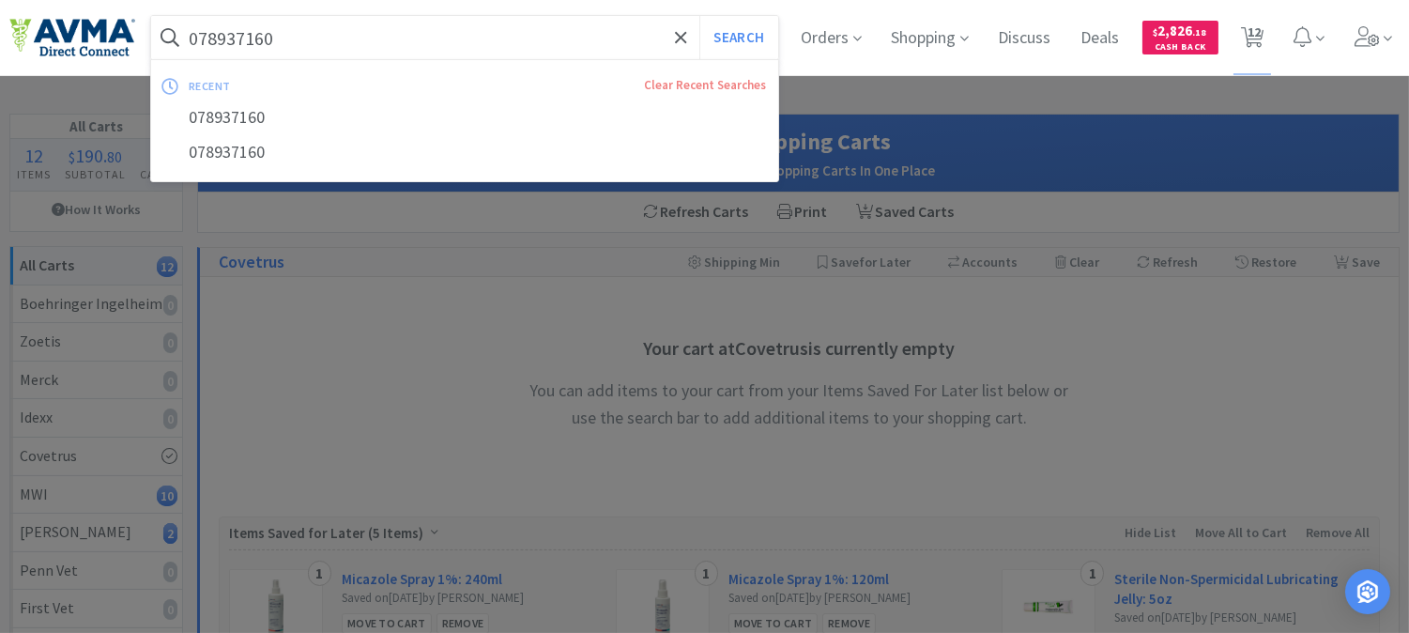
paste input "4347"
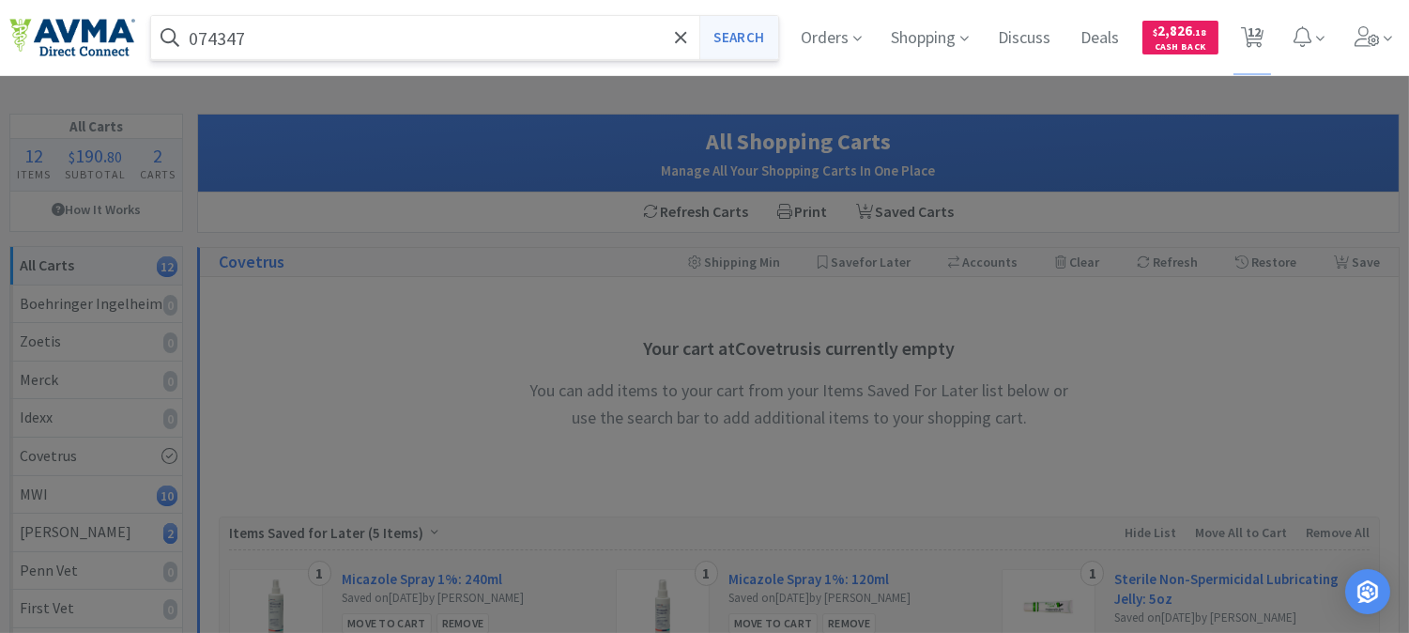
click at [725, 43] on button "Search" at bounding box center [738, 37] width 78 height 43
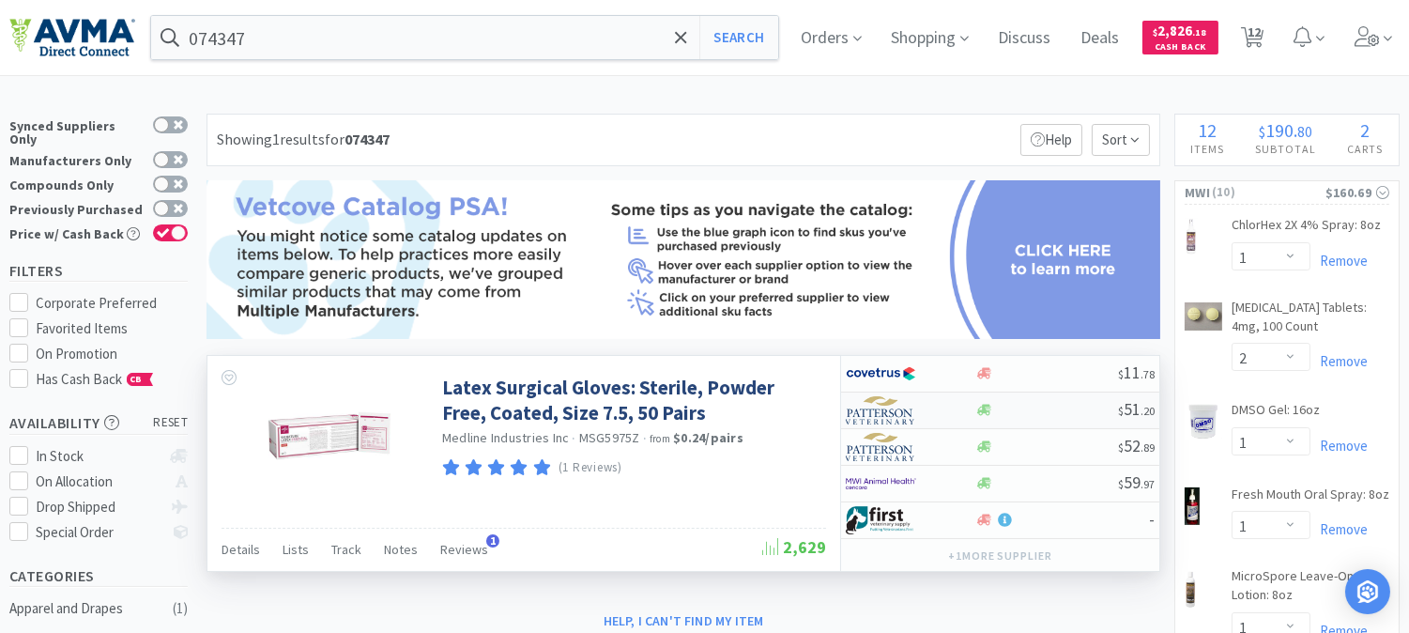
click at [877, 413] on img at bounding box center [881, 410] width 70 height 28
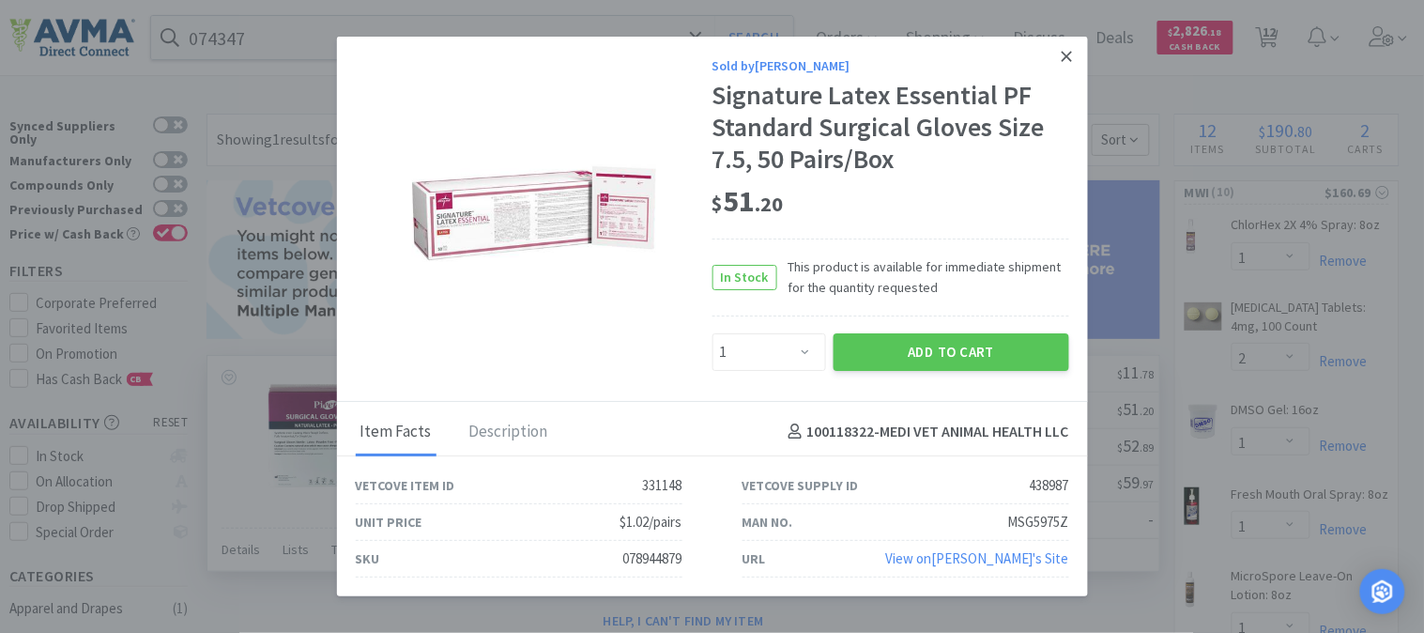
click at [1066, 54] on icon at bounding box center [1067, 57] width 10 height 10
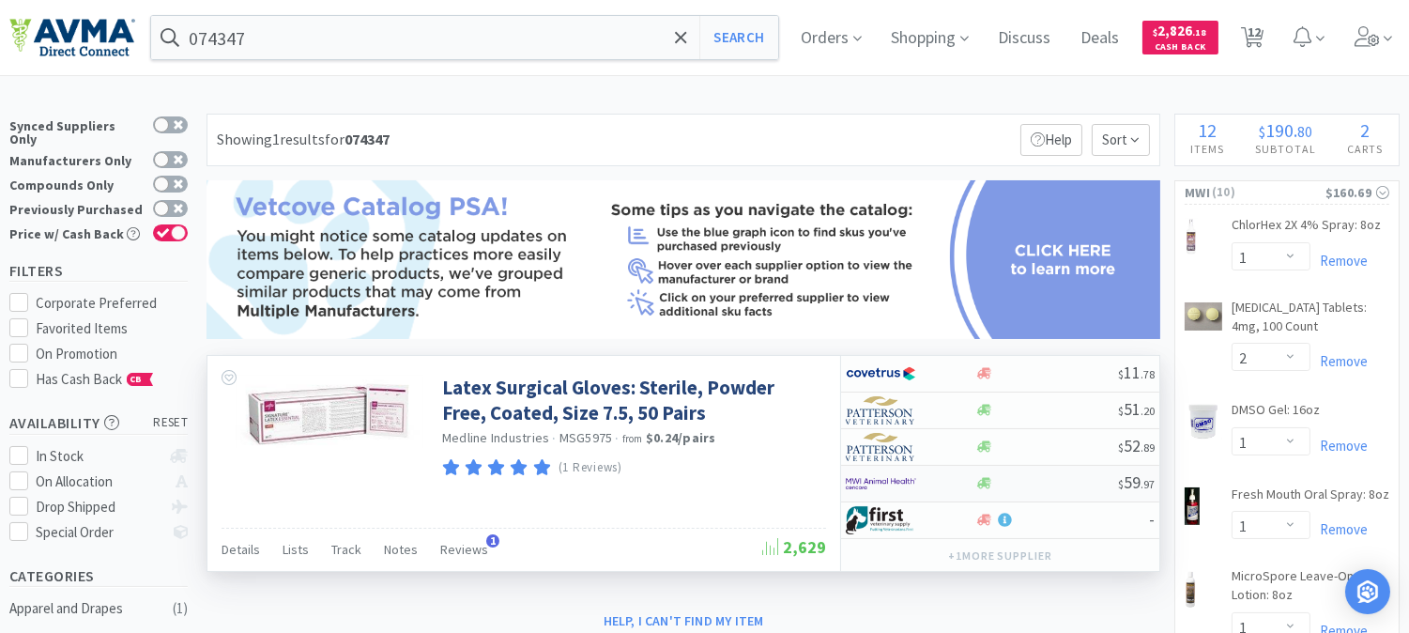
click at [865, 486] on img at bounding box center [881, 483] width 70 height 28
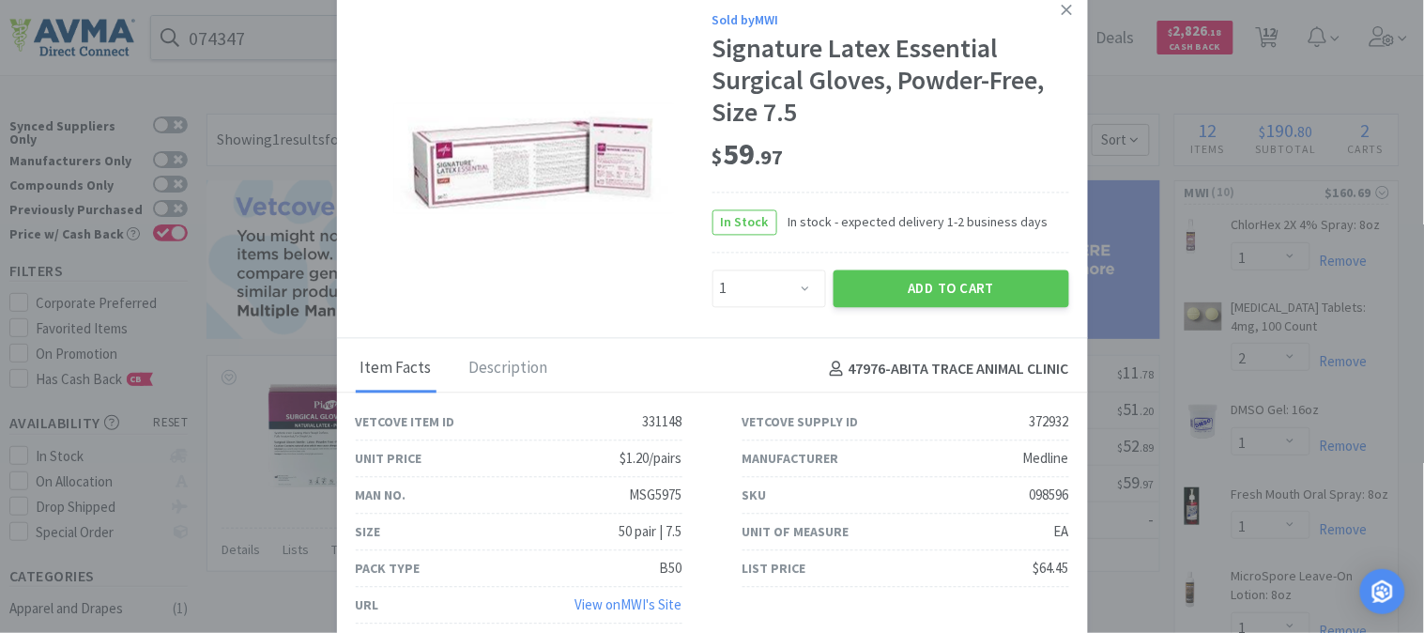
drag, startPoint x: 1142, startPoint y: 85, endPoint x: 1058, endPoint y: 85, distance: 84.5
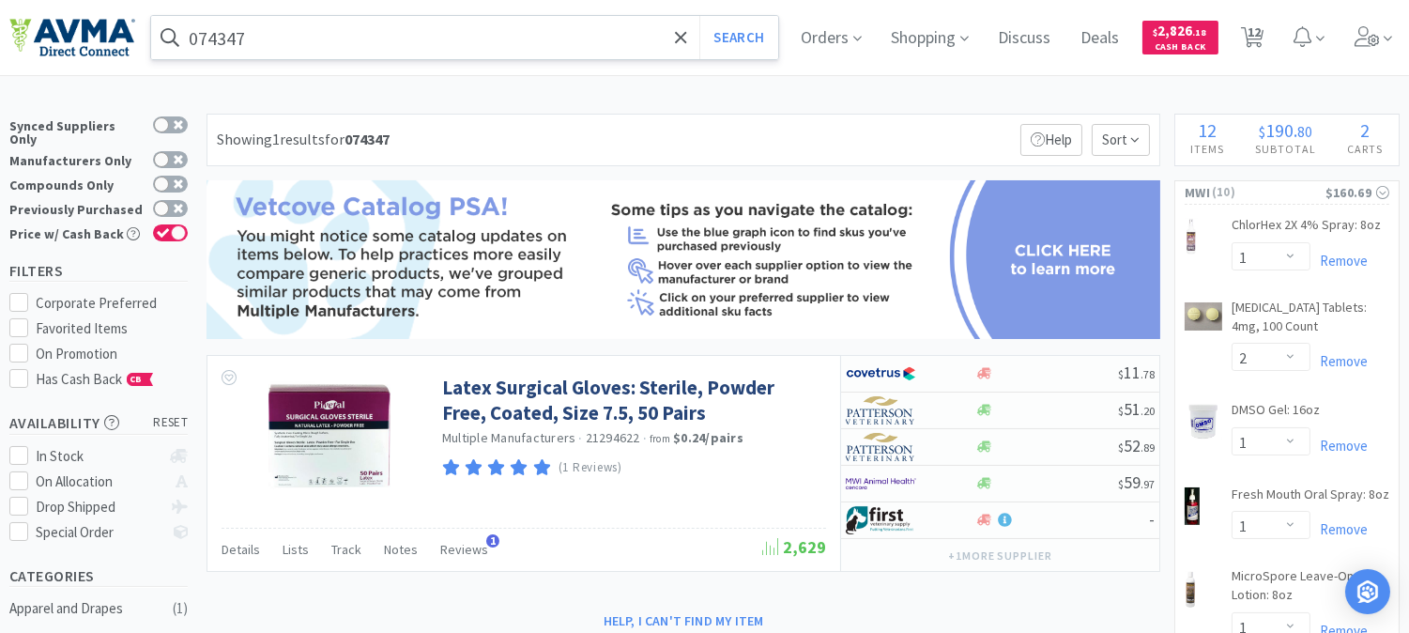
click at [333, 50] on input "074347" at bounding box center [464, 37] width 627 height 43
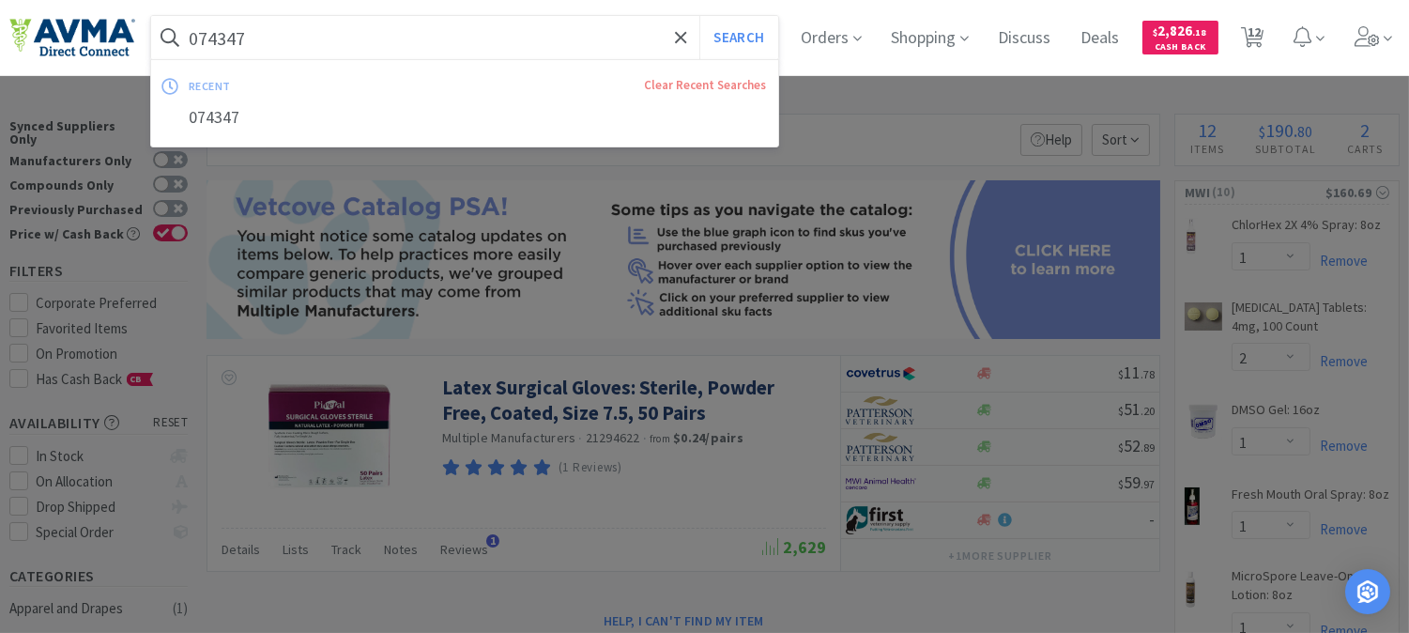
paste input "64372"
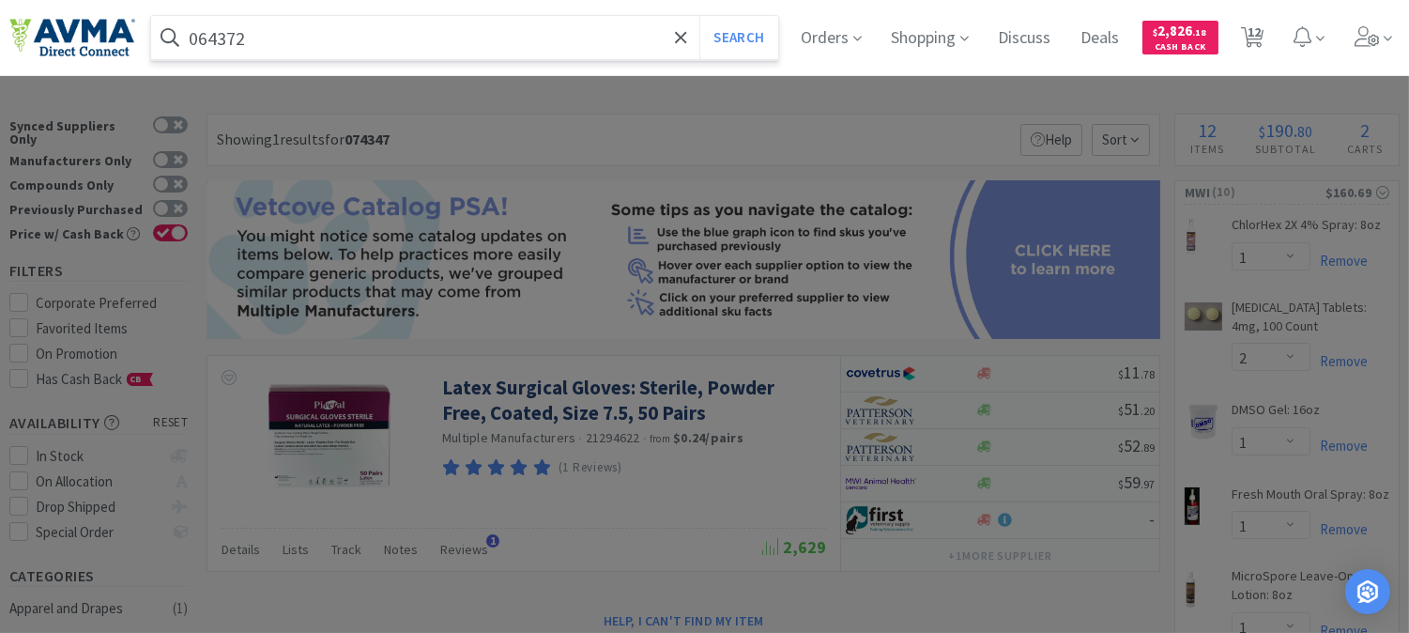
click at [699, 16] on button "Search" at bounding box center [738, 37] width 78 height 43
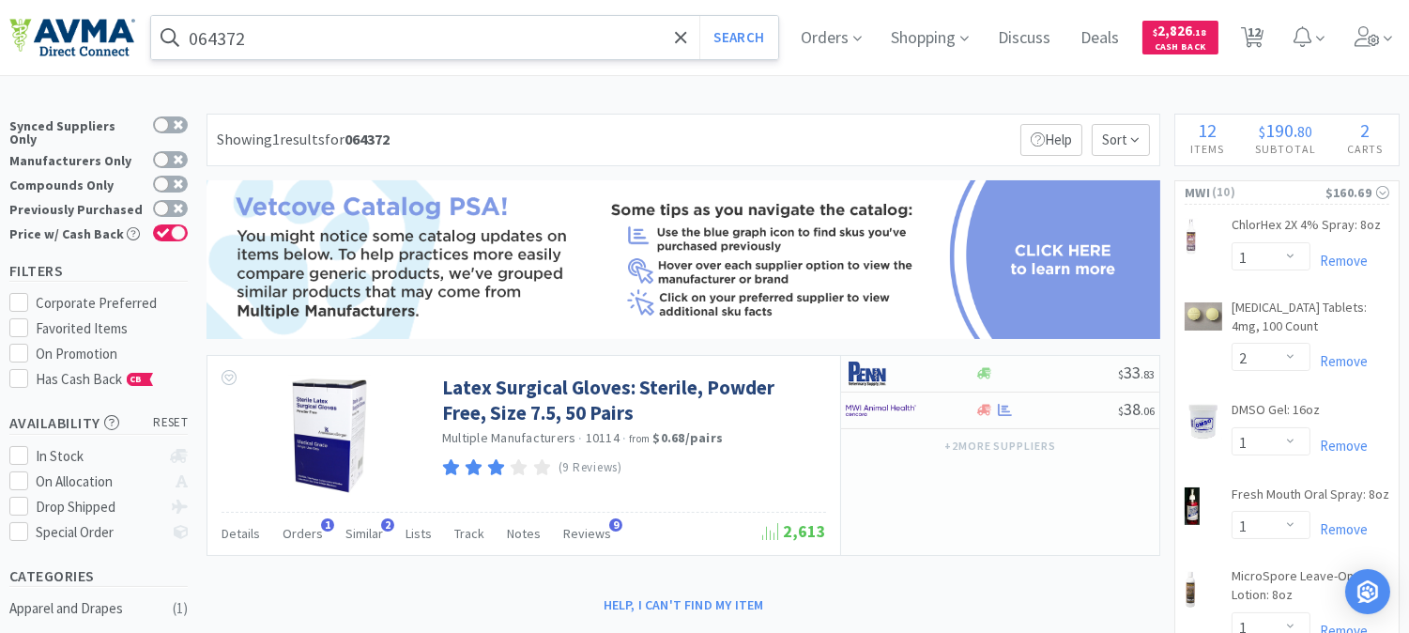
click at [342, 47] on input "064372" at bounding box center [464, 37] width 627 height 43
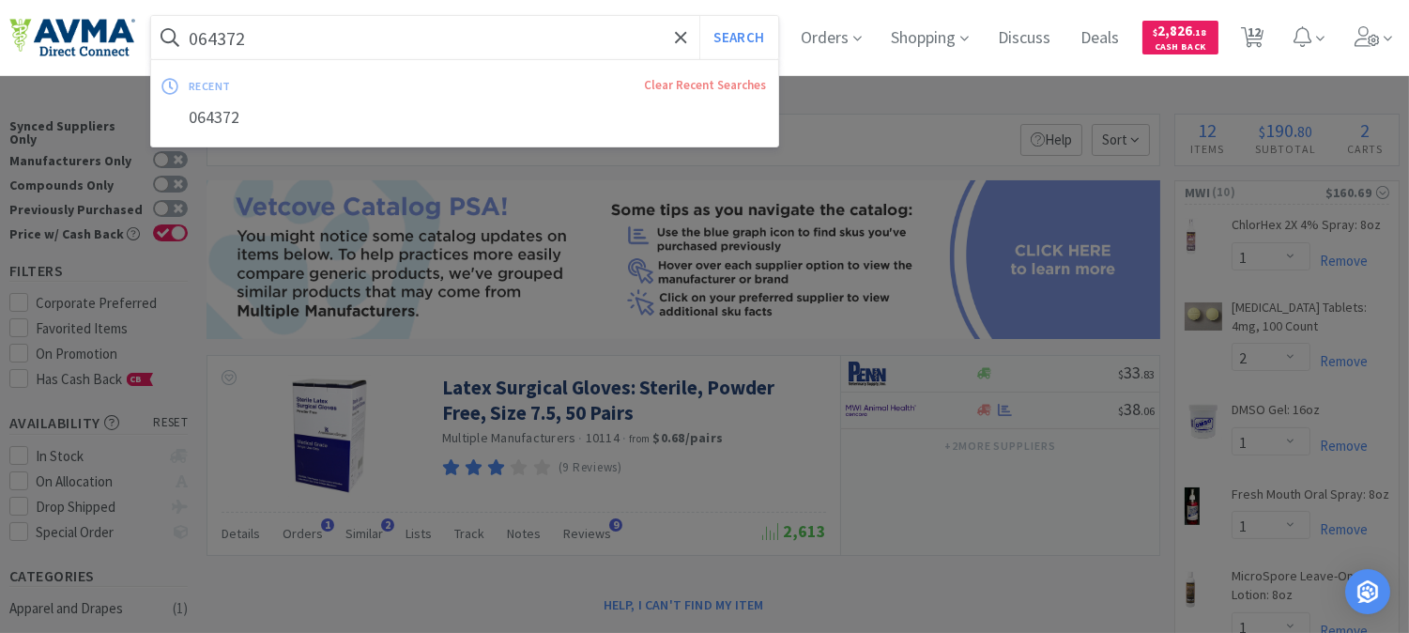
paste input "74347"
click at [760, 36] on button "Search" at bounding box center [738, 37] width 78 height 43
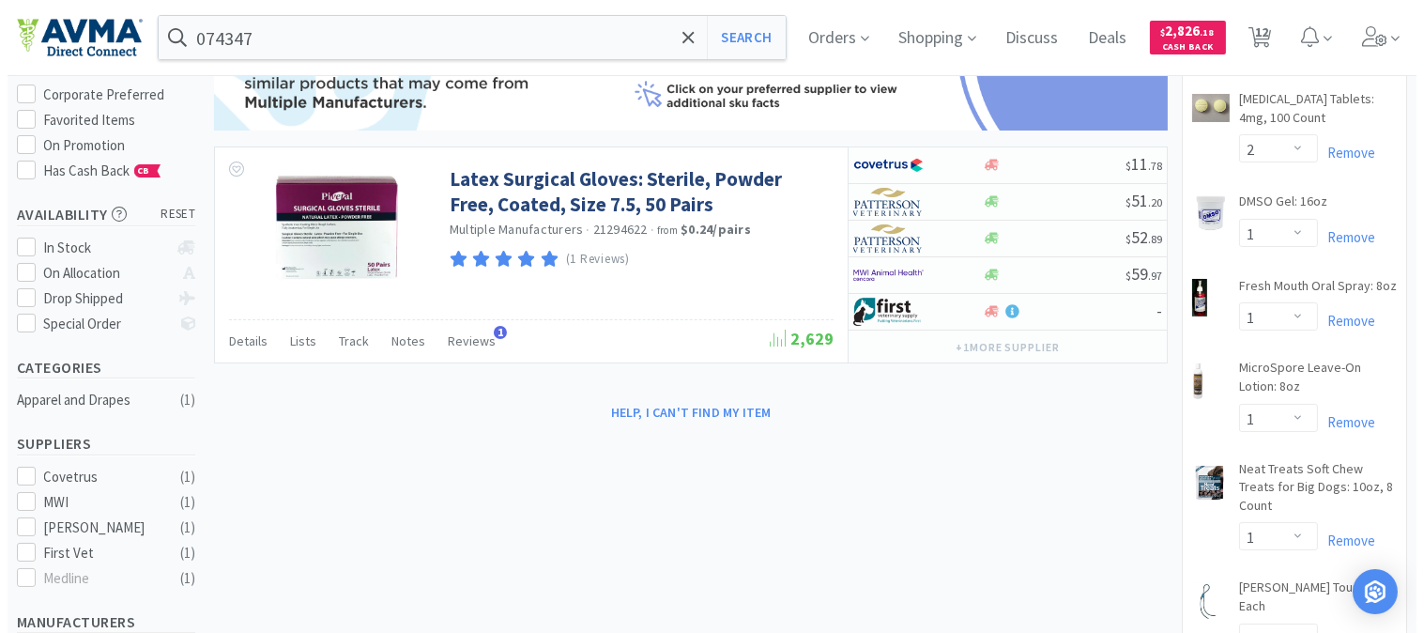
scroll to position [104, 0]
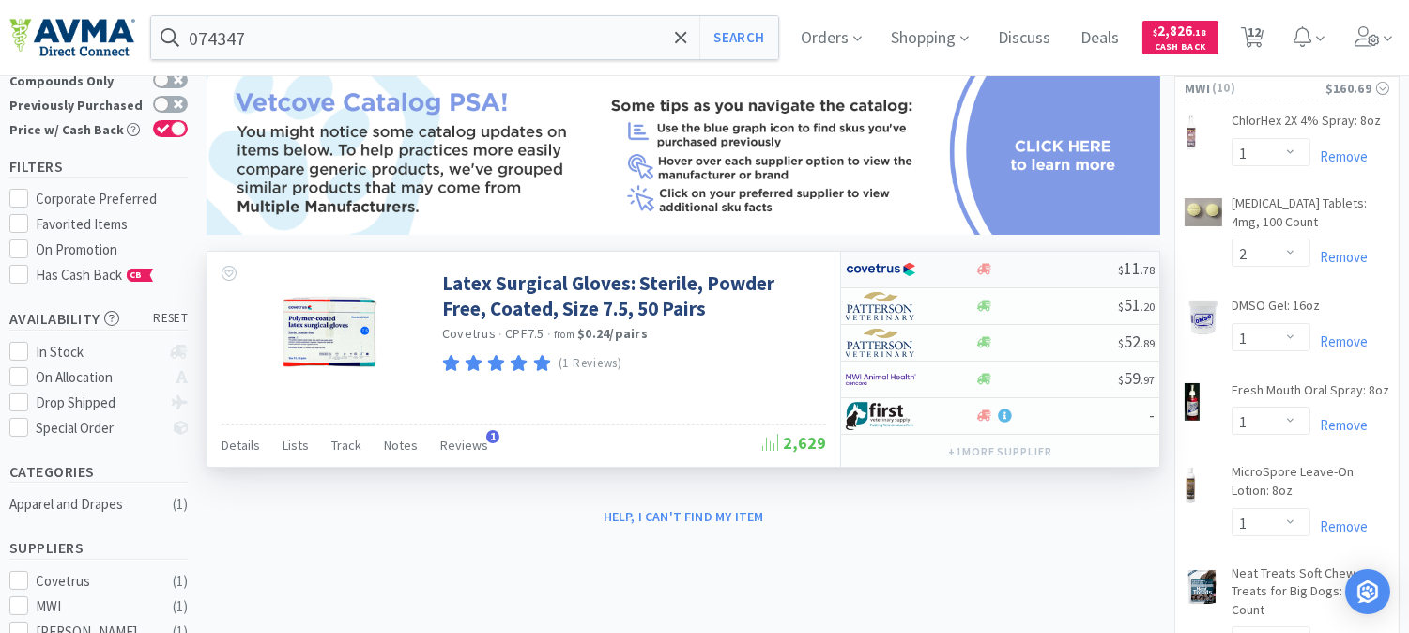
click at [882, 270] on img at bounding box center [881, 269] width 70 height 28
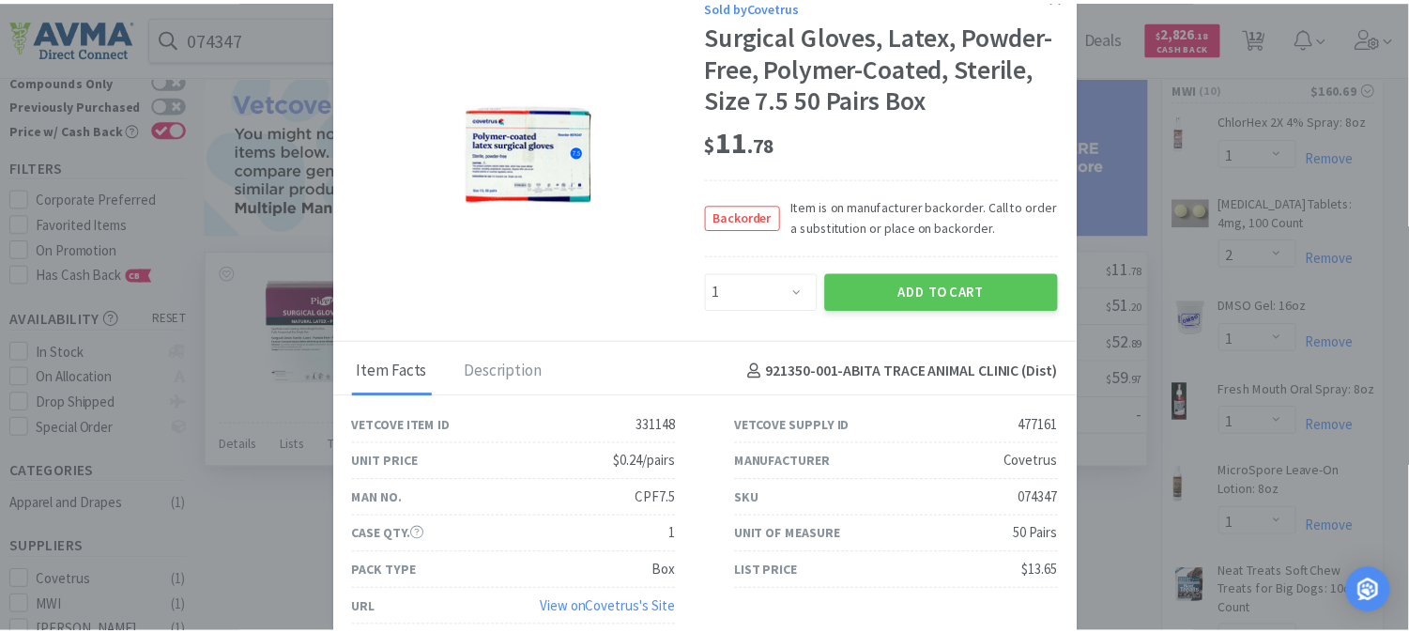
scroll to position [0, 0]
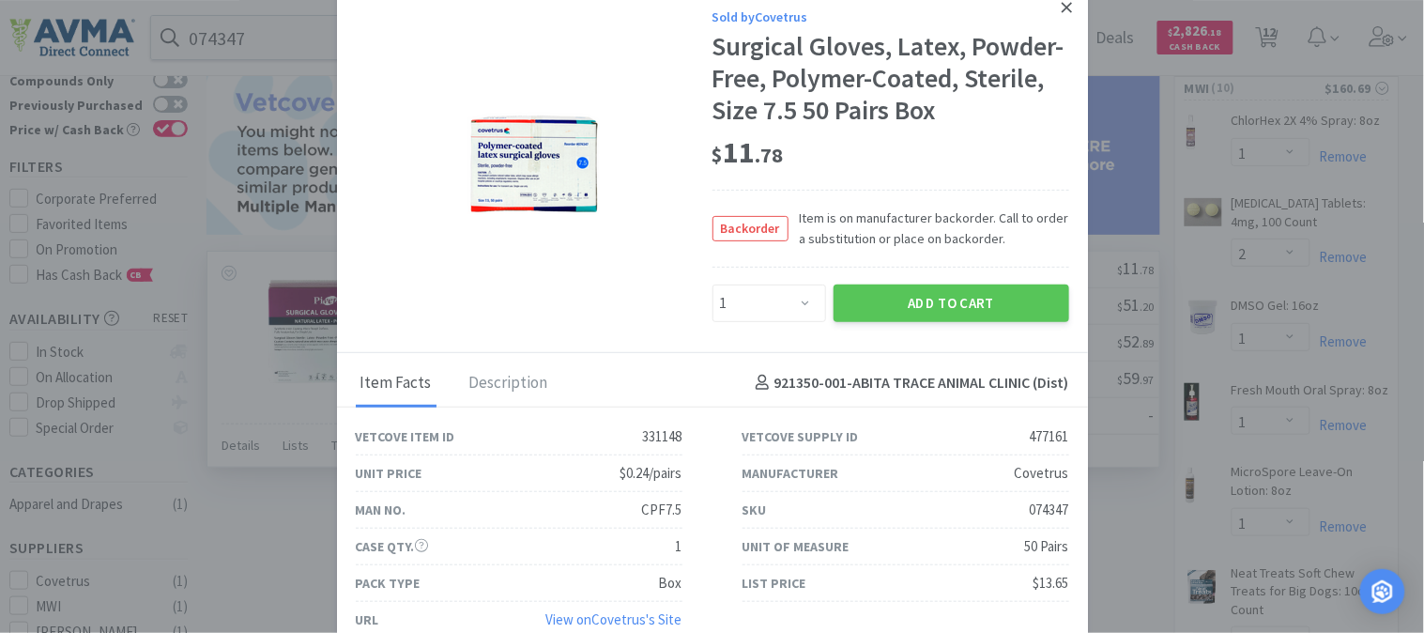
click at [1062, 8] on icon at bounding box center [1067, 7] width 10 height 17
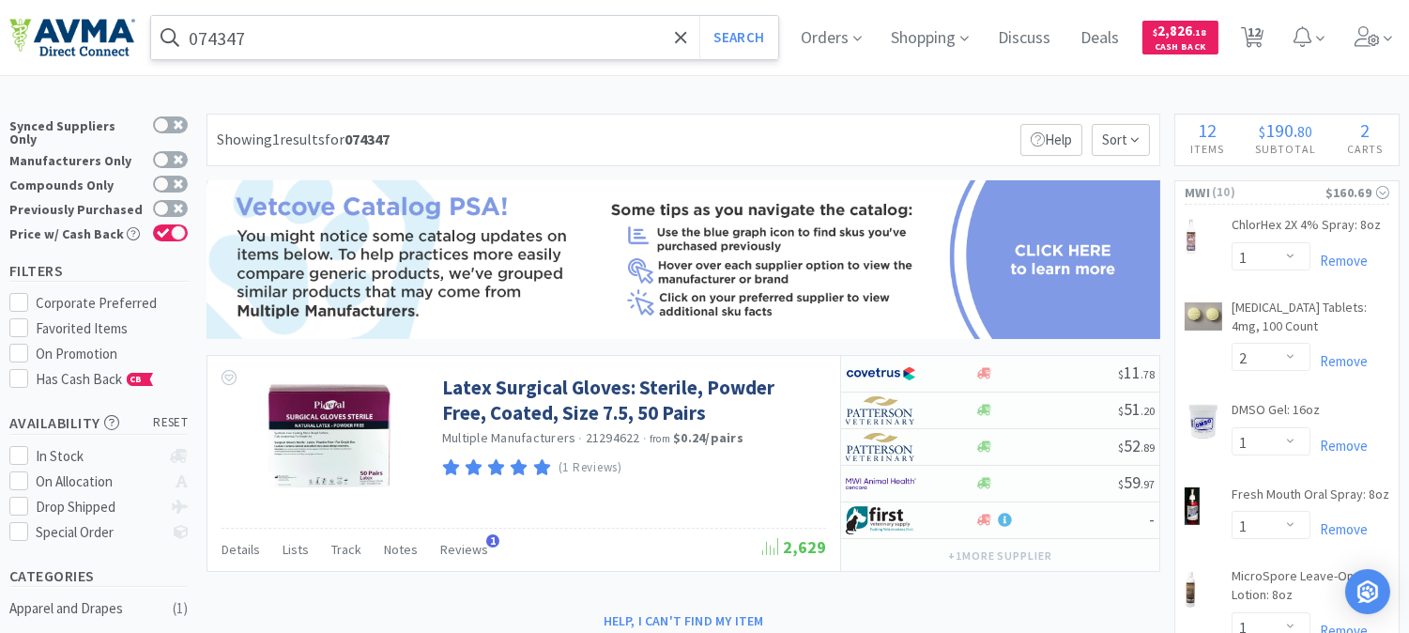
click at [298, 38] on input "074347" at bounding box center [464, 37] width 627 height 43
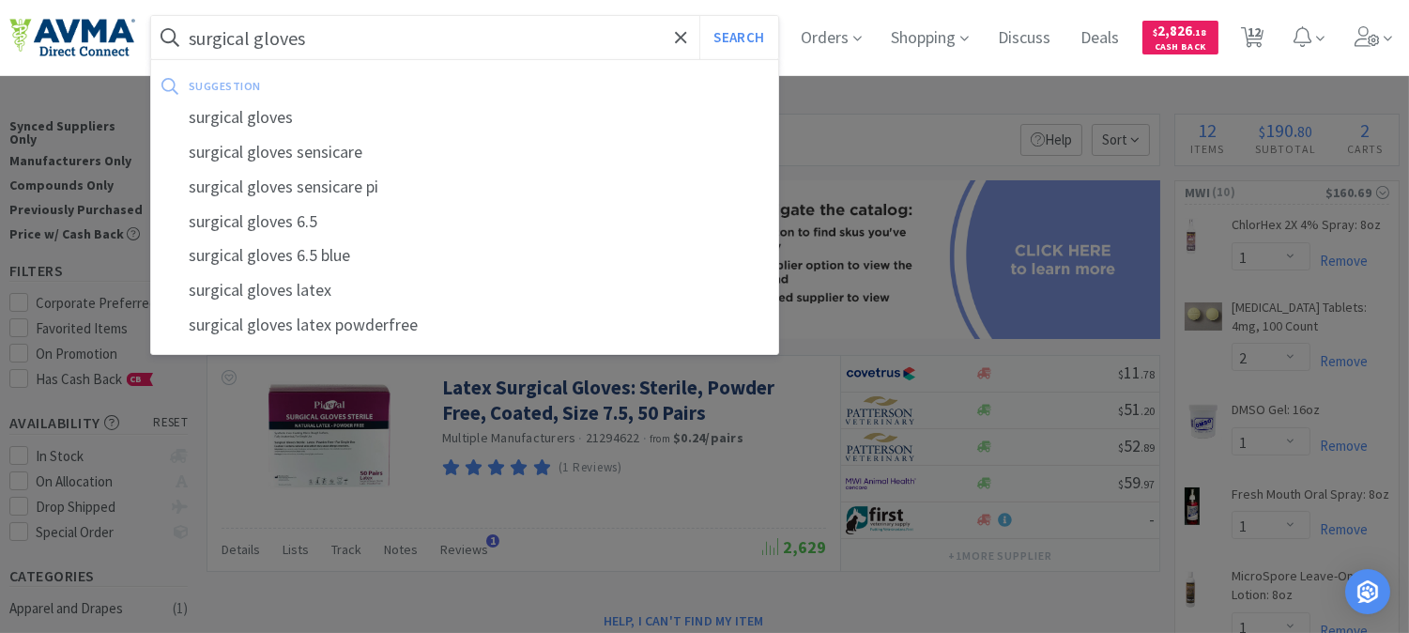
click at [699, 16] on button "Search" at bounding box center [738, 37] width 78 height 43
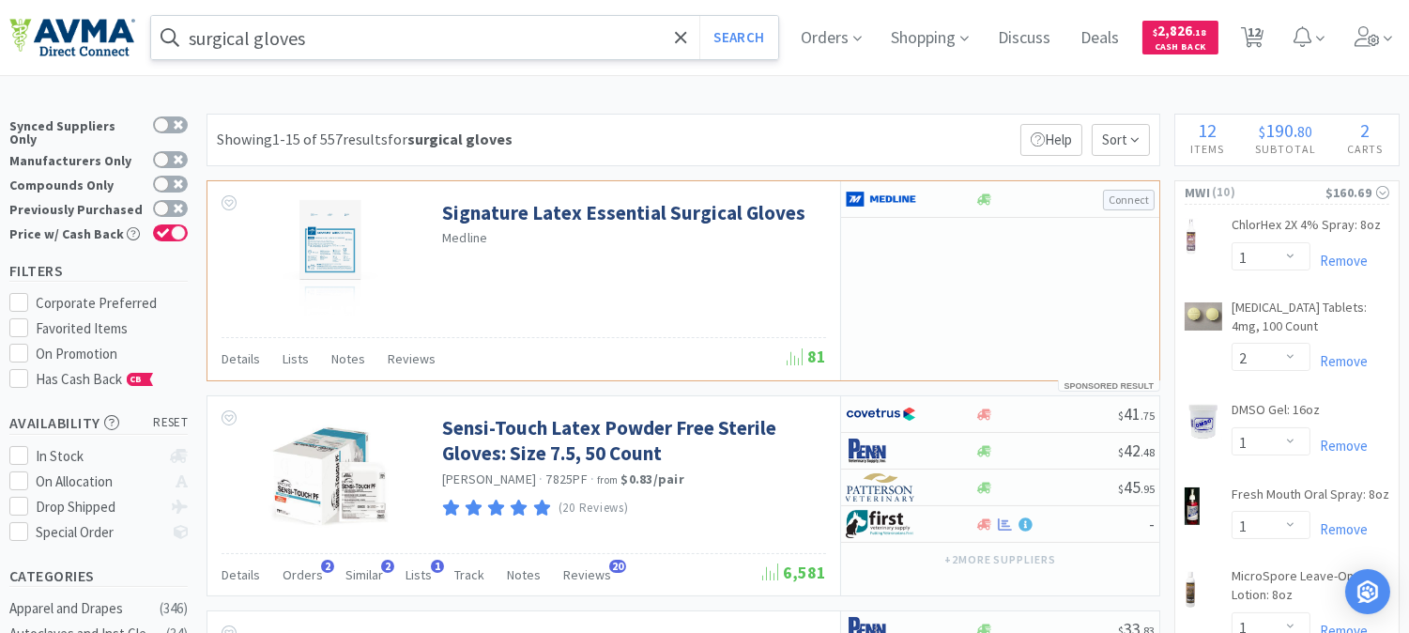
click at [353, 42] on input "surgical gloves" at bounding box center [464, 37] width 627 height 43
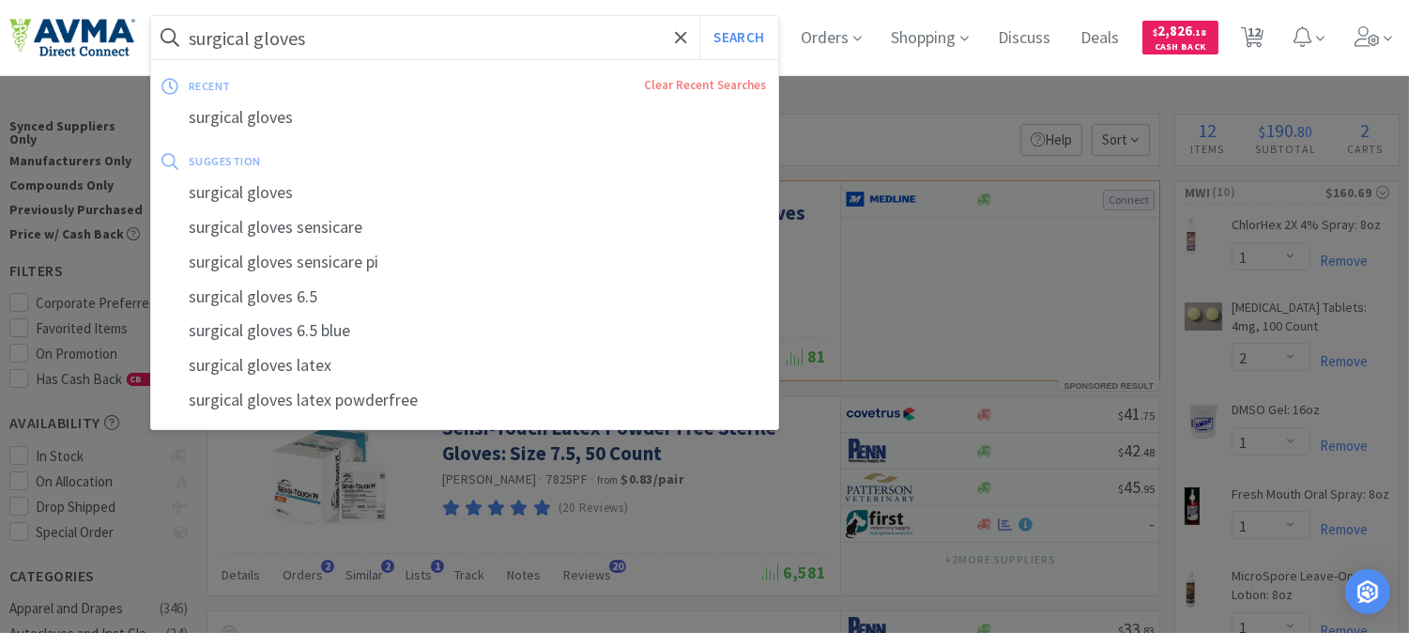
paste input "011842"
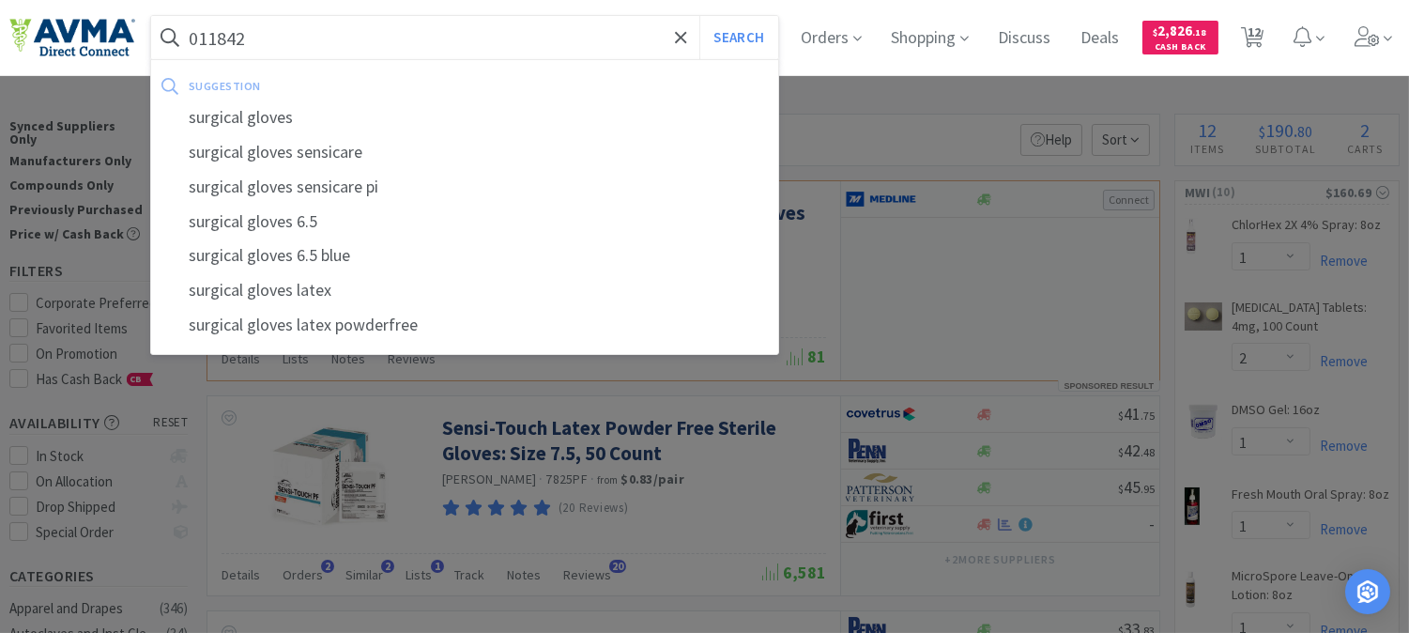
click at [699, 16] on button "Search" at bounding box center [738, 37] width 78 height 43
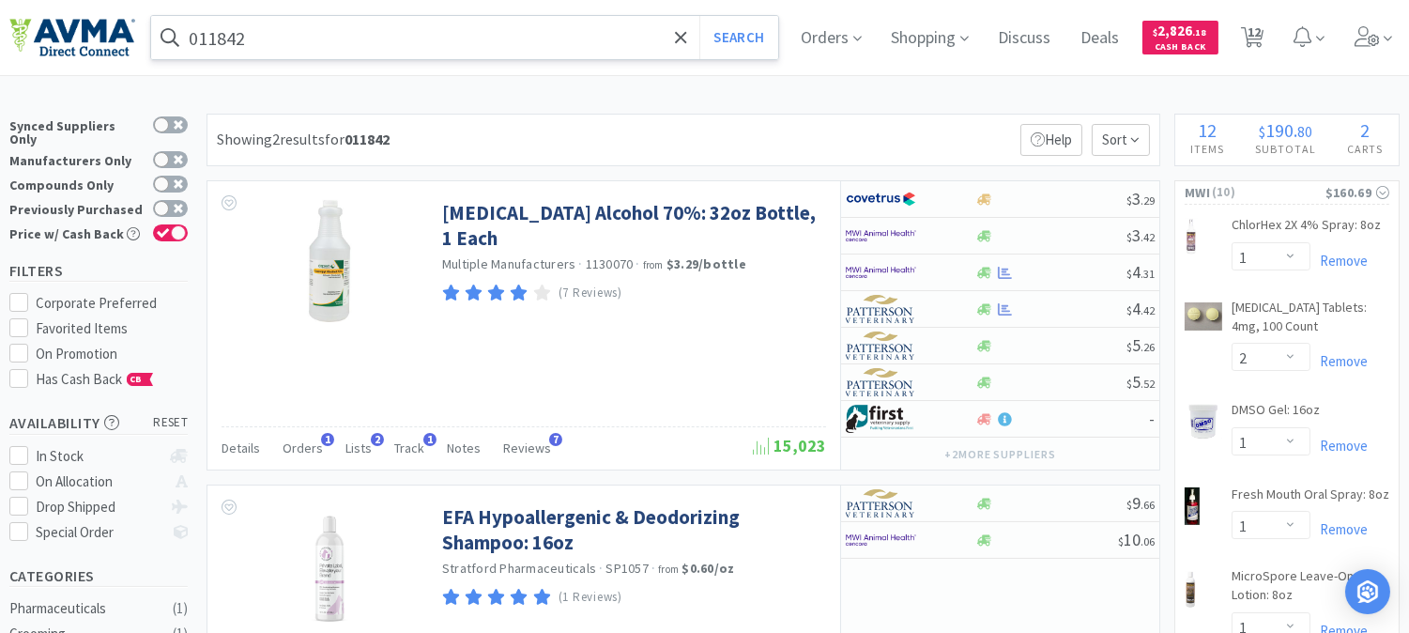
click at [369, 42] on input "011842" at bounding box center [464, 37] width 627 height 43
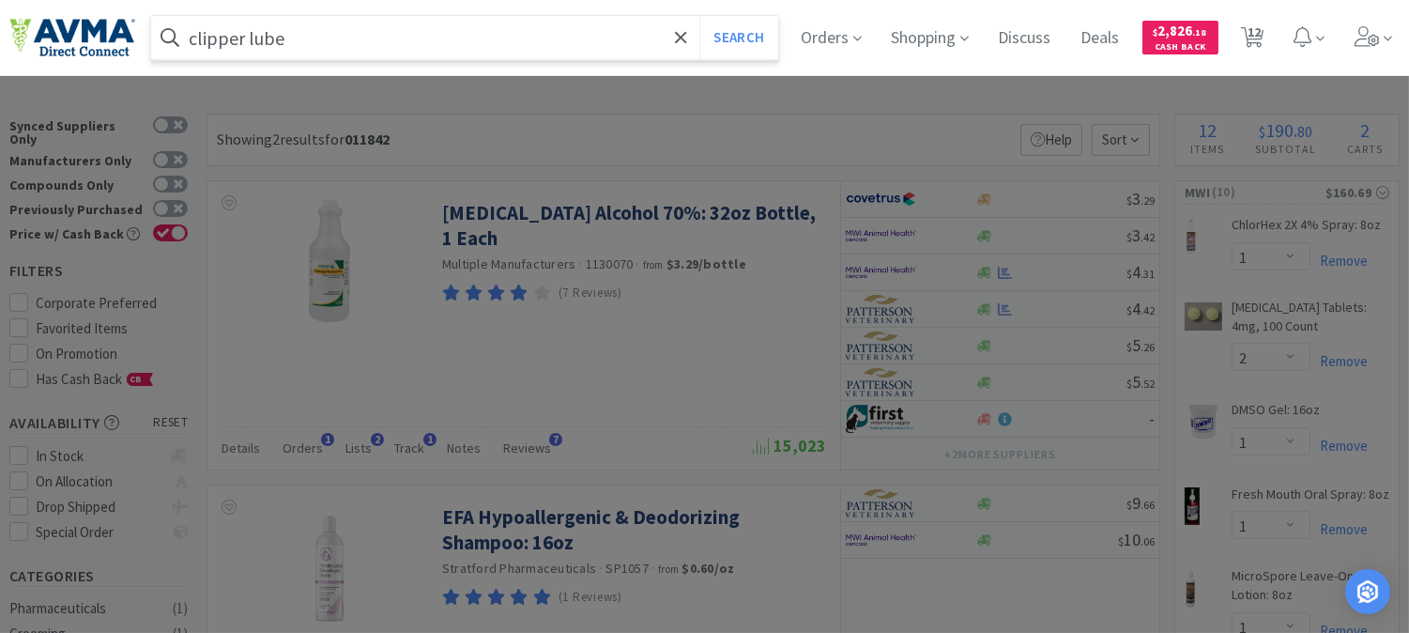
click at [699, 16] on button "Search" at bounding box center [738, 37] width 78 height 43
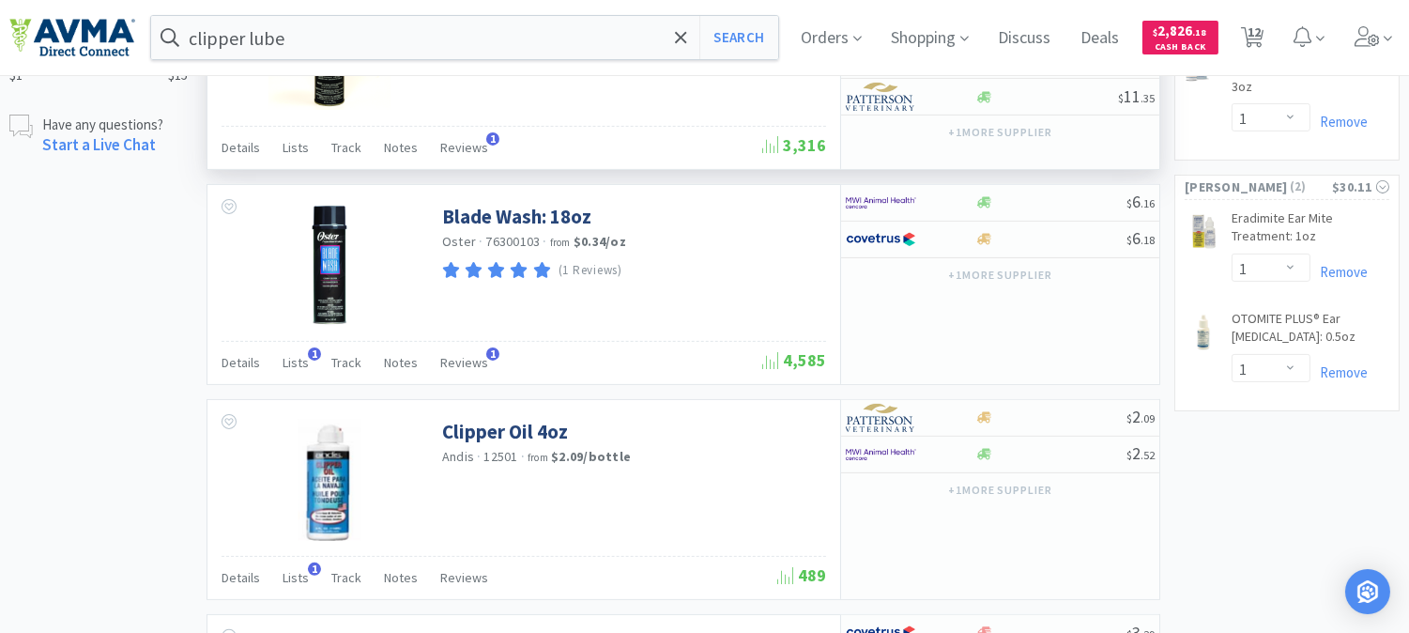
scroll to position [1043, 0]
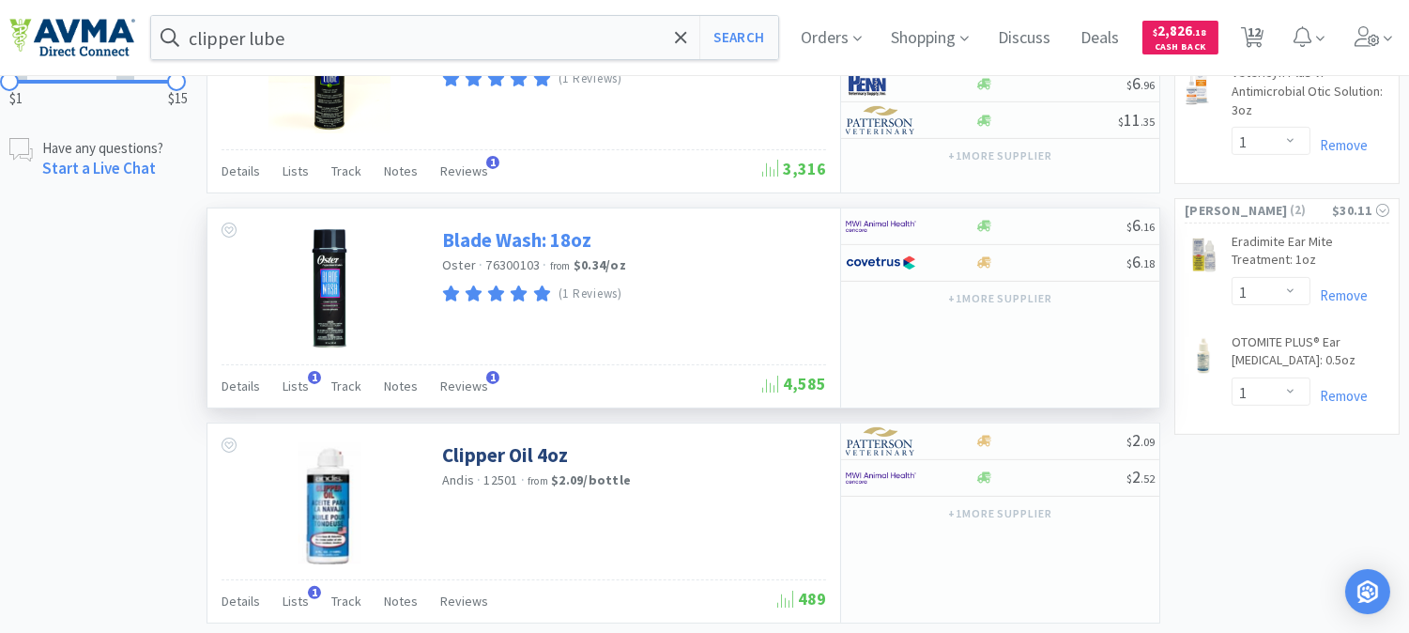
click at [535, 241] on link "Blade Wash: 18oz" at bounding box center [516, 239] width 149 height 25
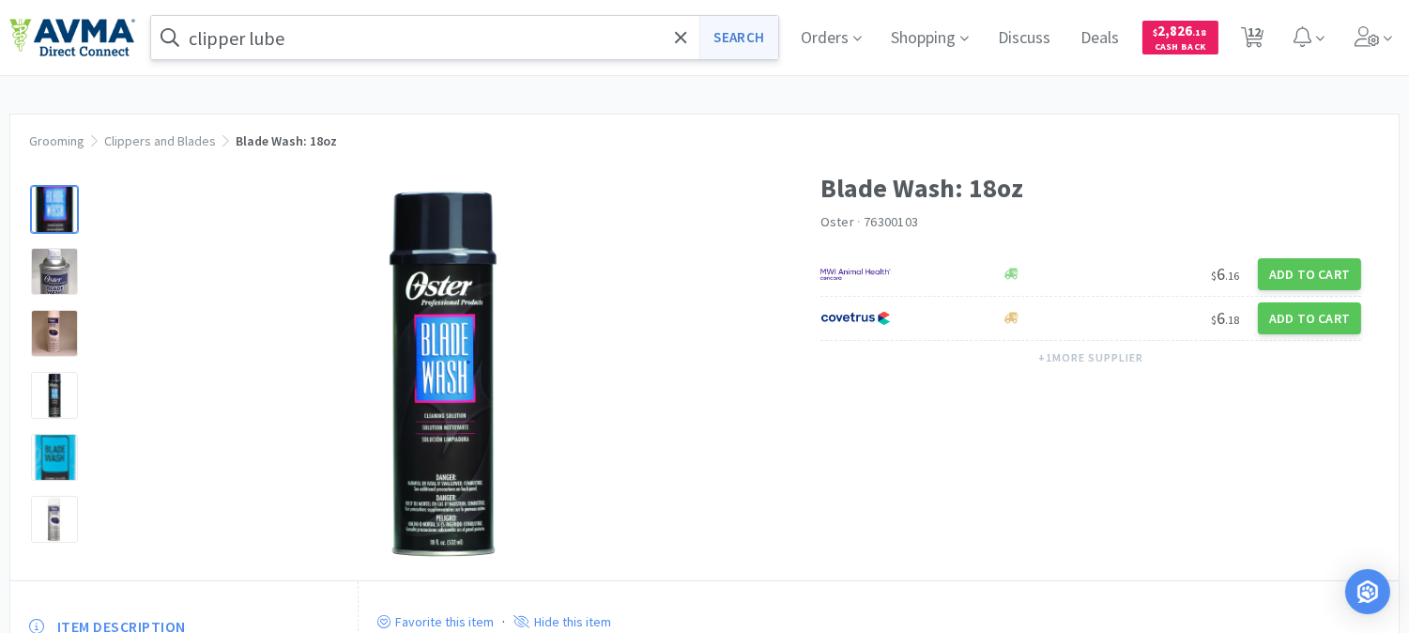
click at [744, 36] on button "Search" at bounding box center [738, 37] width 78 height 43
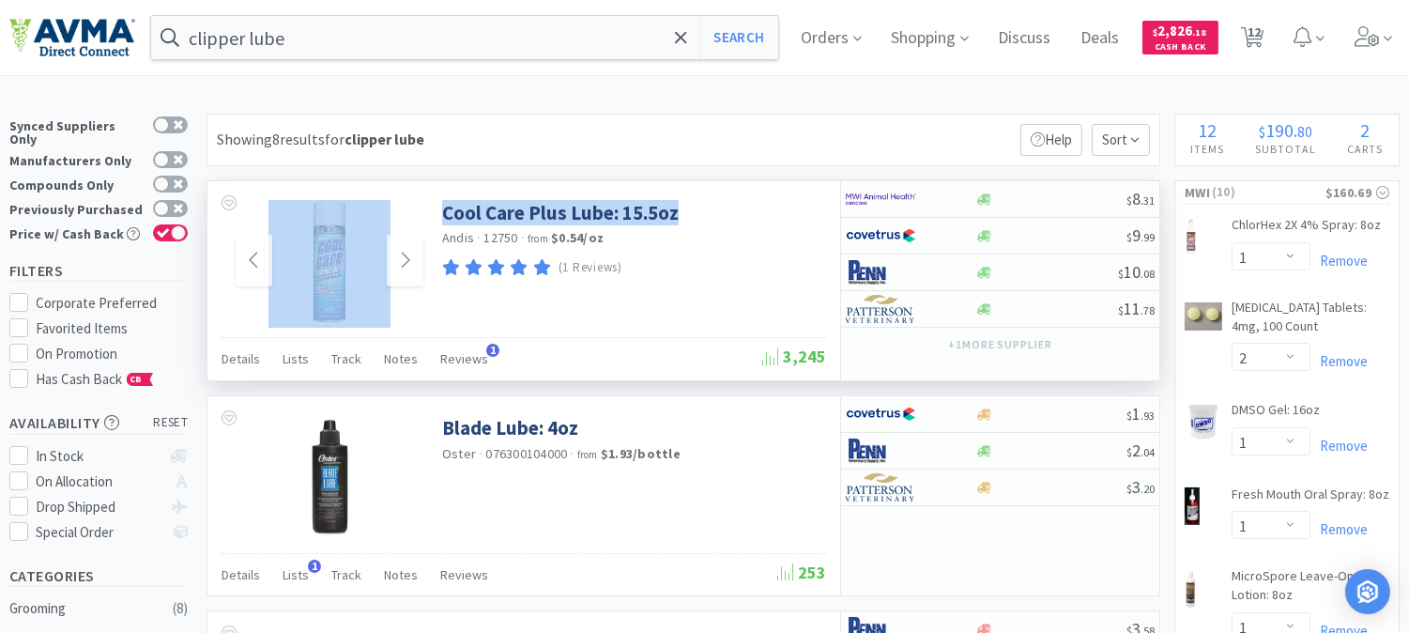
drag, startPoint x: 699, startPoint y: 213, endPoint x: 402, endPoint y: 213, distance: 297.6
click at [402, 213] on div "Cool Care Plus Lube: 15.5oz Andis · 12750 · from $0.54 / oz (1 Reviews)" at bounding box center [523, 259] width 633 height 156
copy div "Cool Care Plus Lube: 15.5oz"
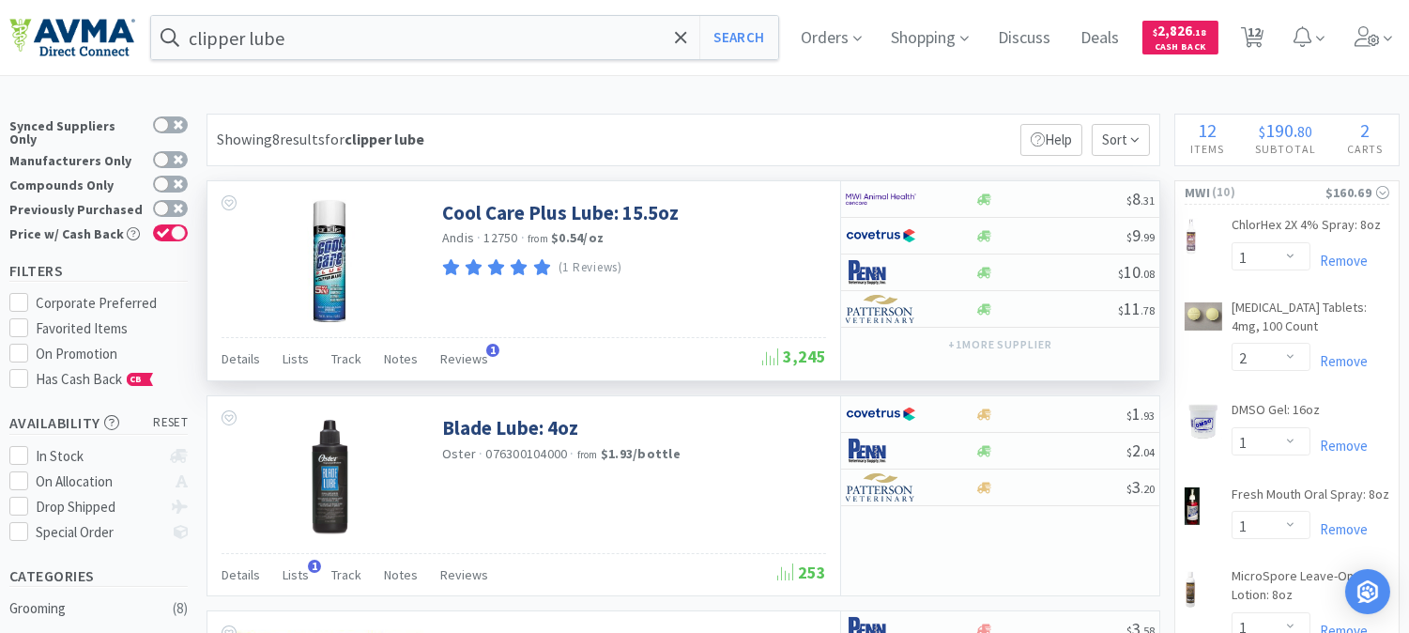
click at [498, 233] on span "12750" at bounding box center [501, 237] width 34 height 17
click at [498, 232] on span "12750" at bounding box center [501, 237] width 34 height 17
copy span "12750"
click at [873, 202] on img at bounding box center [881, 199] width 70 height 28
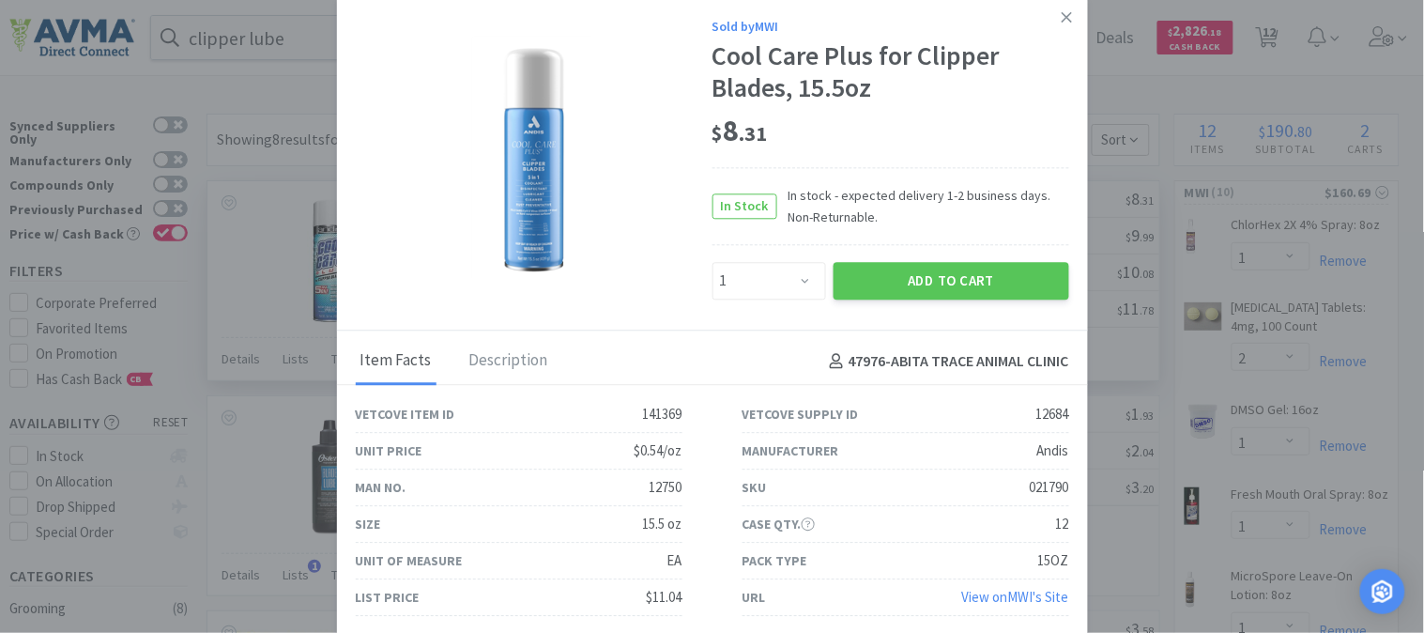
click at [1053, 485] on div "021790" at bounding box center [1049, 488] width 39 height 23
copy div "021790"
click at [801, 280] on select "Enter Quantity 1 2 3 4 5 6 7 8 9 10 11 12 13 14 15 16 17 18 19 20 Enter Quantity" at bounding box center [770, 281] width 114 height 38
click at [713, 262] on select "Enter Quantity 1 2 3 4 5 6 7 8 9 10 11 12 13 14 15 16 17 18 19 20 Enter Quantity" at bounding box center [770, 281] width 114 height 38
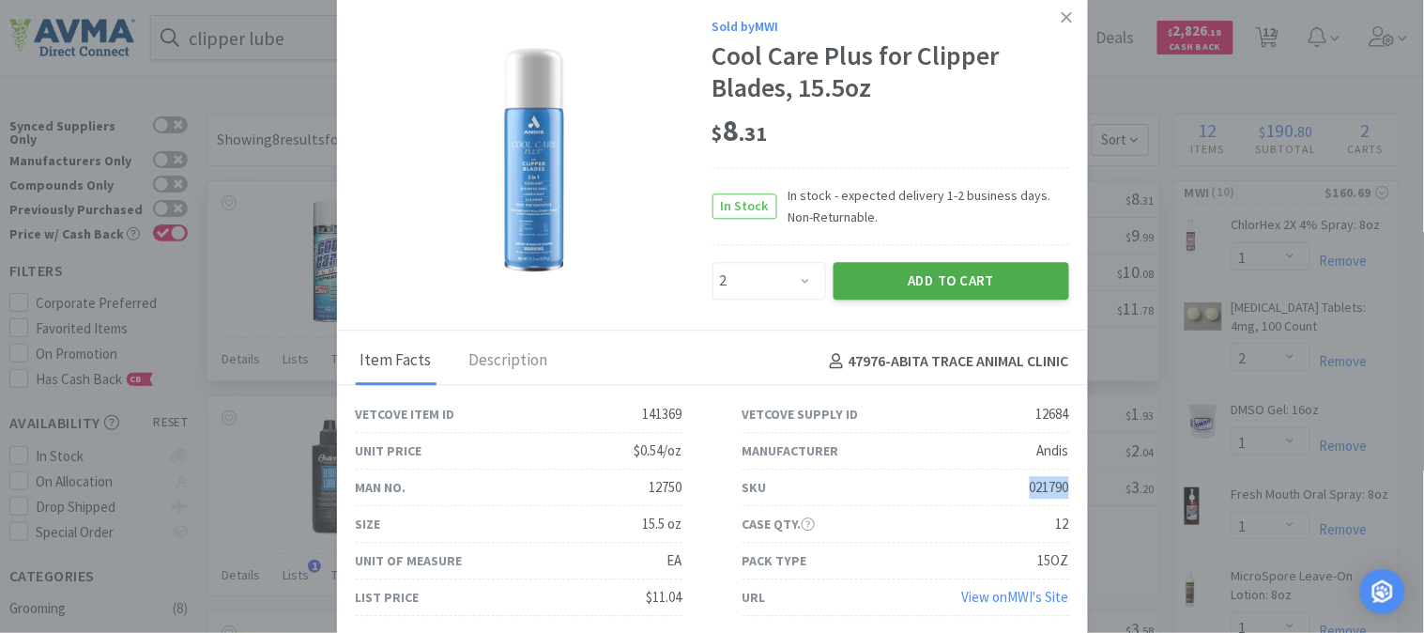
click at [921, 265] on button "Add to Cart" at bounding box center [952, 281] width 236 height 38
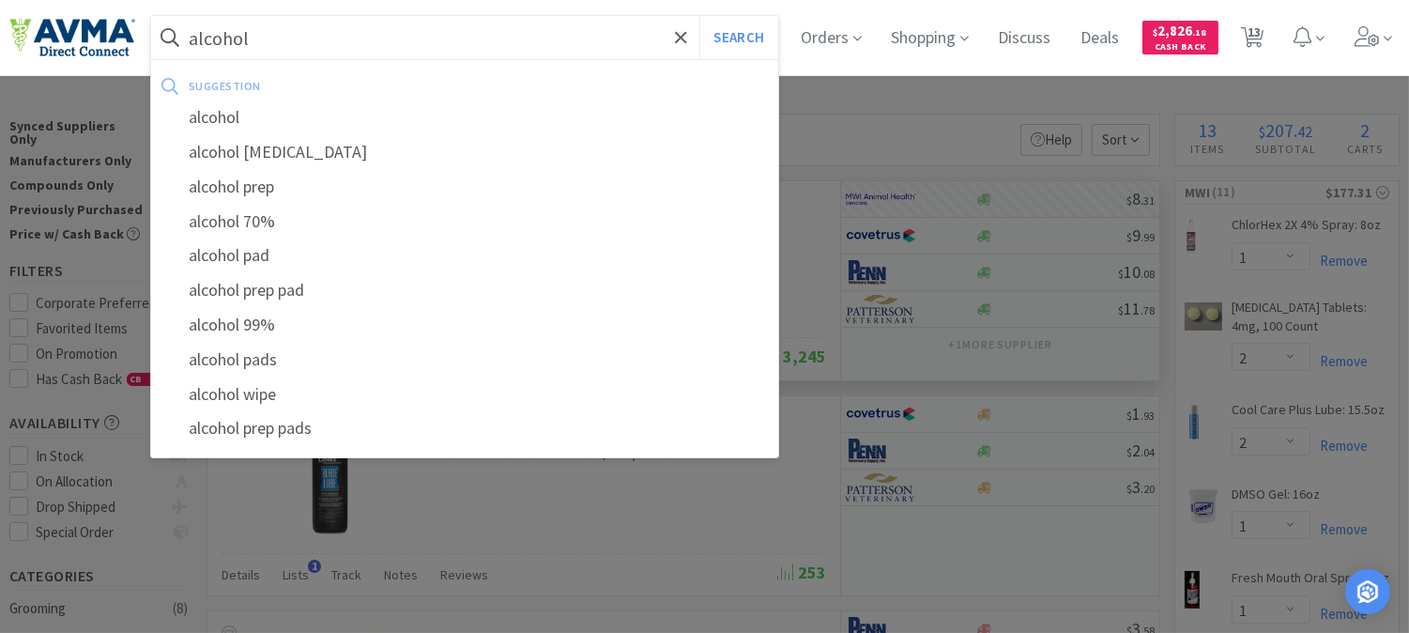
click at [699, 16] on button "Search" at bounding box center [738, 37] width 78 height 43
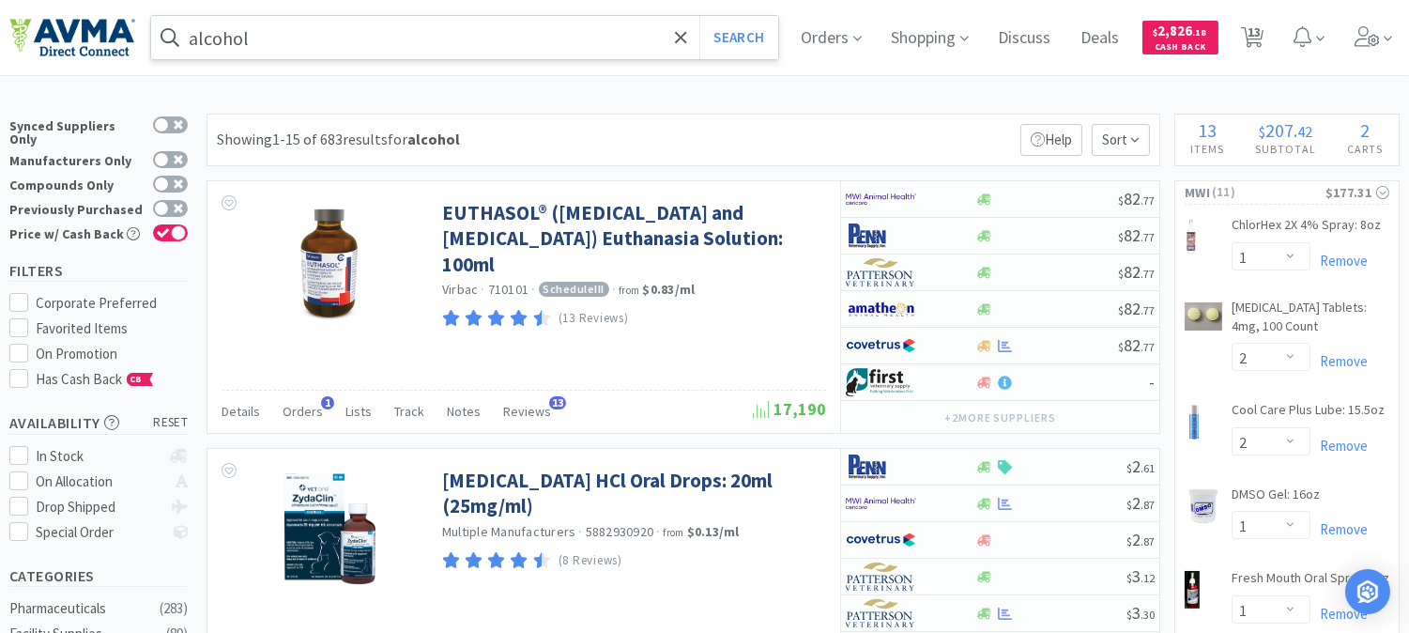
click at [273, 32] on input "alcohol" at bounding box center [464, 37] width 627 height 43
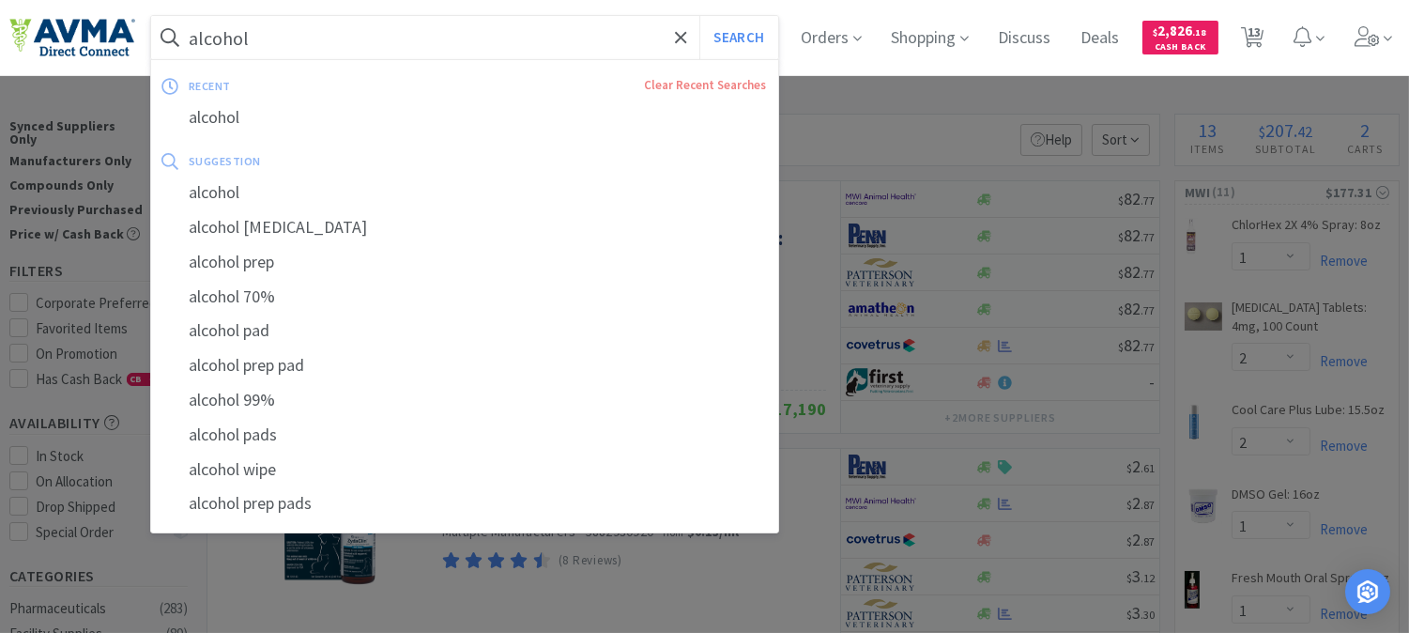
paste input "011842"
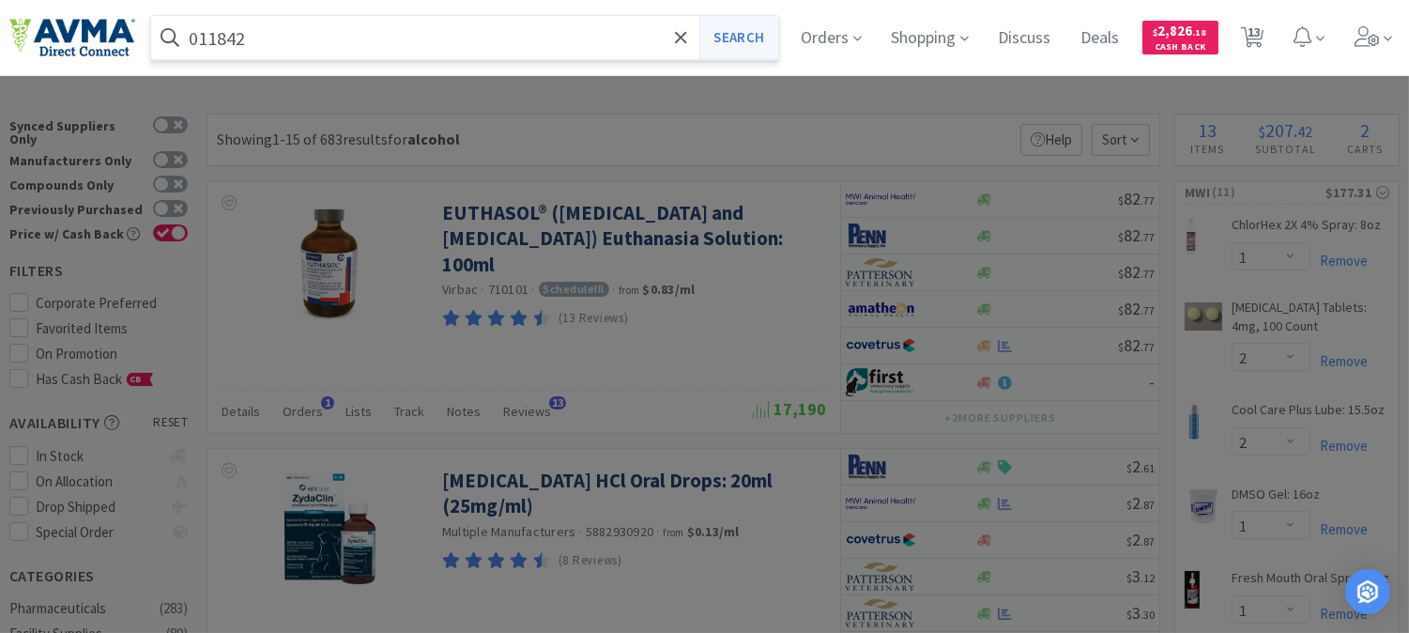
click at [744, 38] on button "Search" at bounding box center [738, 37] width 78 height 43
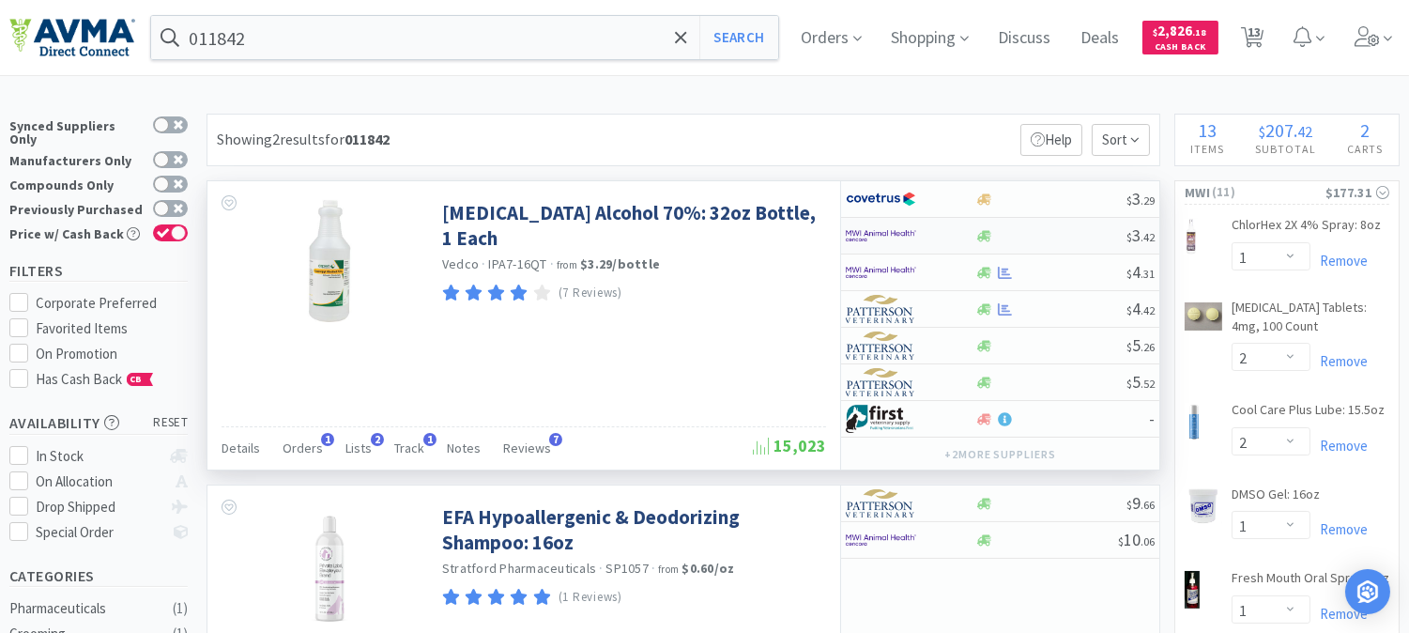
click at [879, 230] on img at bounding box center [881, 236] width 70 height 28
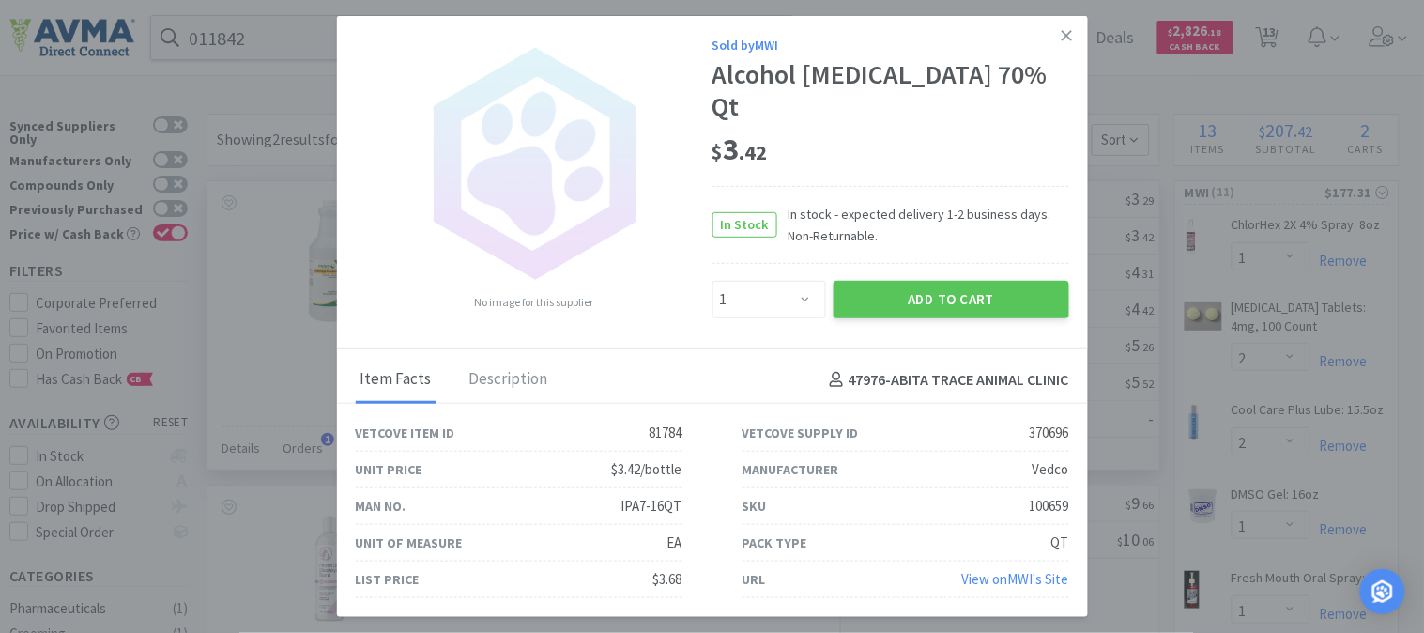
click at [1048, 495] on div "100659" at bounding box center [1049, 506] width 39 height 23
click at [1049, 495] on div "100659" at bounding box center [1049, 506] width 39 height 23
copy div "100659"
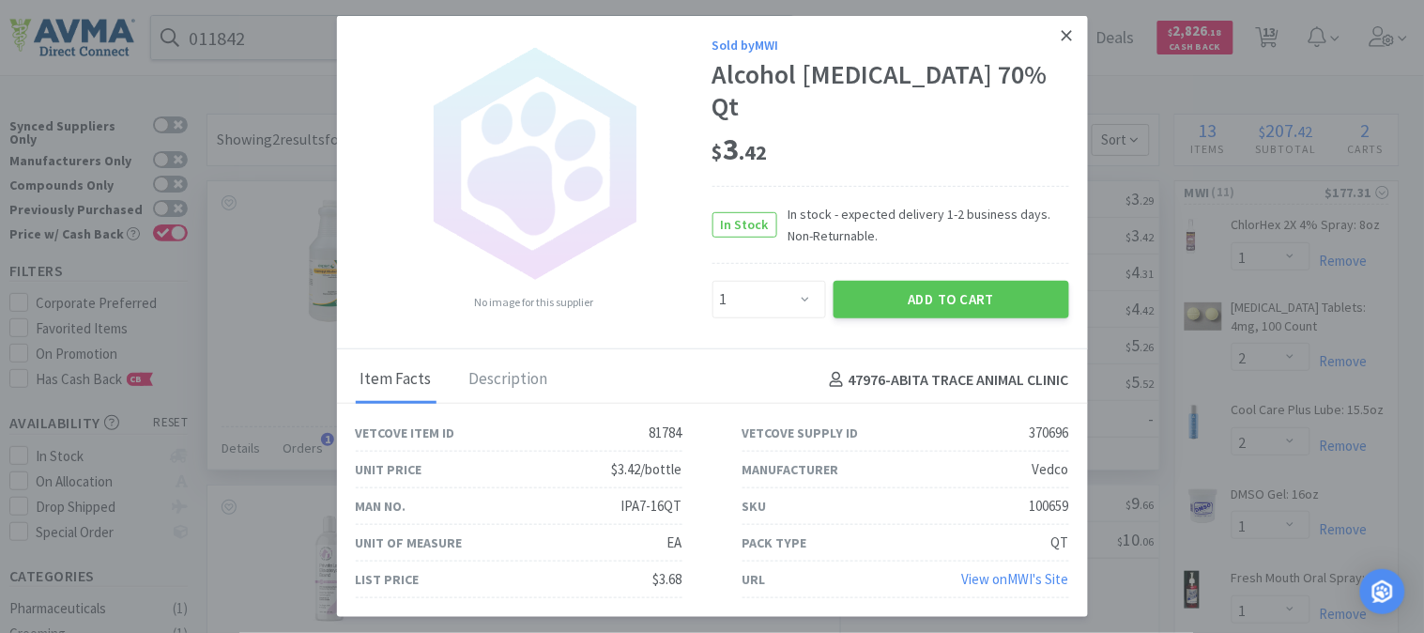
click at [1071, 36] on icon at bounding box center [1067, 35] width 10 height 17
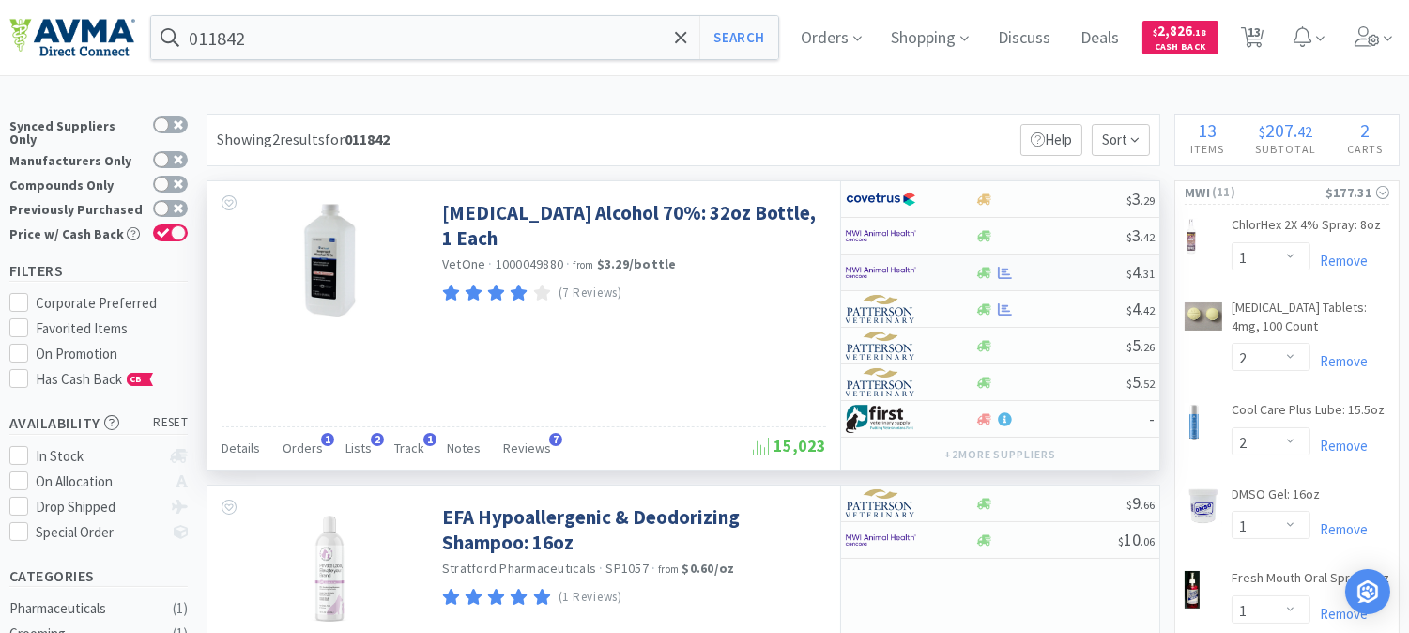
click at [901, 268] on img at bounding box center [881, 272] width 70 height 28
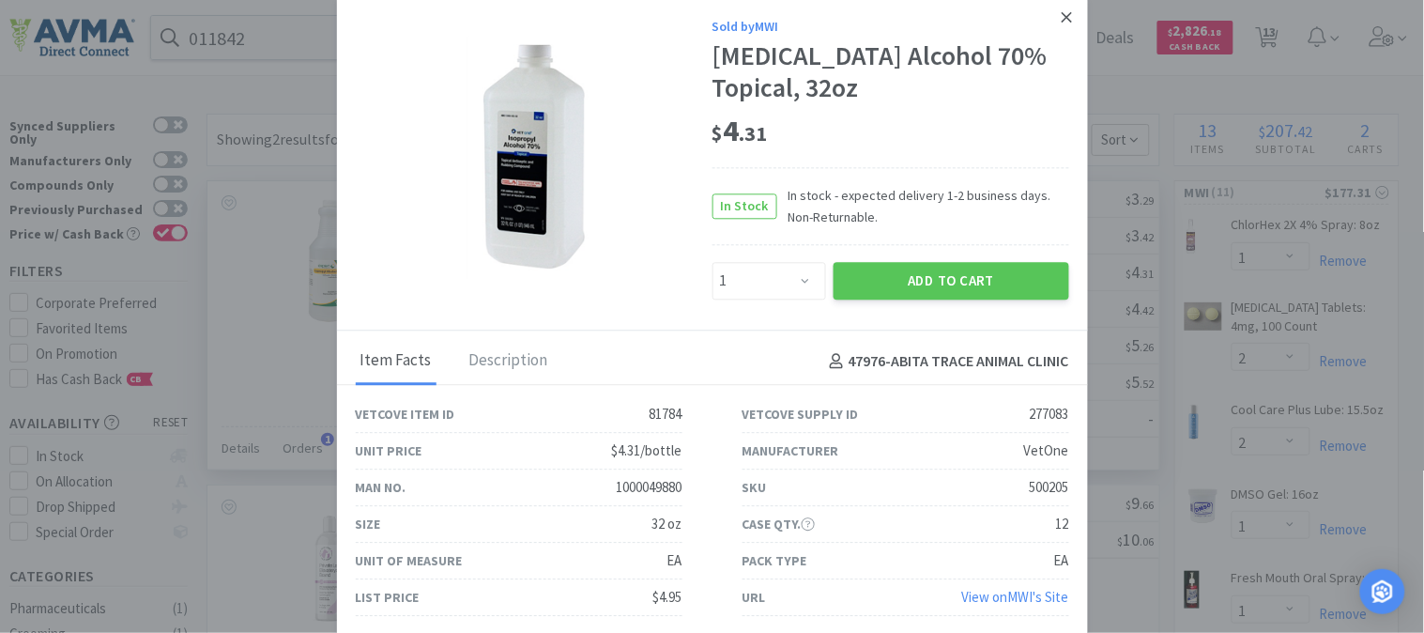
click at [1073, 20] on link at bounding box center [1066, 17] width 33 height 40
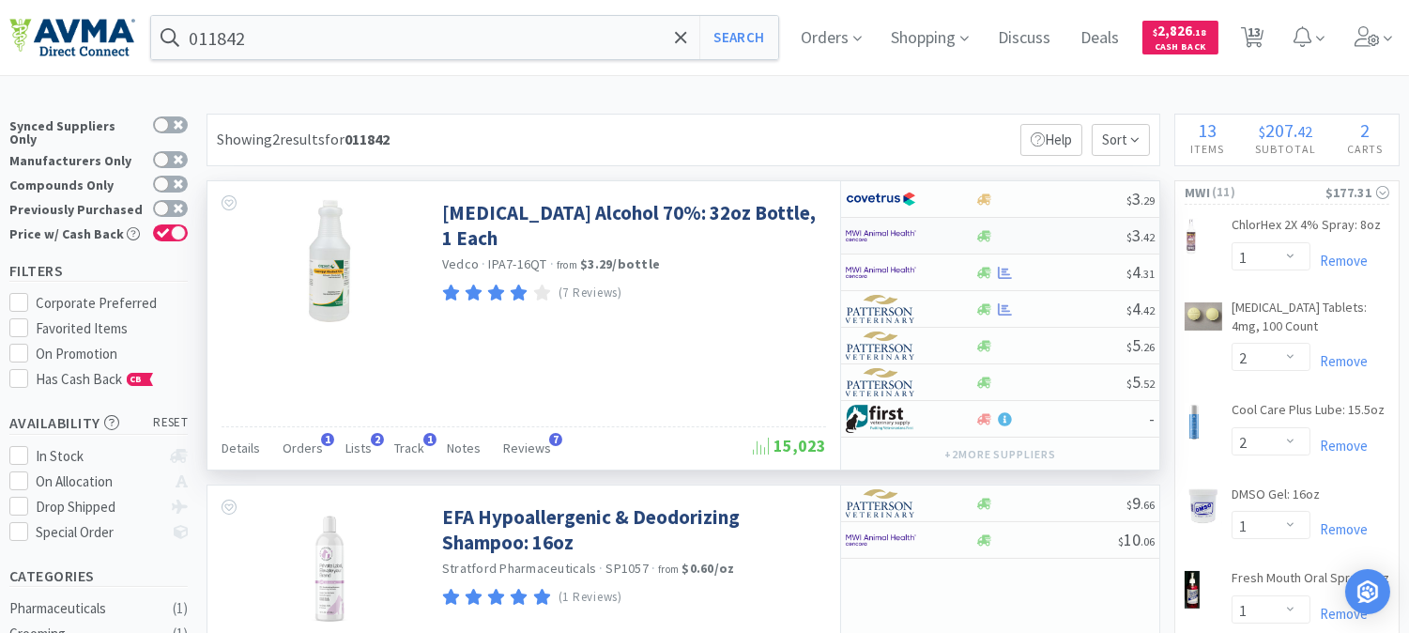
click at [881, 240] on img at bounding box center [881, 236] width 70 height 28
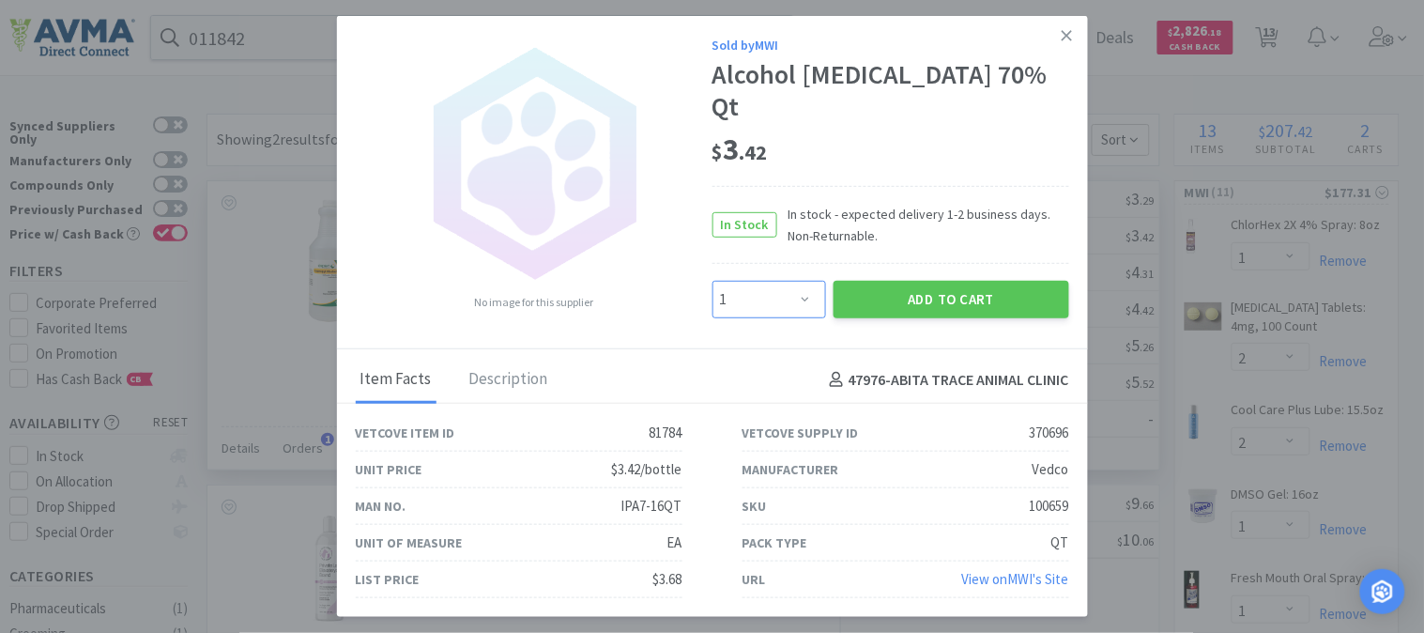
click at [802, 291] on select "Enter Quantity 1 2 3 4 5 6 7 8 9 10 11 12 13 14 15 16 17 18 19 20 Enter Quantity" at bounding box center [770, 300] width 114 height 38
click at [961, 285] on button "Add to Cart" at bounding box center [952, 300] width 236 height 38
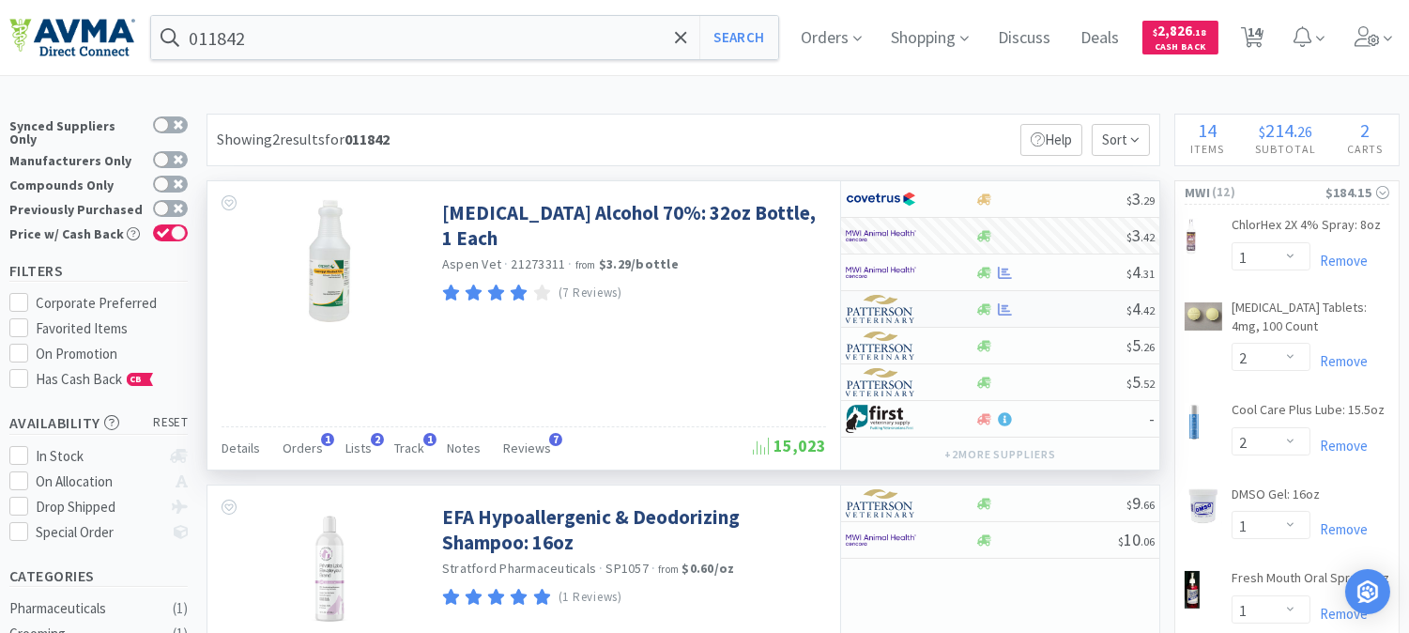
click at [898, 314] on img at bounding box center [881, 309] width 70 height 28
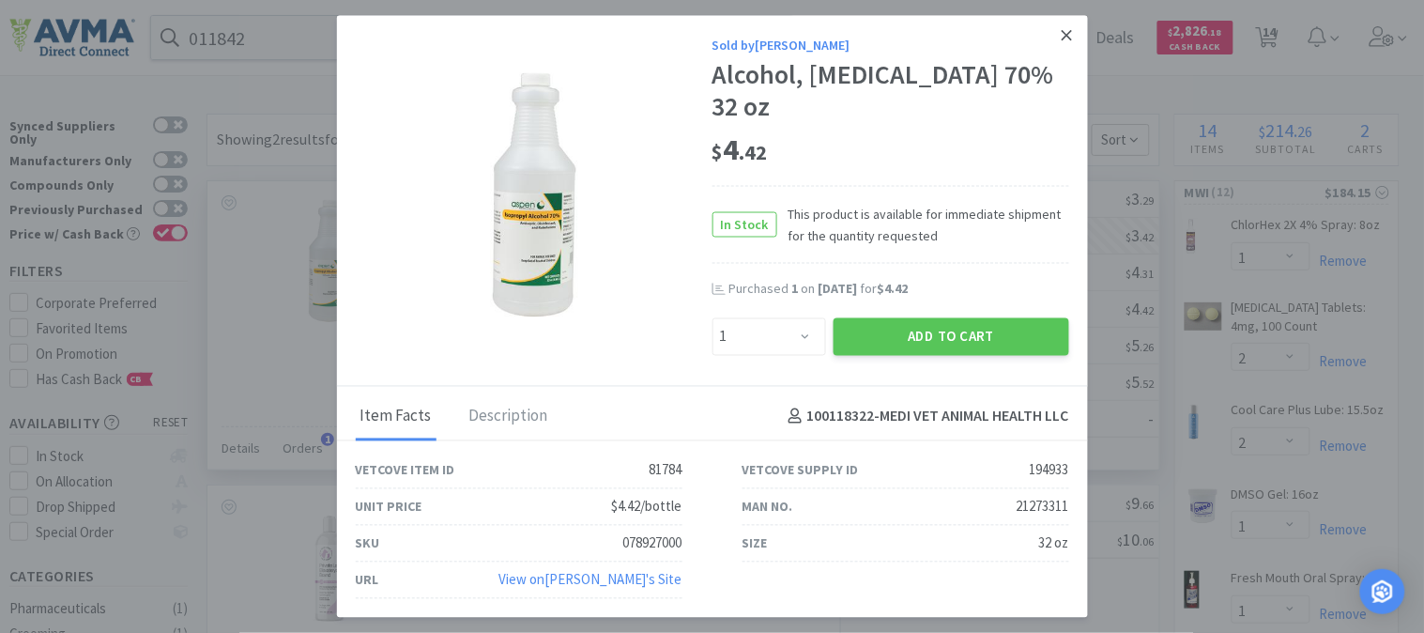
click at [1066, 44] on icon at bounding box center [1067, 35] width 10 height 17
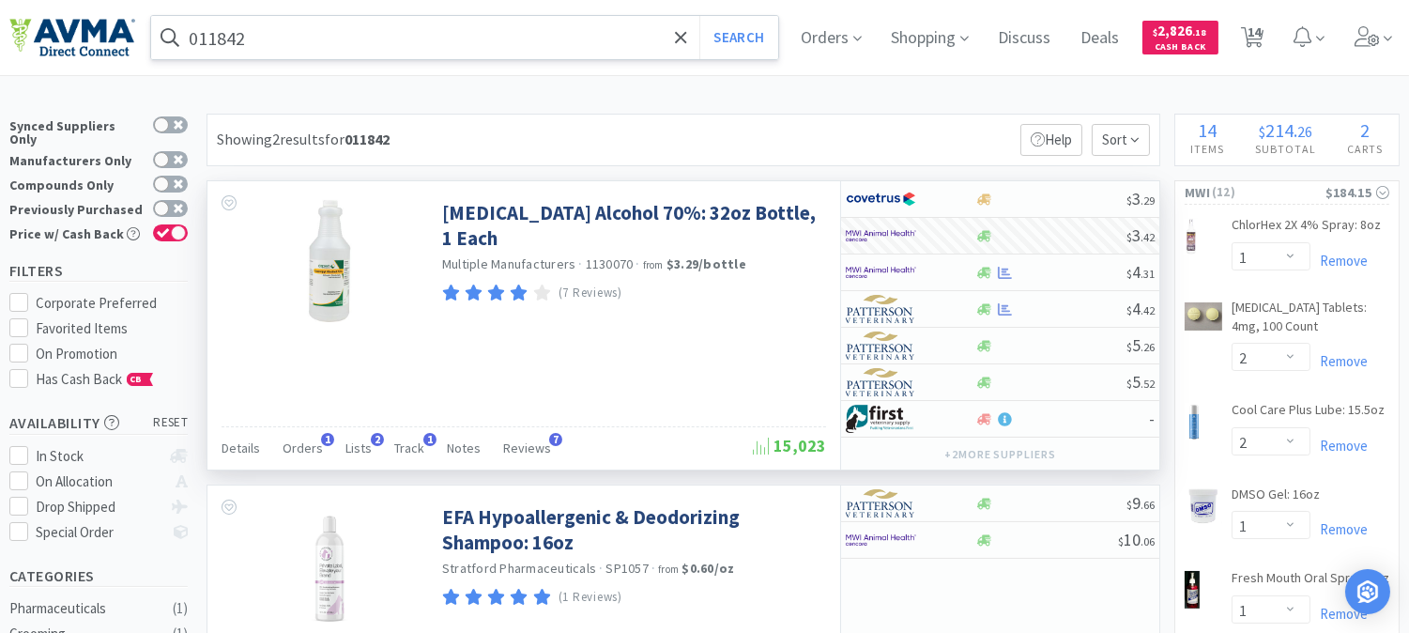
click at [238, 25] on input "011842" at bounding box center [464, 37] width 627 height 43
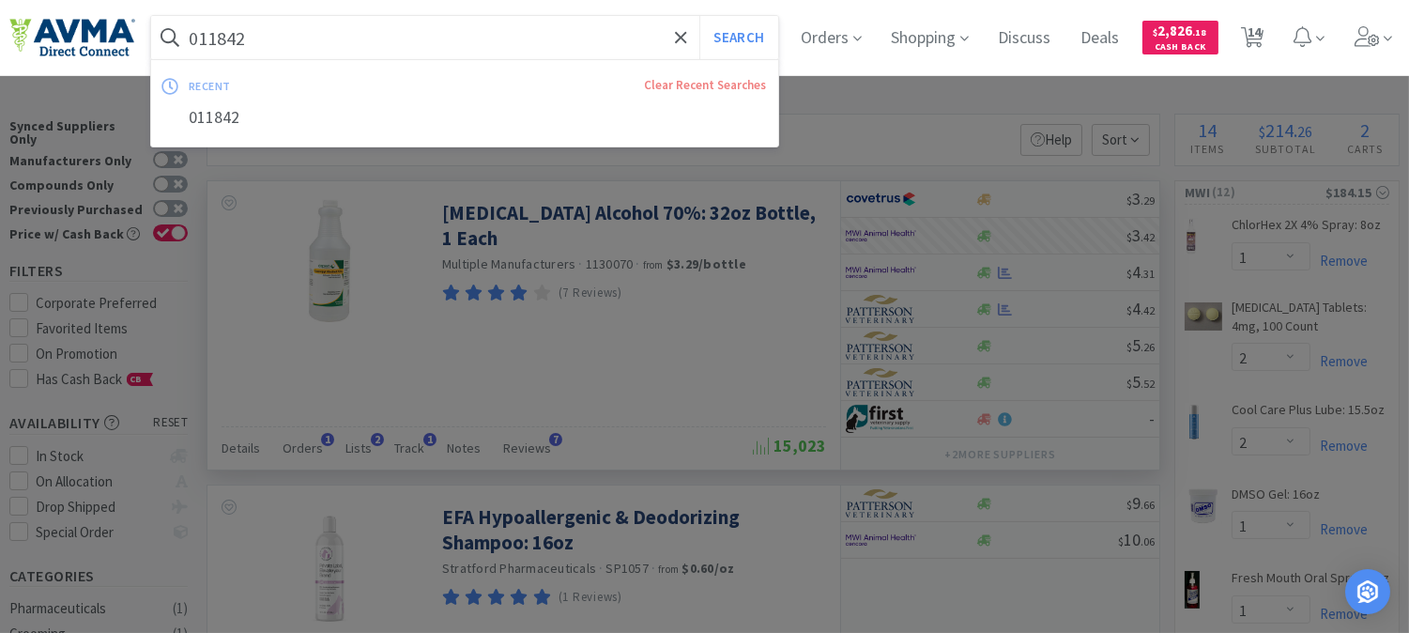
click at [655, 295] on div at bounding box center [704, 316] width 1409 height 633
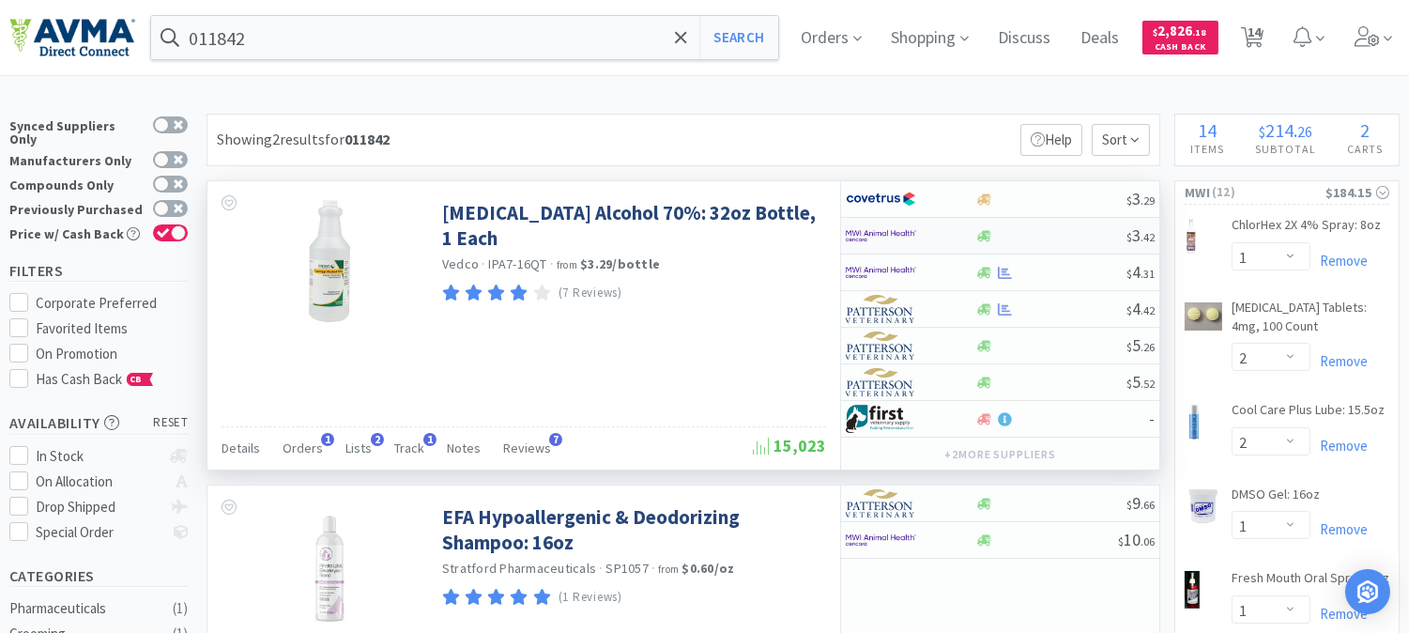
click at [877, 237] on img at bounding box center [881, 236] width 70 height 28
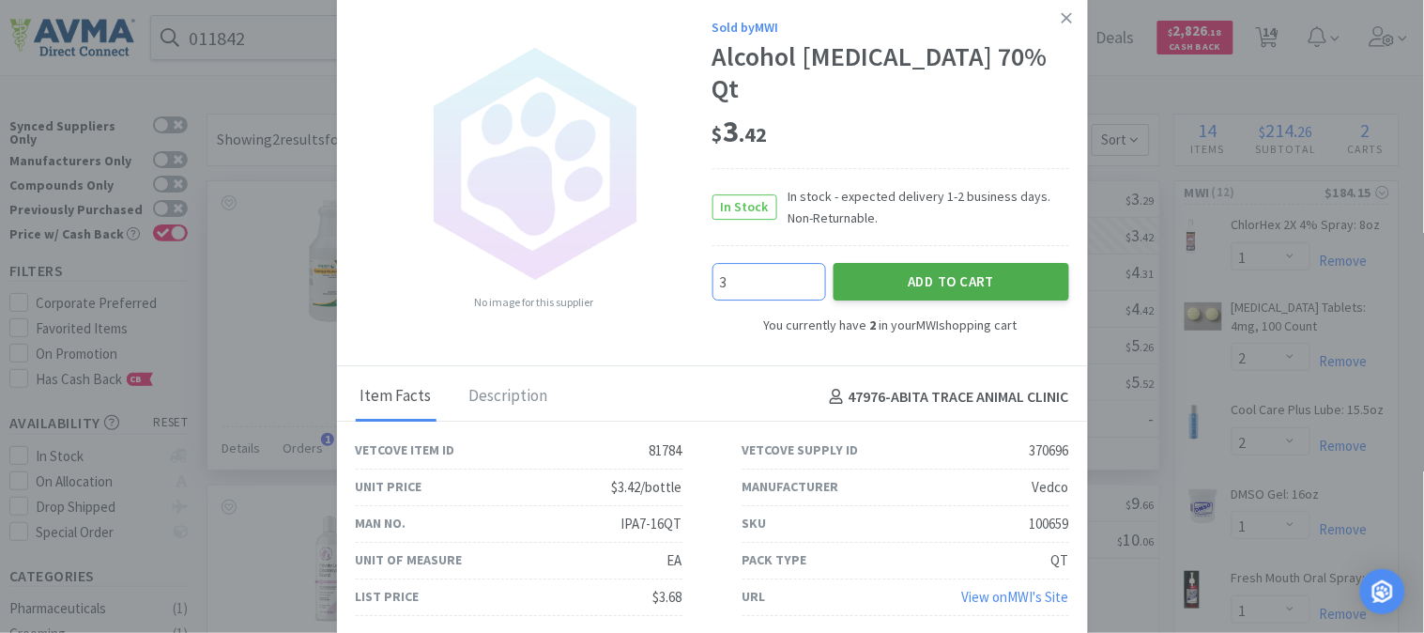
click at [968, 268] on button "Add to Cart" at bounding box center [952, 282] width 236 height 38
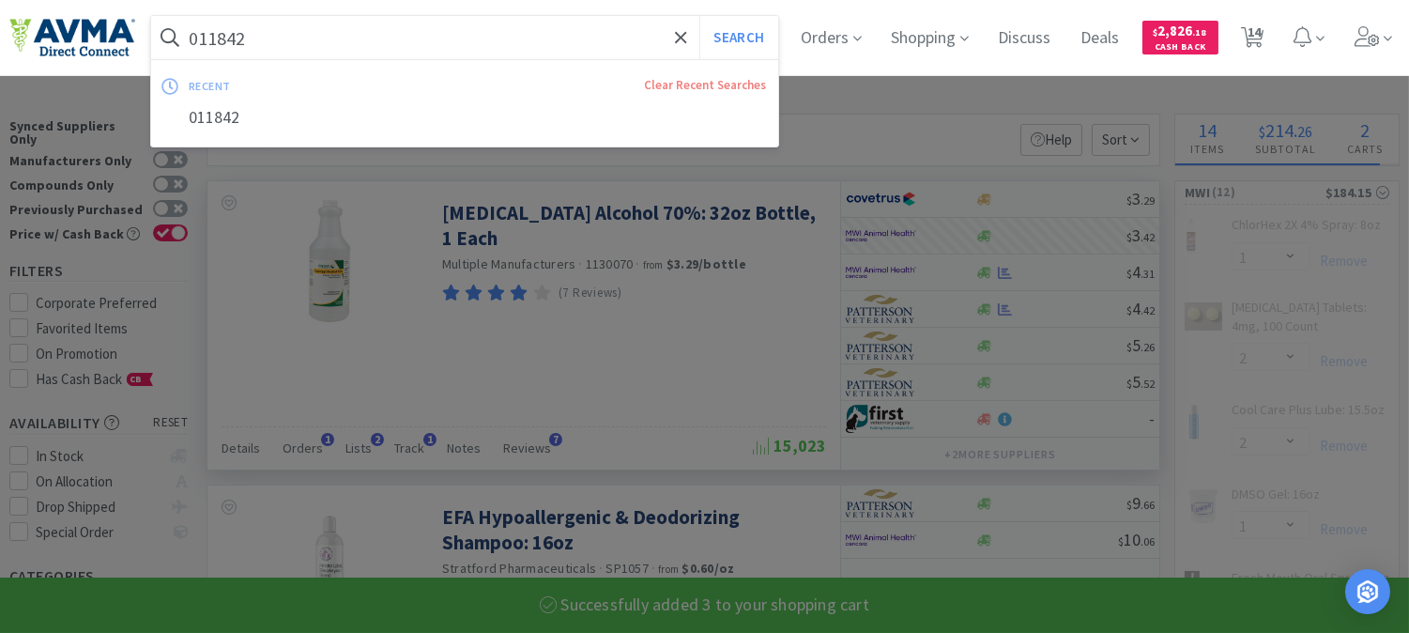
click at [468, 34] on input "011842" at bounding box center [464, 37] width 627 height 43
paste input "04357"
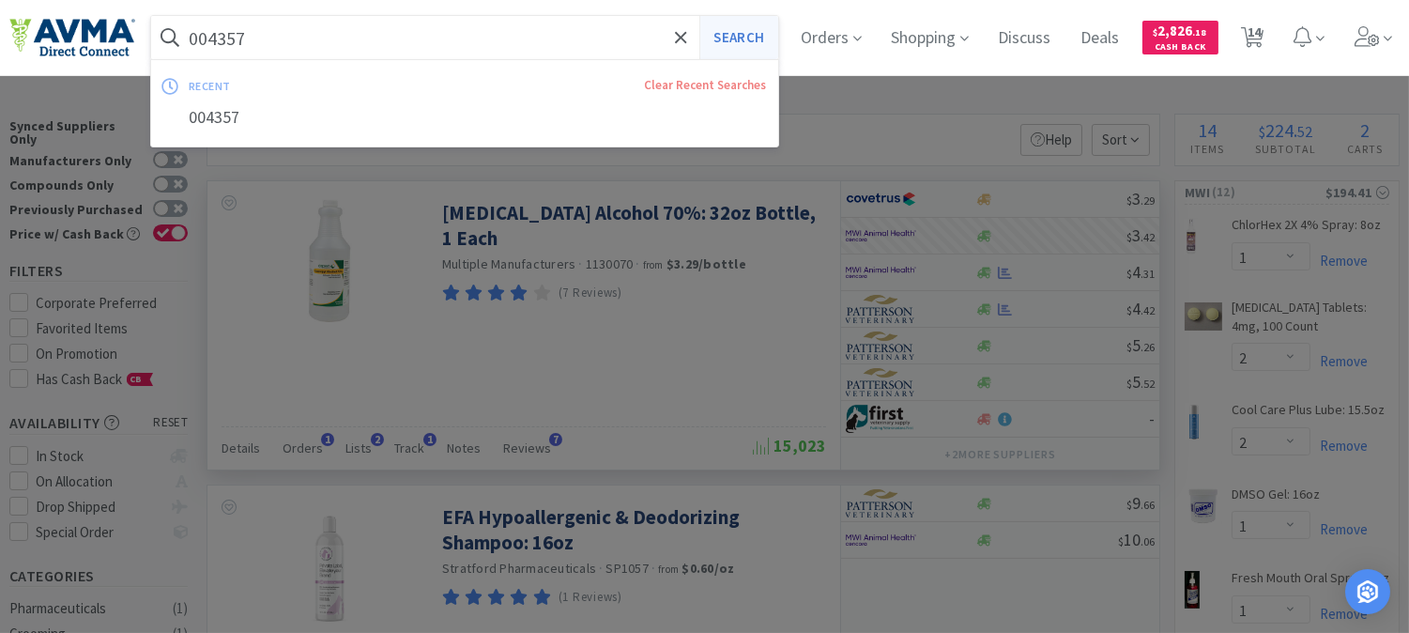
click at [749, 35] on button "Search" at bounding box center [738, 37] width 78 height 43
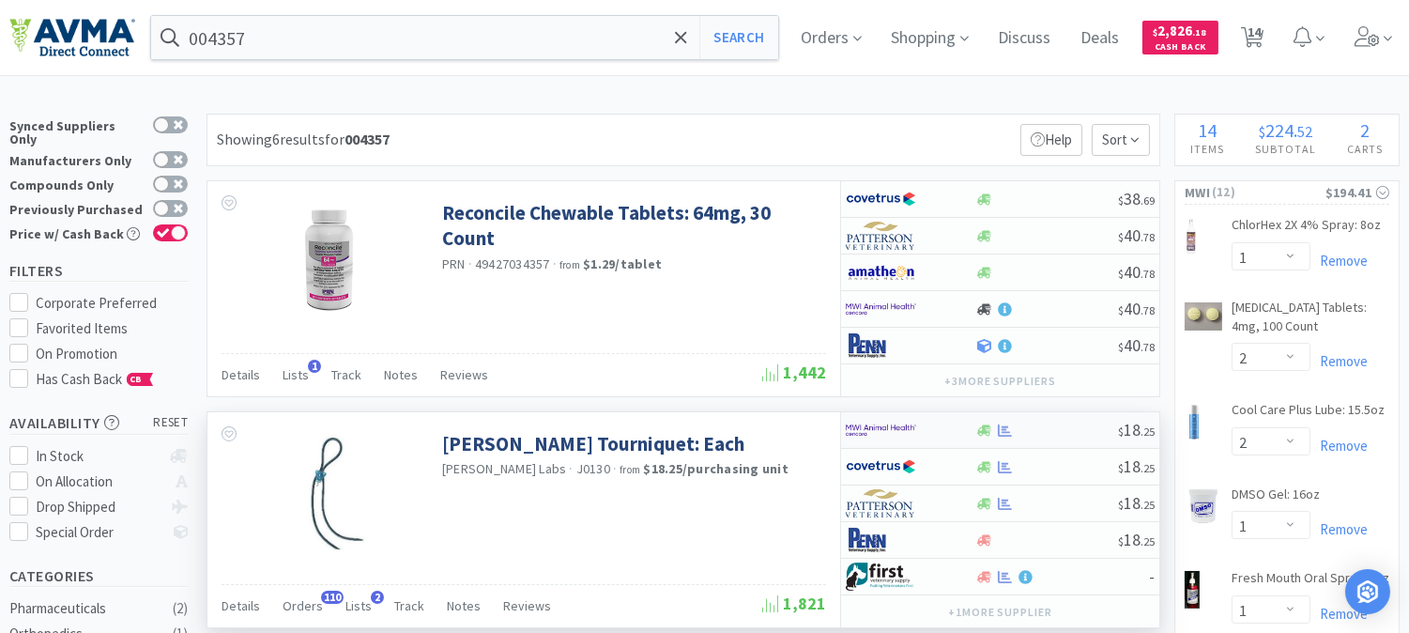
click at [883, 432] on img at bounding box center [881, 430] width 70 height 28
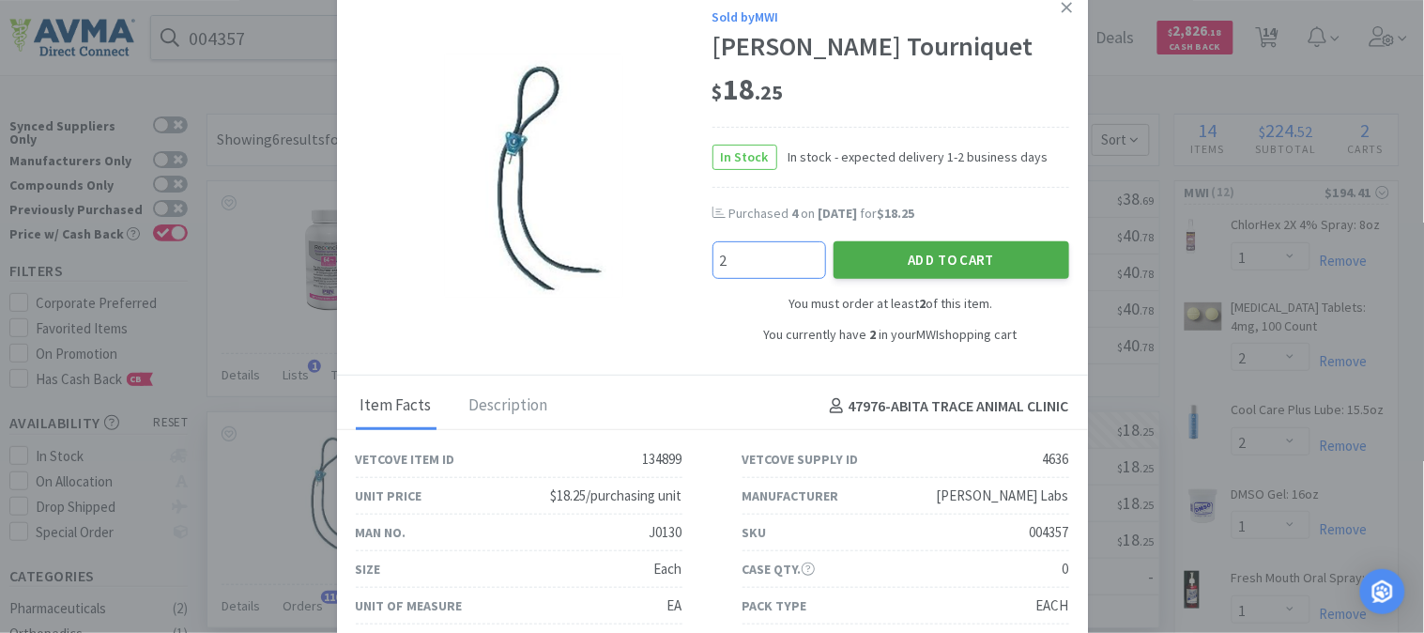
click at [949, 255] on button "Add to Cart" at bounding box center [952, 260] width 236 height 38
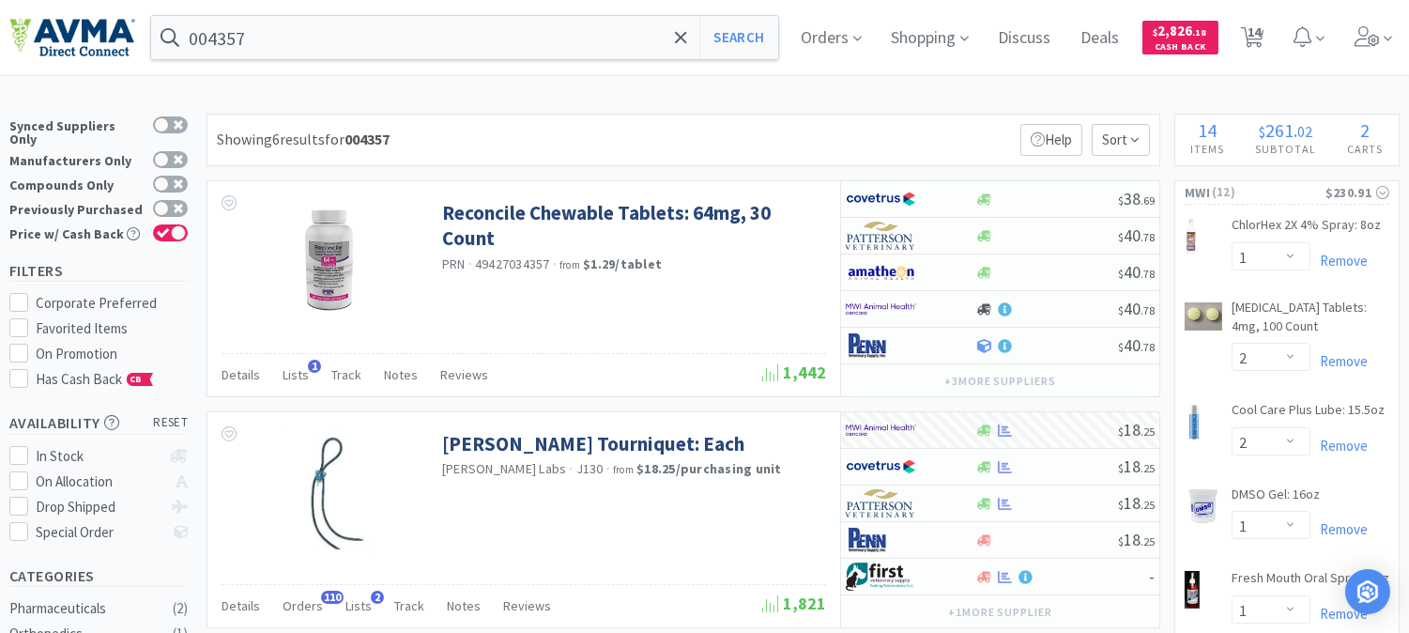
drag, startPoint x: 1271, startPoint y: 34, endPoint x: 1385, endPoint y: 90, distance: 126.8
click at [1261, 34] on span "14" at bounding box center [1254, 31] width 13 height 75
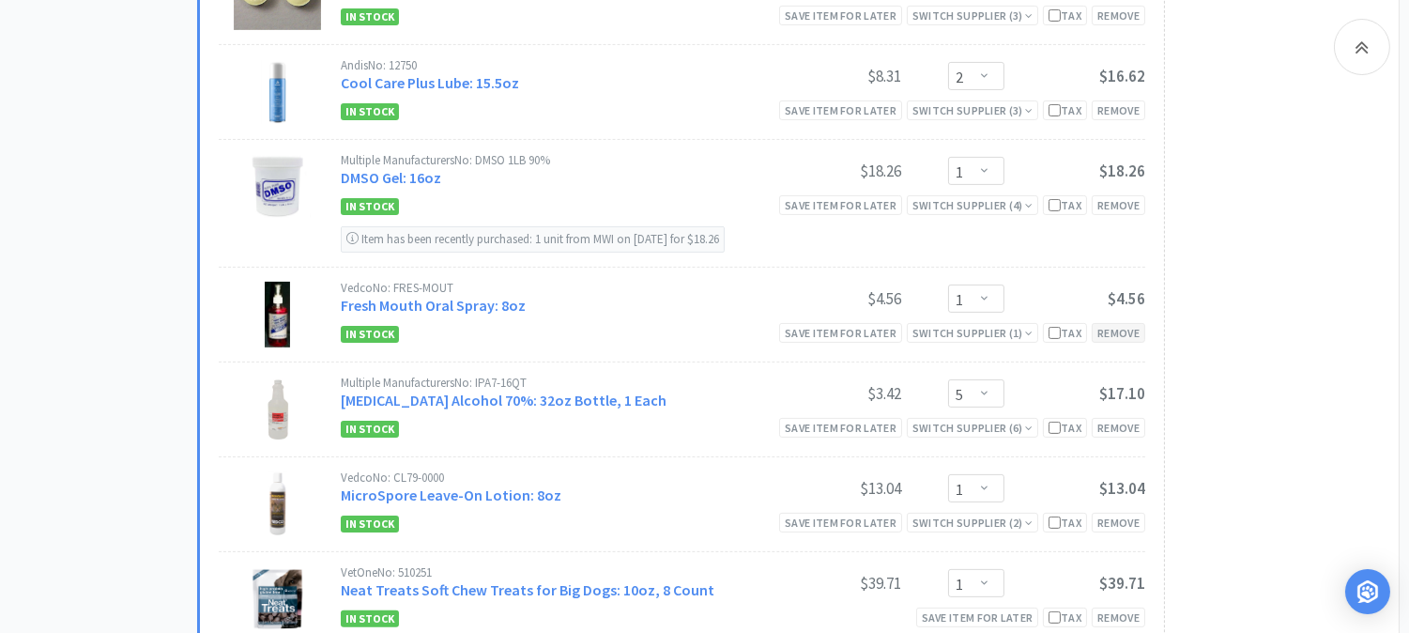
scroll to position [1147, 0]
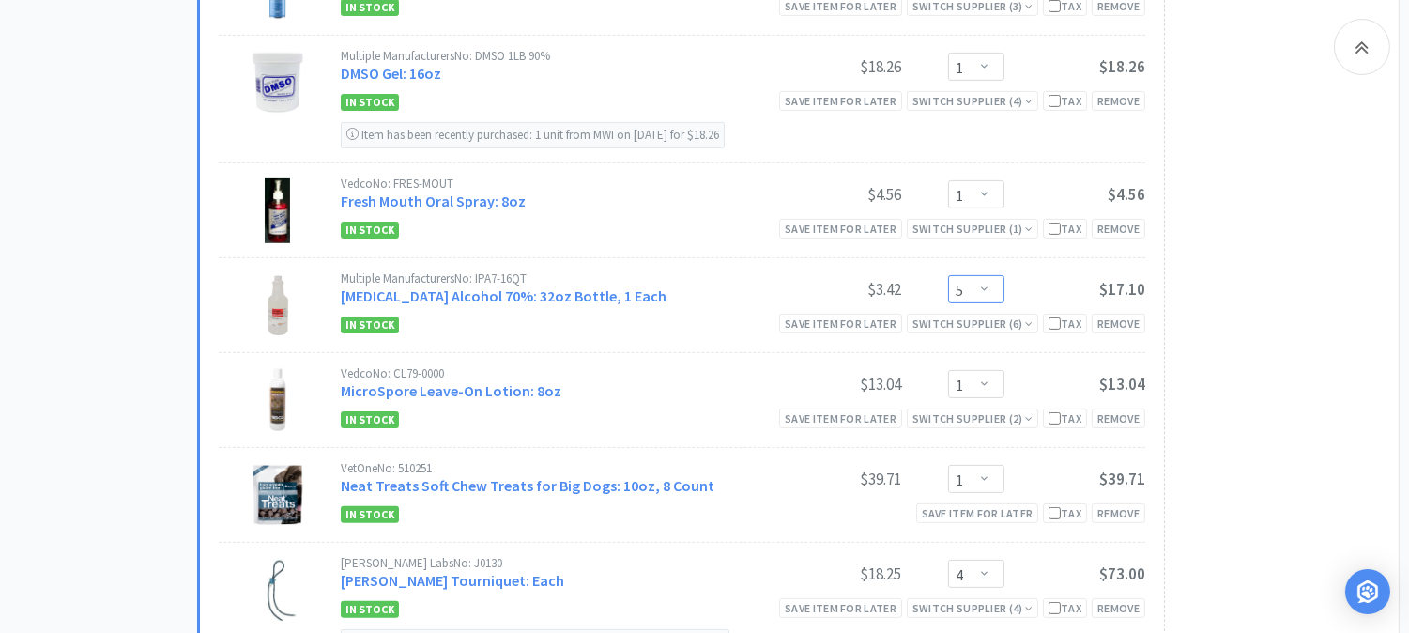
click at [990, 288] on select "Enter Quantity 1 2 3 4 5 6 7 8 9 10 11 12 13 14 15 16 17 18 19 20 Enter Quantity" at bounding box center [976, 289] width 56 height 28
click at [948, 277] on select "Enter Quantity 1 2 3 4 5 6 7 8 9 10 11 12 13 14 15 16 17 18 19 20 Enter Quantity" at bounding box center [976, 289] width 56 height 28
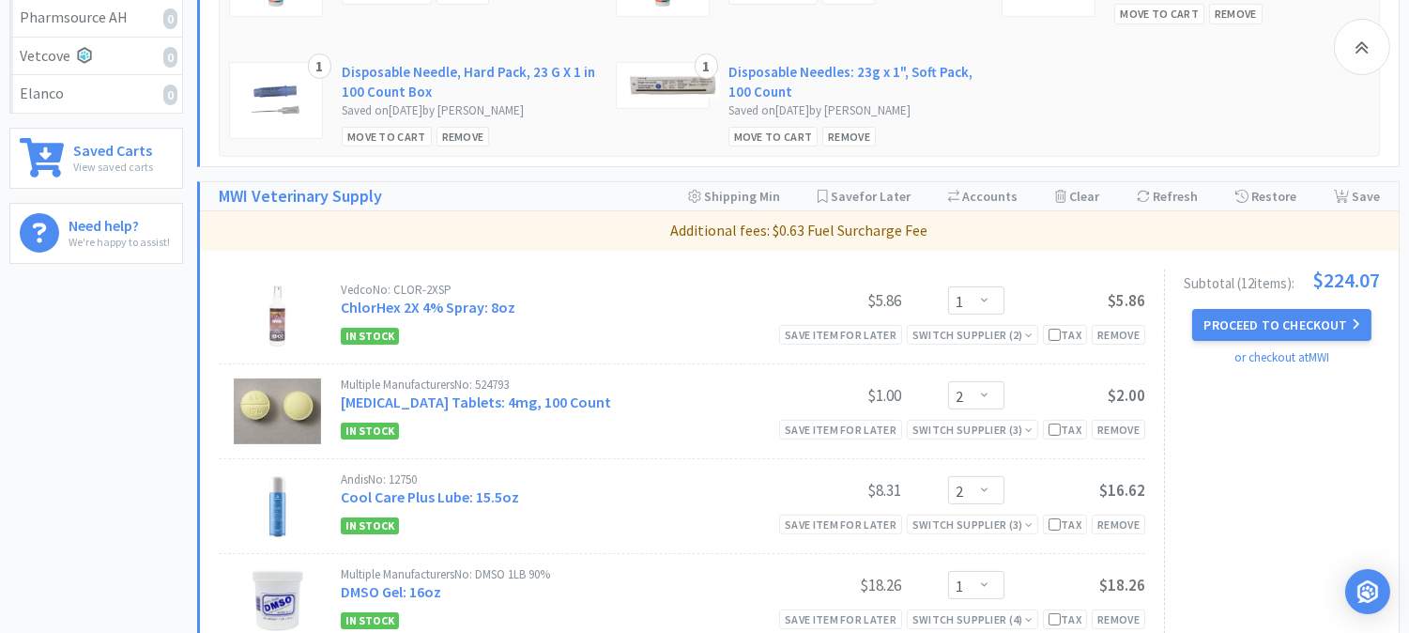
scroll to position [625, 0]
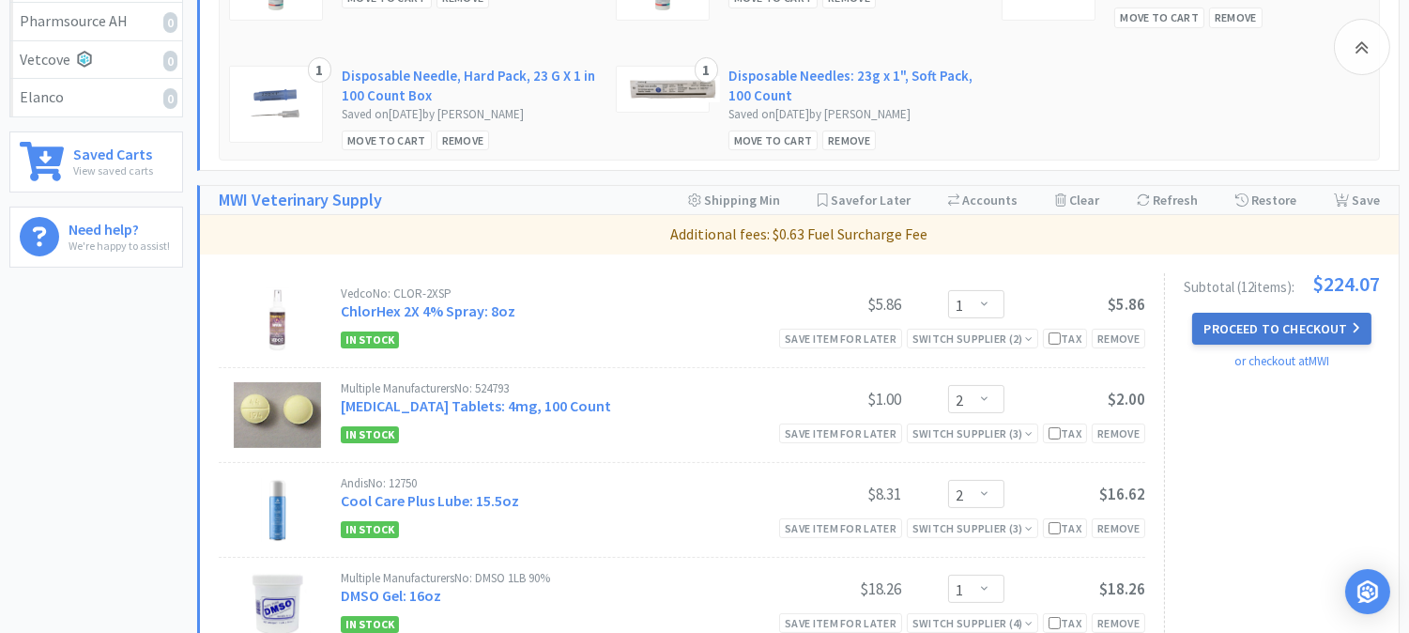
click at [1277, 324] on button "Proceed to Checkout" at bounding box center [1281, 329] width 178 height 32
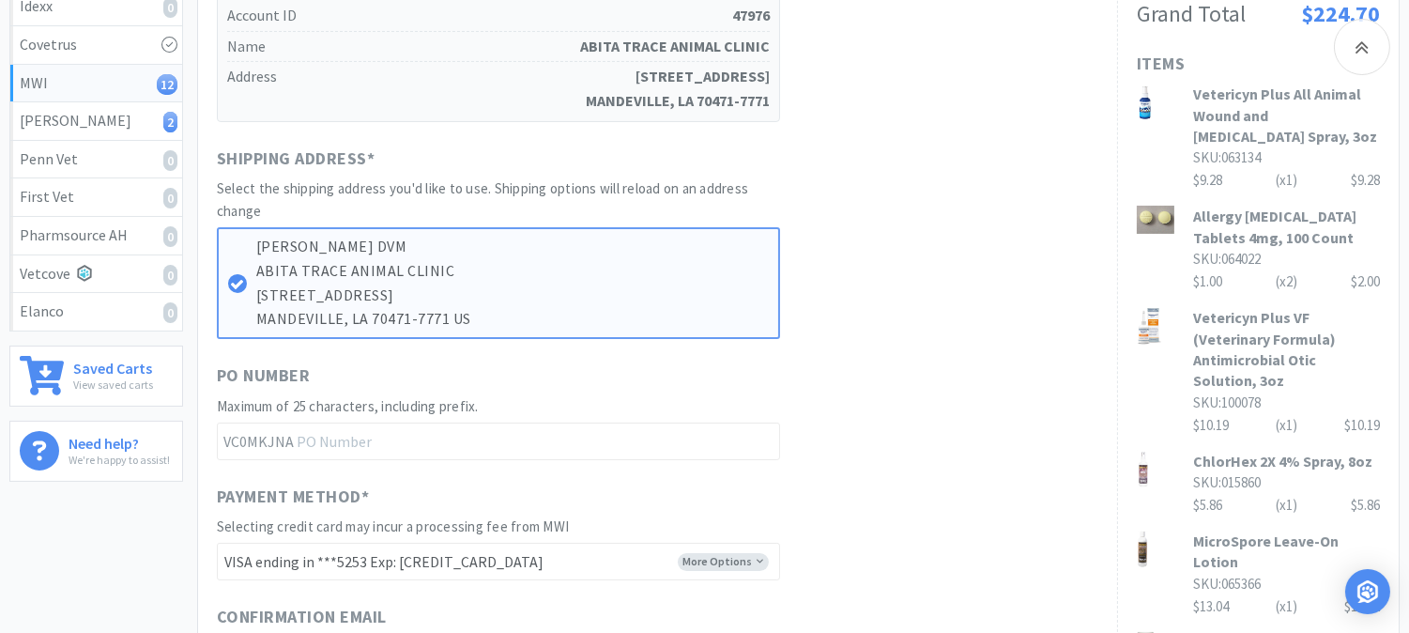
scroll to position [417, 0]
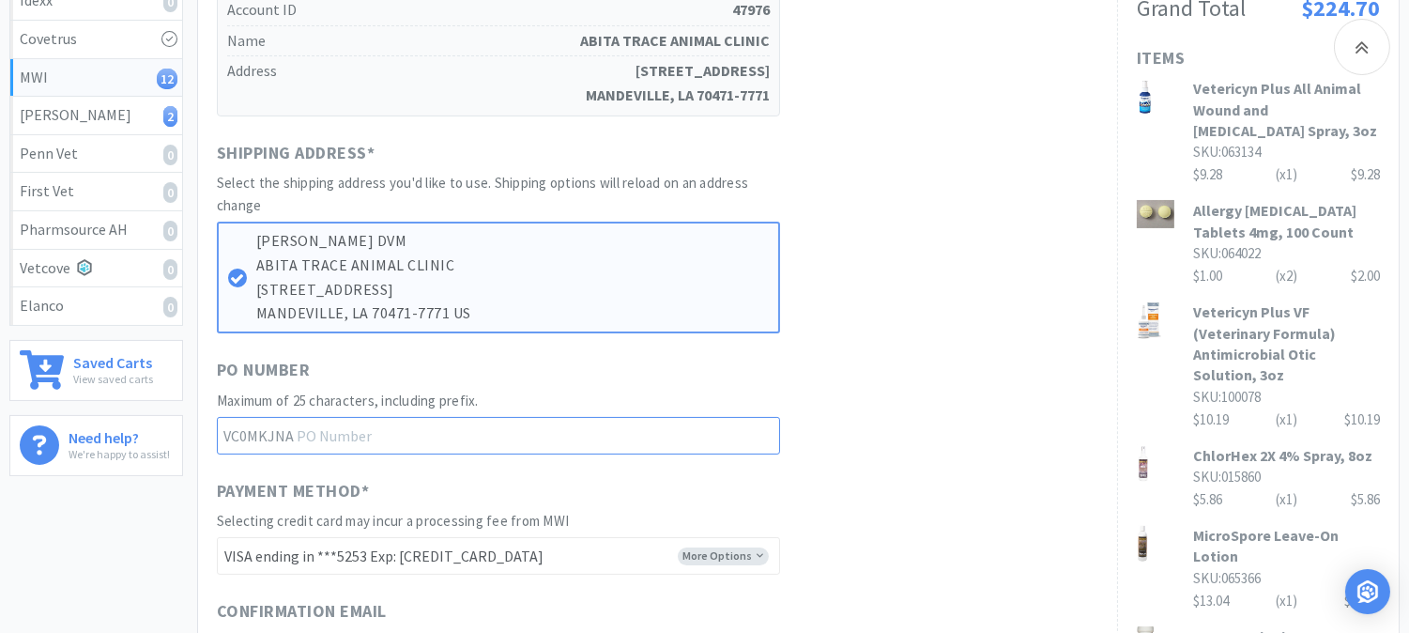
click at [314, 436] on input "text" at bounding box center [498, 436] width 563 height 38
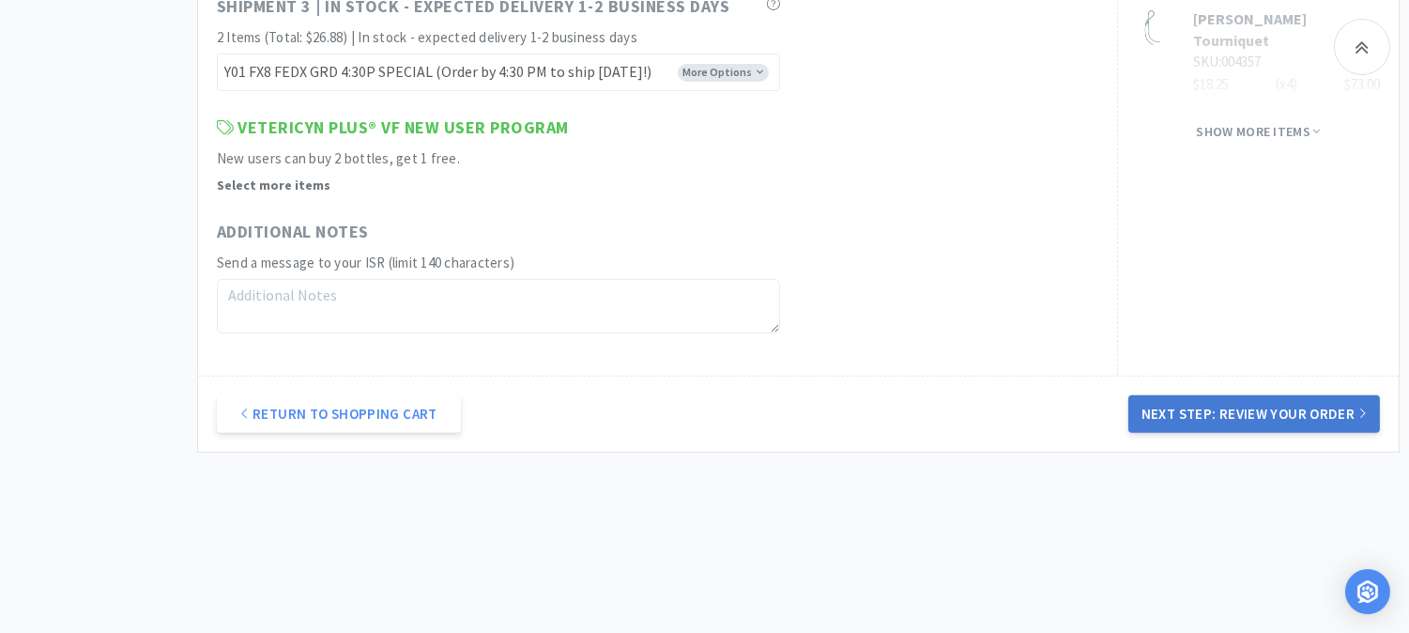
click at [1239, 416] on button "Next Step: Review Your Order" at bounding box center [1254, 414] width 252 height 38
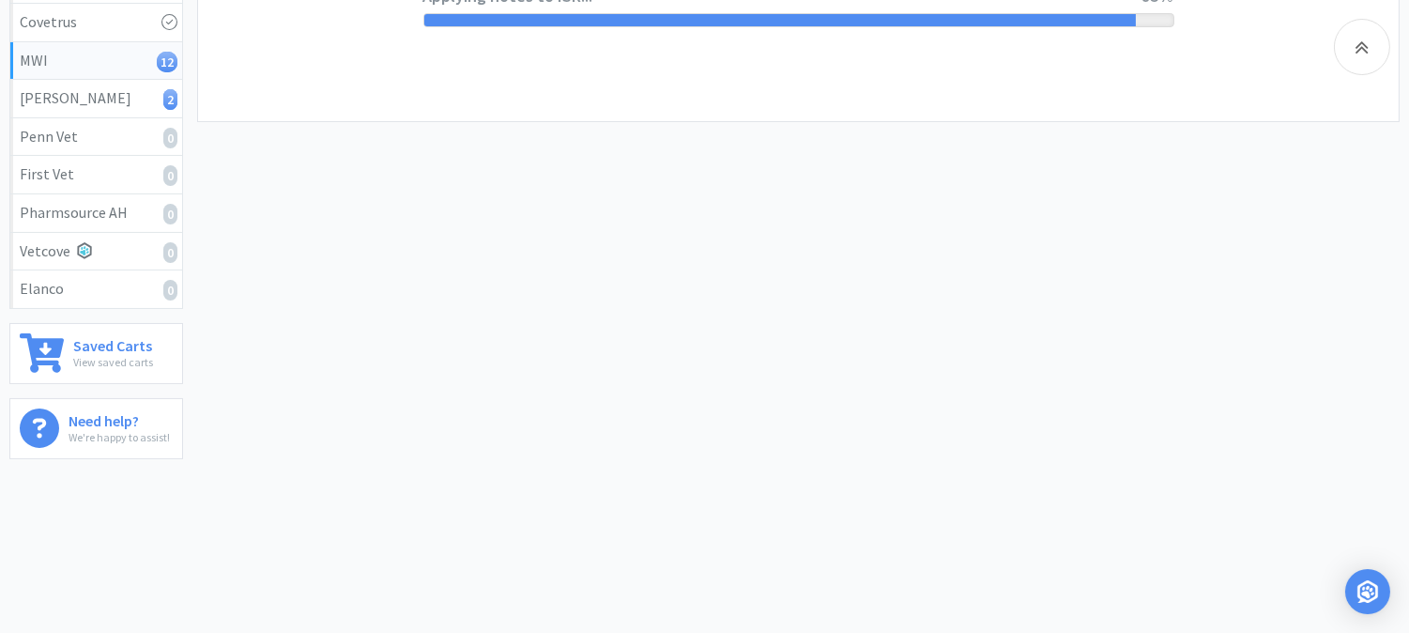
scroll to position [0, 0]
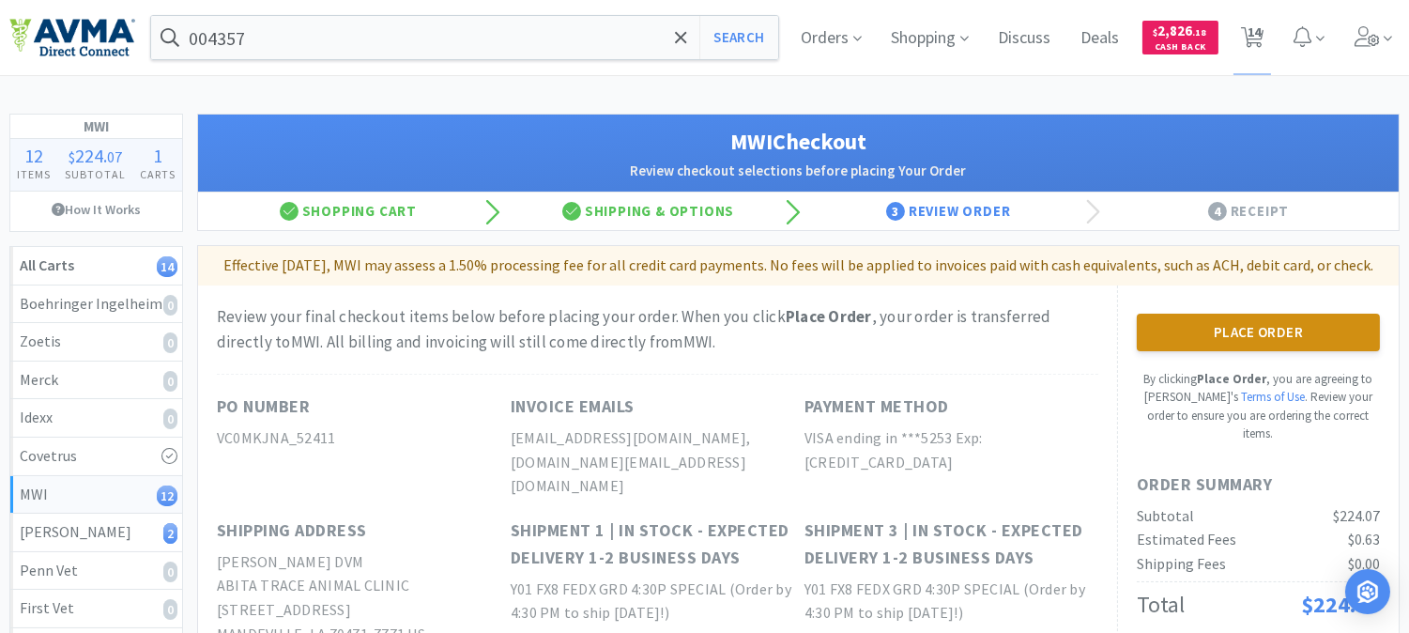
click at [1228, 351] on button "Place Order" at bounding box center [1258, 333] width 243 height 38
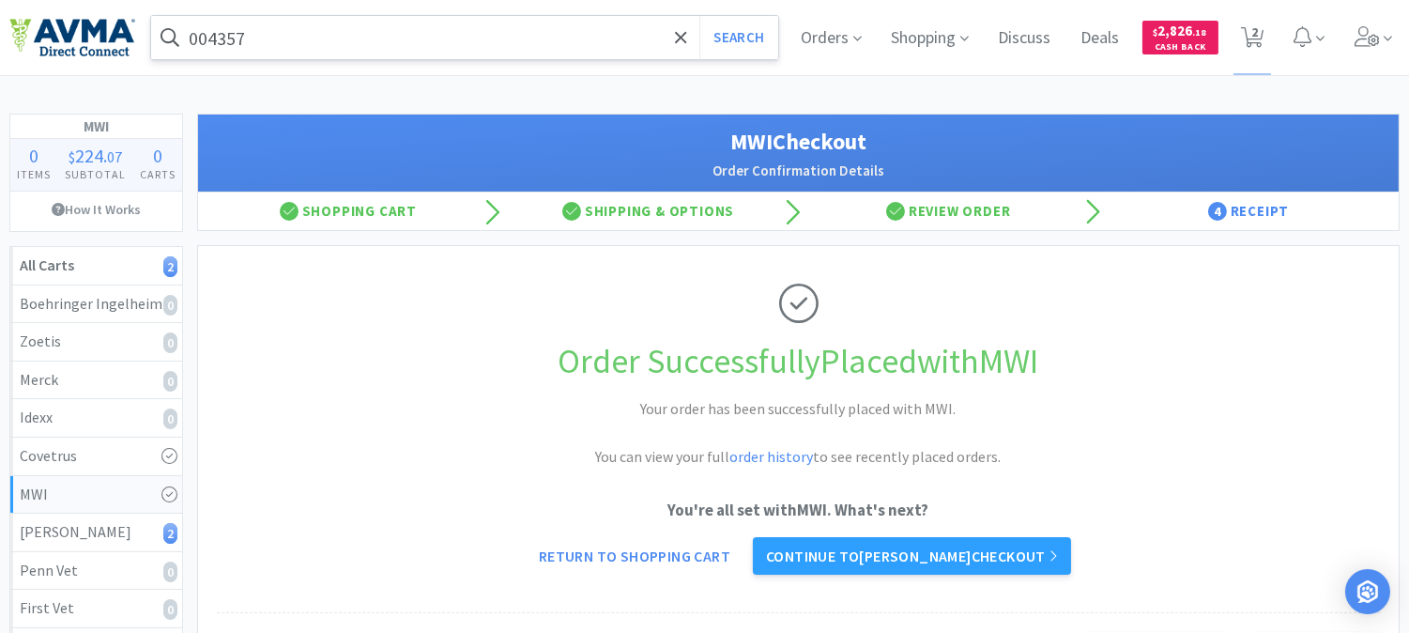
click at [303, 35] on input "004357" at bounding box center [464, 37] width 627 height 43
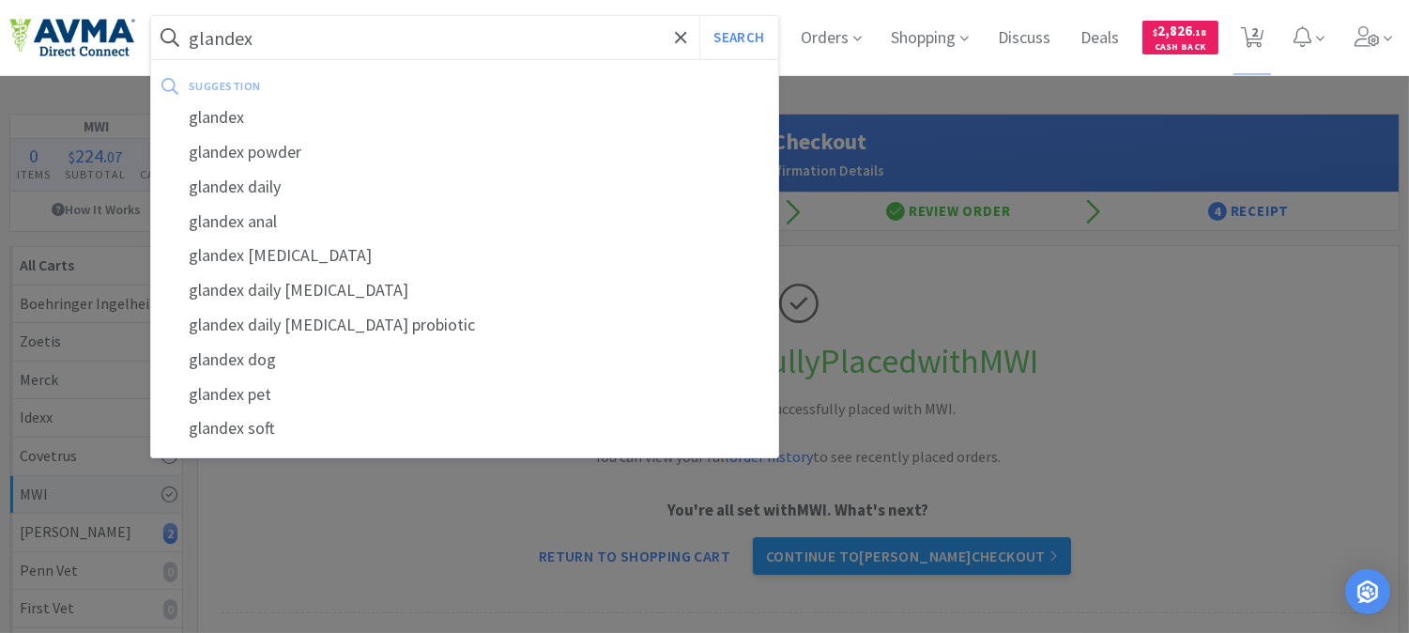
click at [699, 16] on button "Search" at bounding box center [738, 37] width 78 height 43
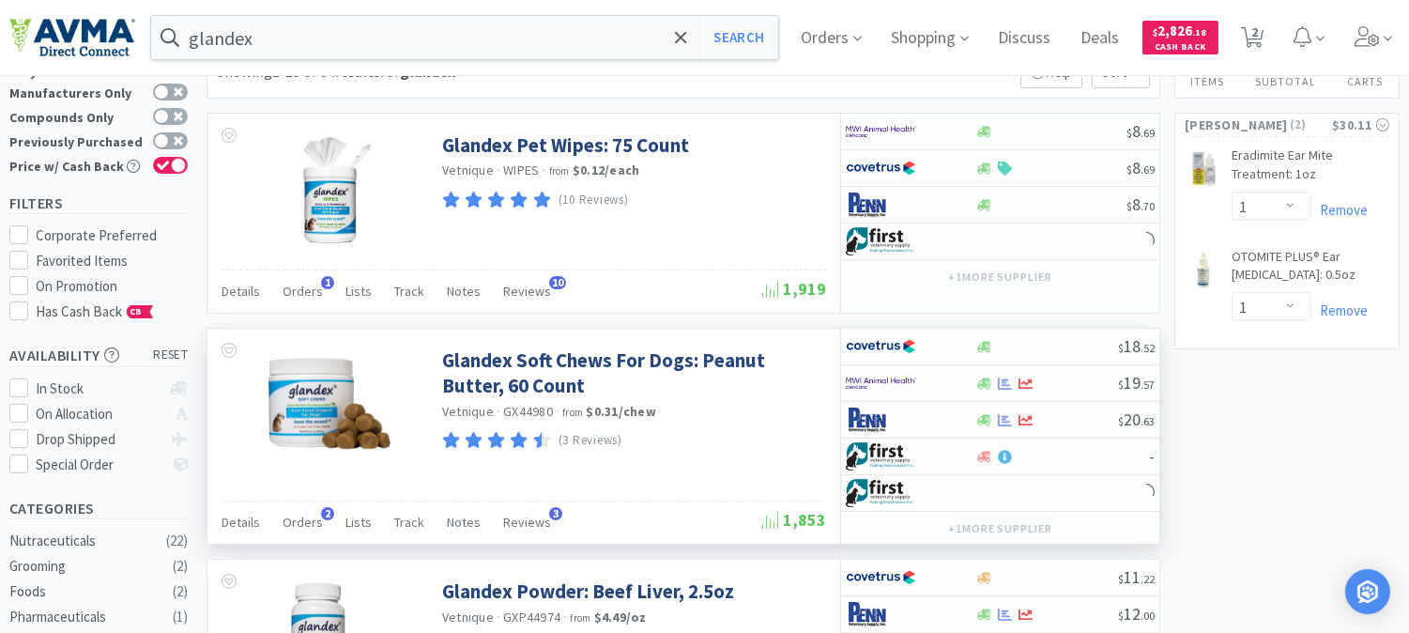
scroll to position [104, 0]
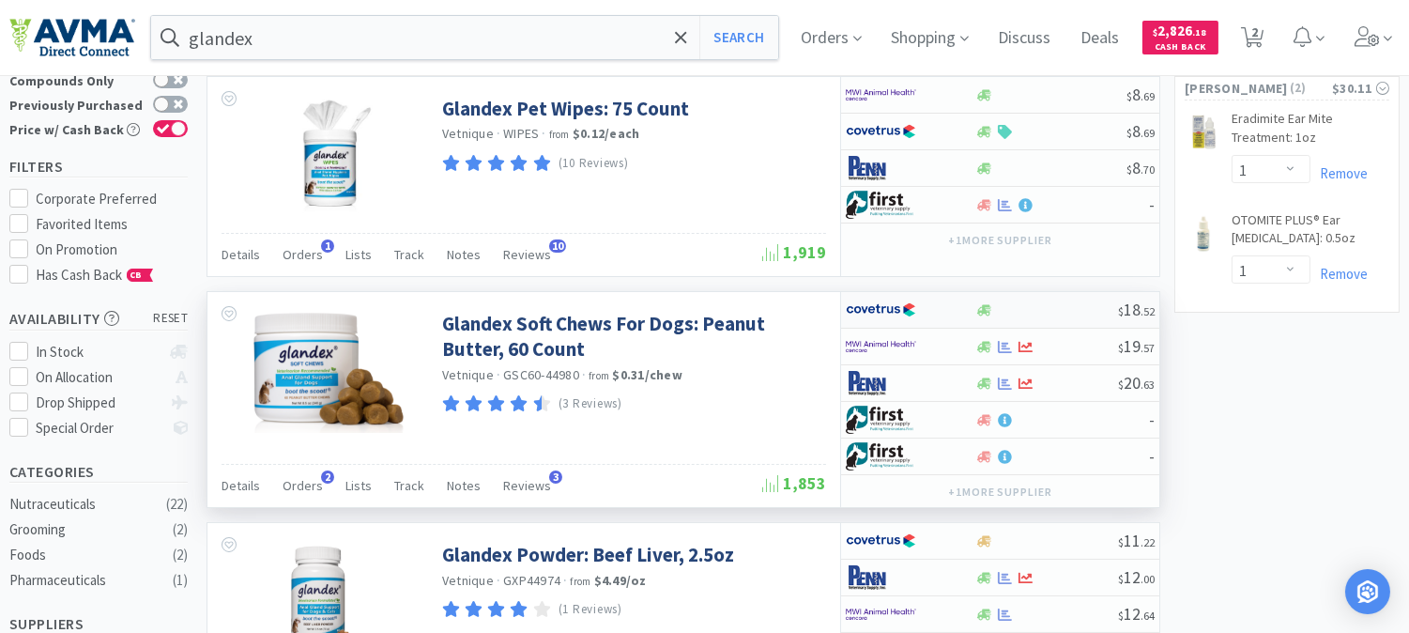
click at [889, 314] on img at bounding box center [881, 310] width 70 height 28
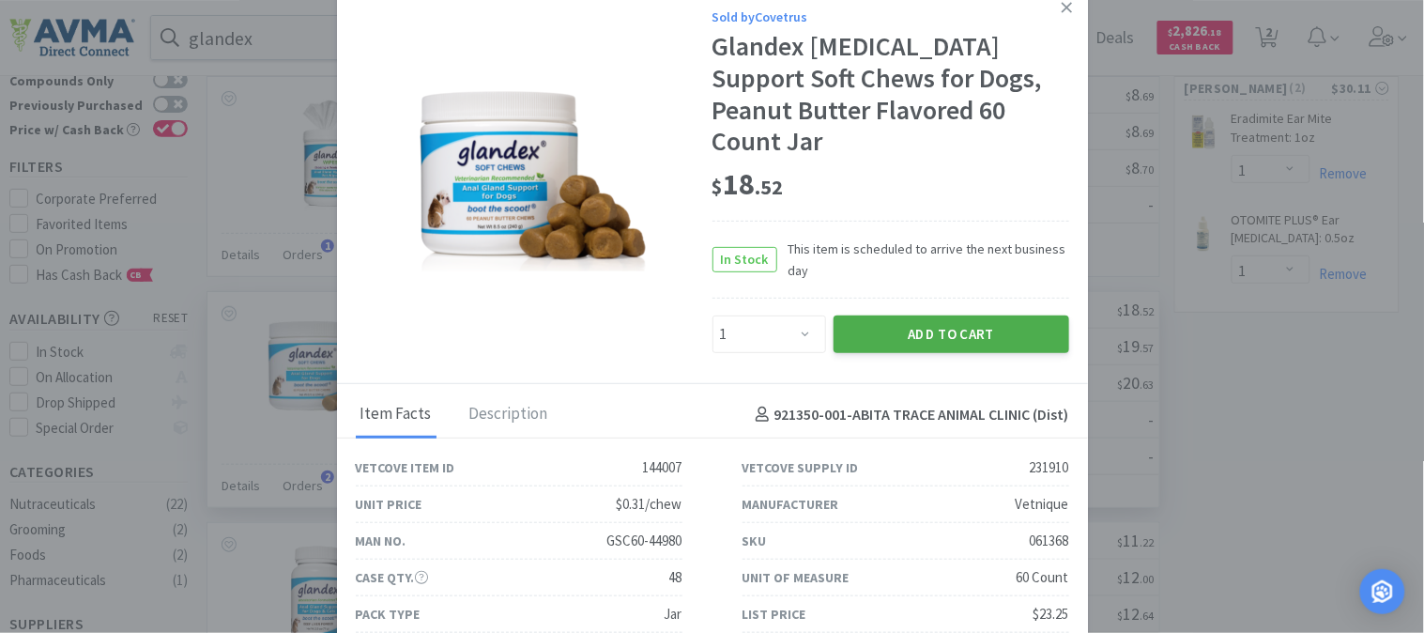
click at [912, 315] on button "Add to Cart" at bounding box center [952, 334] width 236 height 38
